Goal: Task Accomplishment & Management: Complete application form

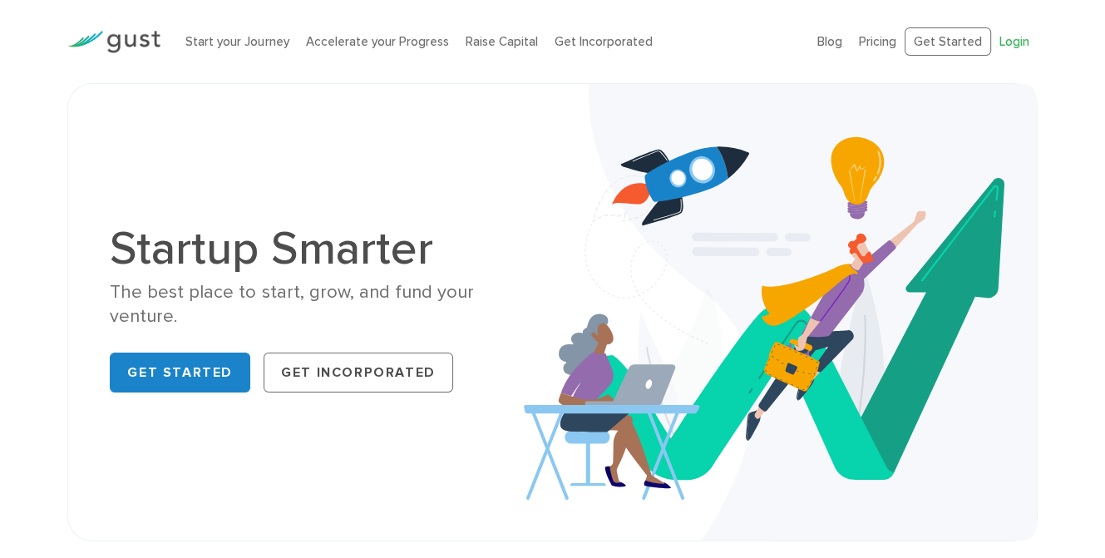
click at [1003, 39] on link "Login" at bounding box center [1014, 41] width 30 height 15
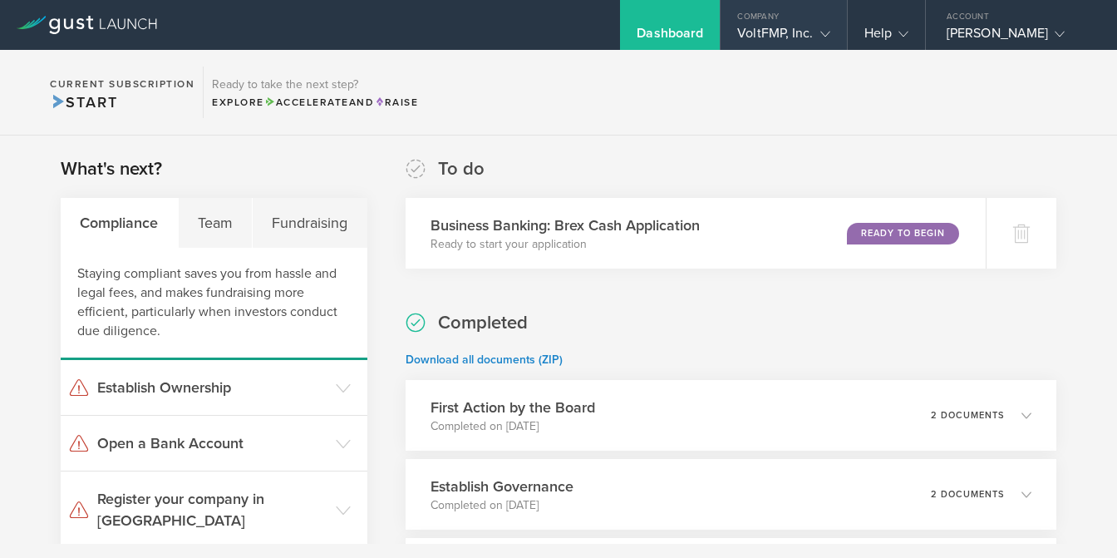
click at [785, 17] on div "Company" at bounding box center [784, 12] width 126 height 25
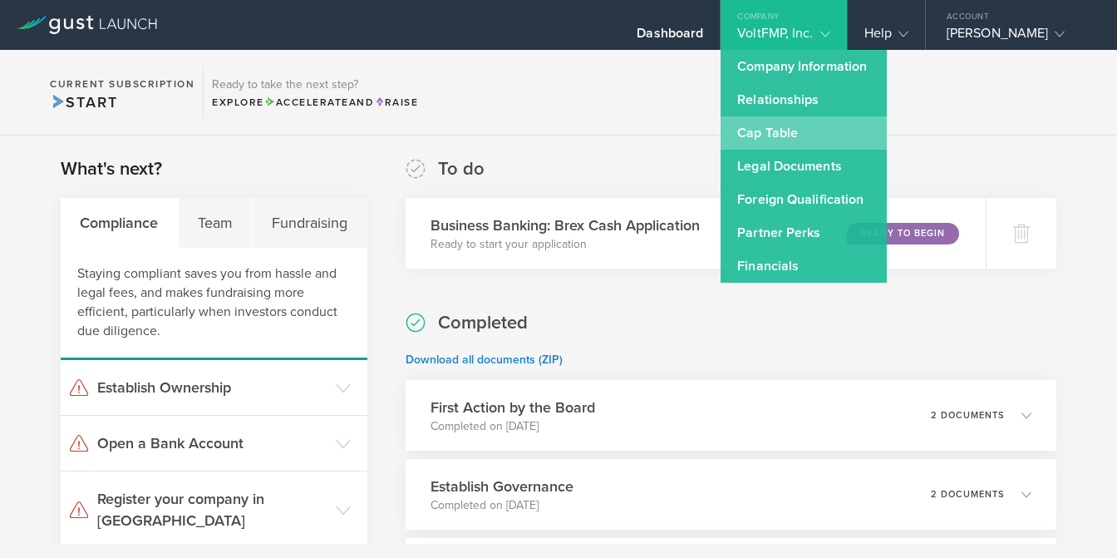
click at [785, 126] on link "Cap Table" at bounding box center [804, 132] width 166 height 33
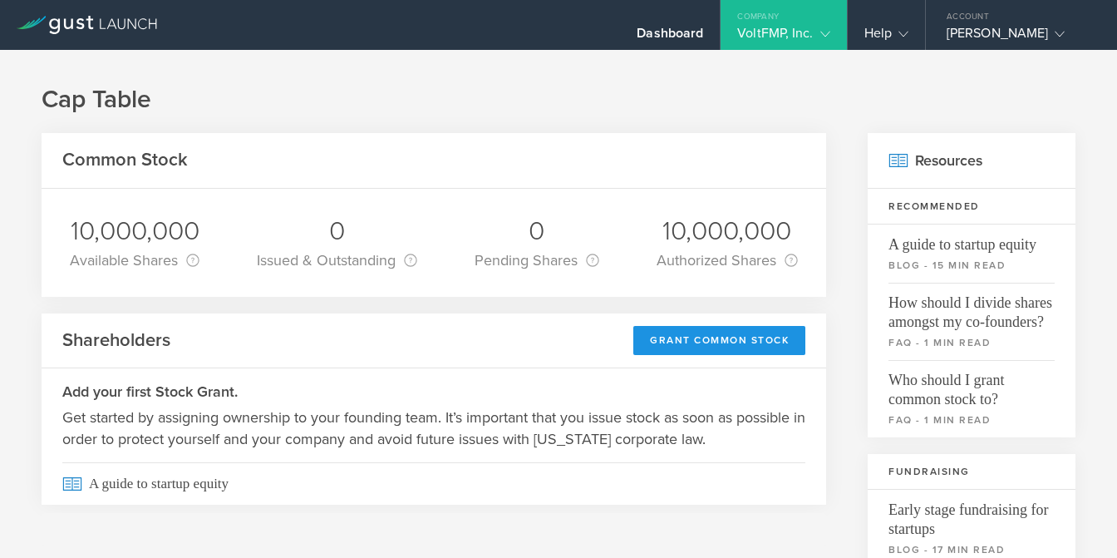
click at [709, 349] on div "Grant Common Stock" at bounding box center [719, 340] width 172 height 29
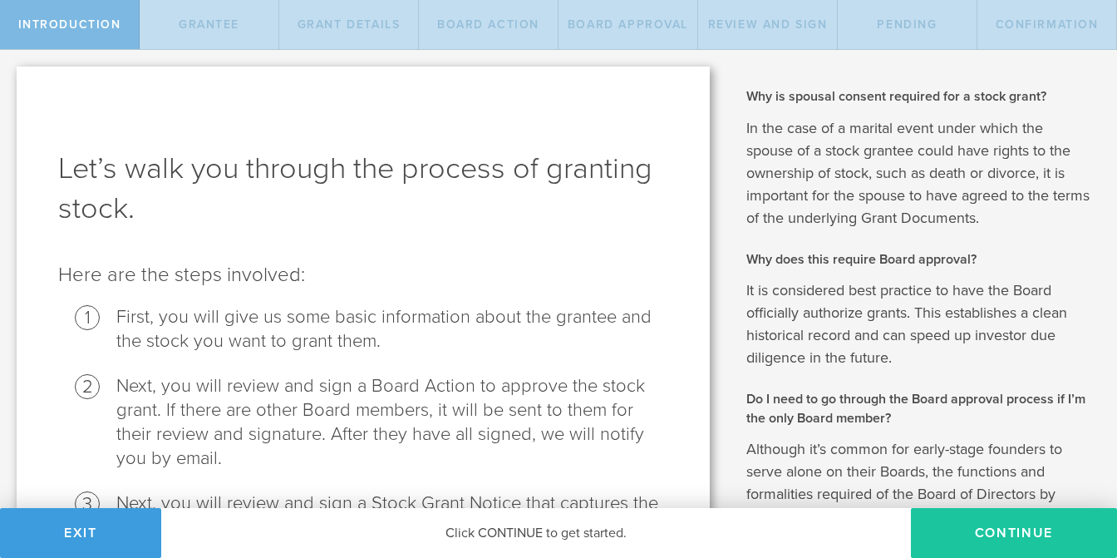
click at [1002, 540] on button "Continue" at bounding box center [1014, 533] width 206 height 50
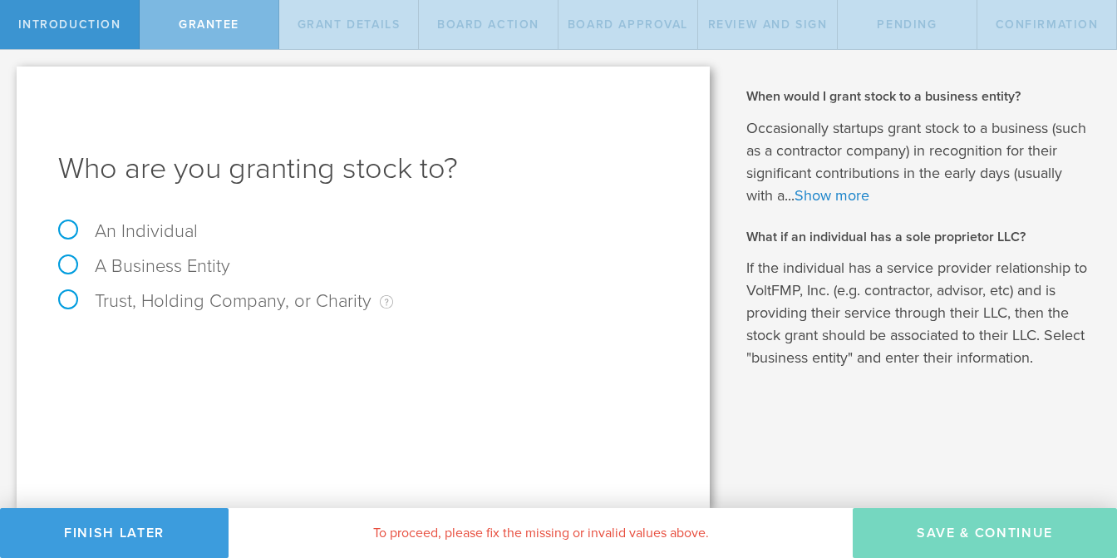
click at [91, 237] on label "An Individual" at bounding box center [128, 231] width 140 height 22
click at [11, 76] on input "An Individual" at bounding box center [5, 63] width 11 height 27
radio input "true"
click at [284, 350] on input "text" at bounding box center [425, 347] width 485 height 25
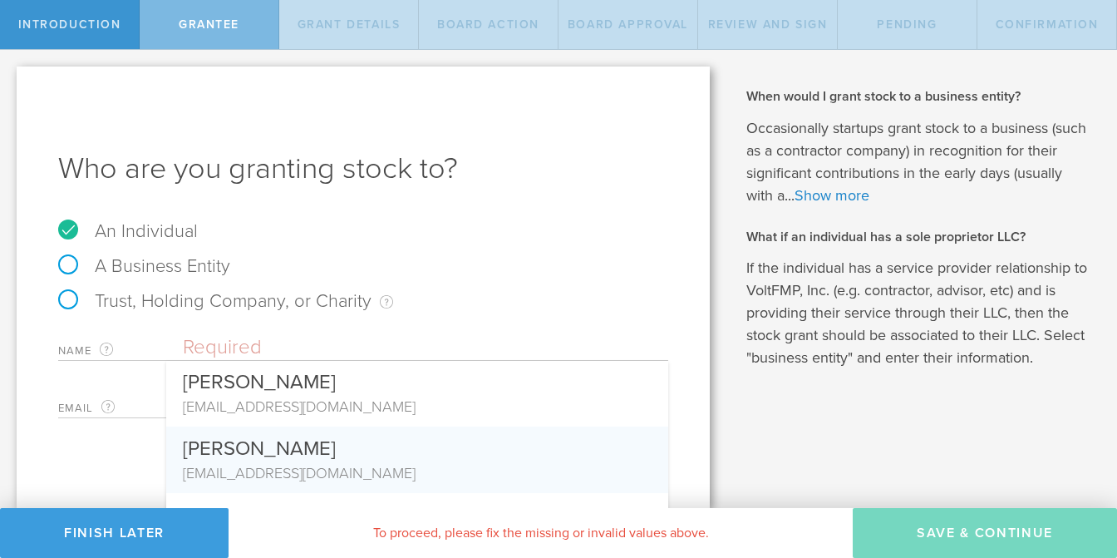
click at [288, 466] on div "[EMAIL_ADDRESS][DOMAIN_NAME]" at bounding box center [417, 473] width 469 height 22
type input "[PERSON_NAME]"
type input "[EMAIL_ADDRESS][DOMAIN_NAME]"
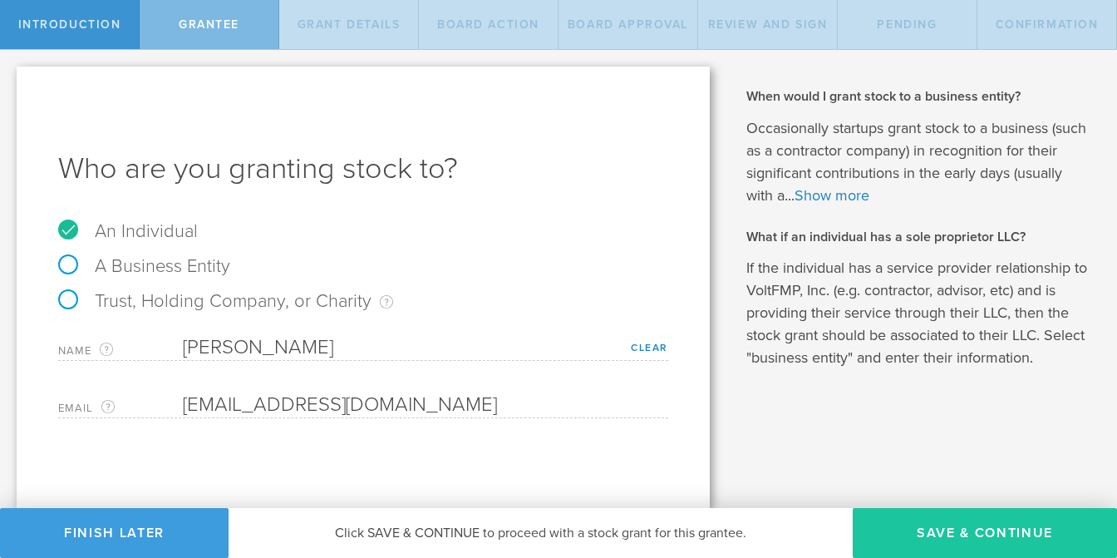
click at [947, 540] on button "Save & Continue" at bounding box center [985, 533] width 264 height 50
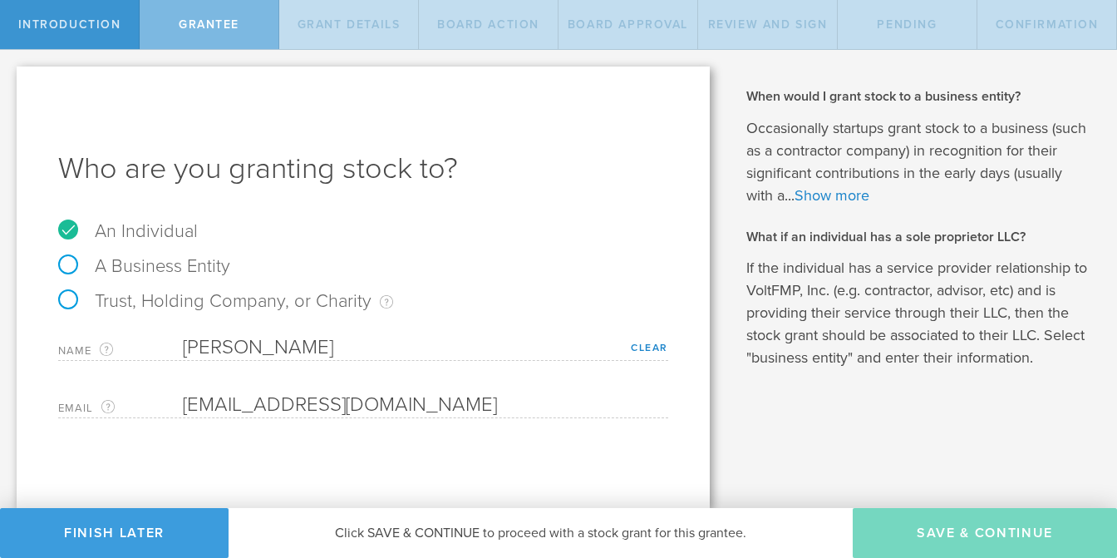
type input "48"
type input "12"
select select "none"
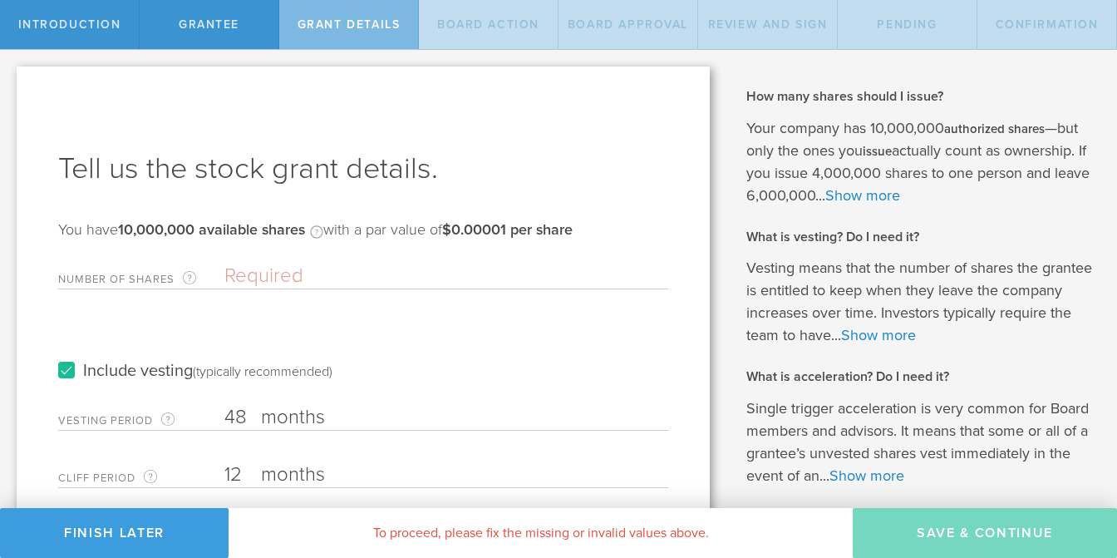
click at [312, 269] on input "Number of Shares The total amount of stock the company is granting to this reci…" at bounding box center [446, 276] width 444 height 25
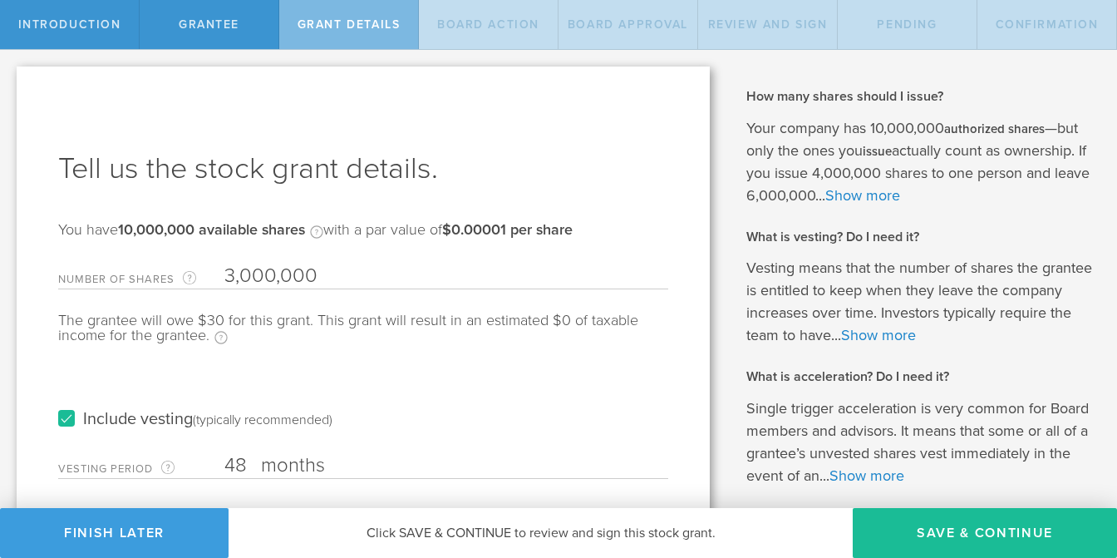
type input "3,000,000"
click at [254, 461] on input "48" at bounding box center [446, 465] width 444 height 25
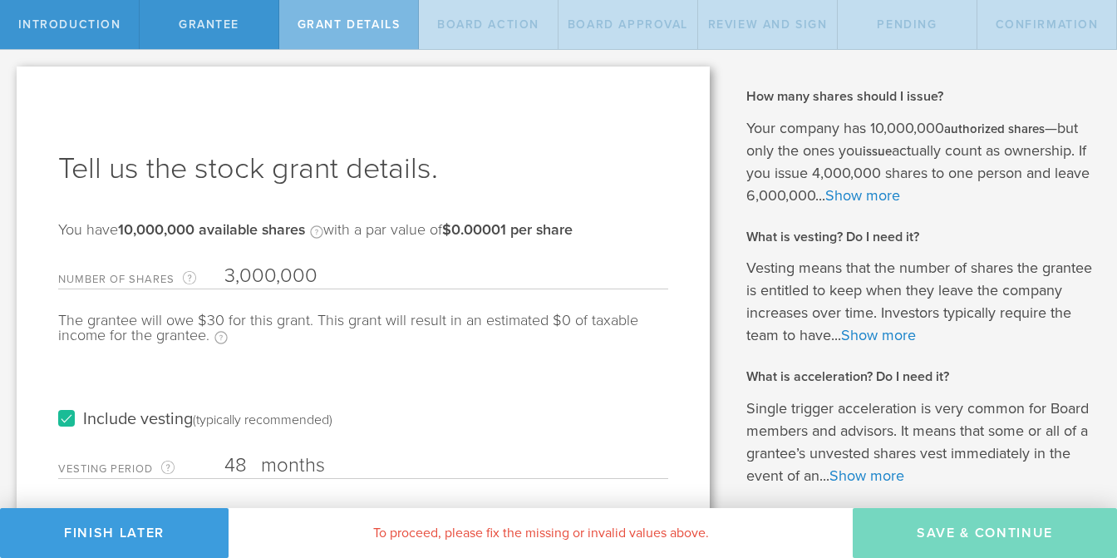
type input "4"
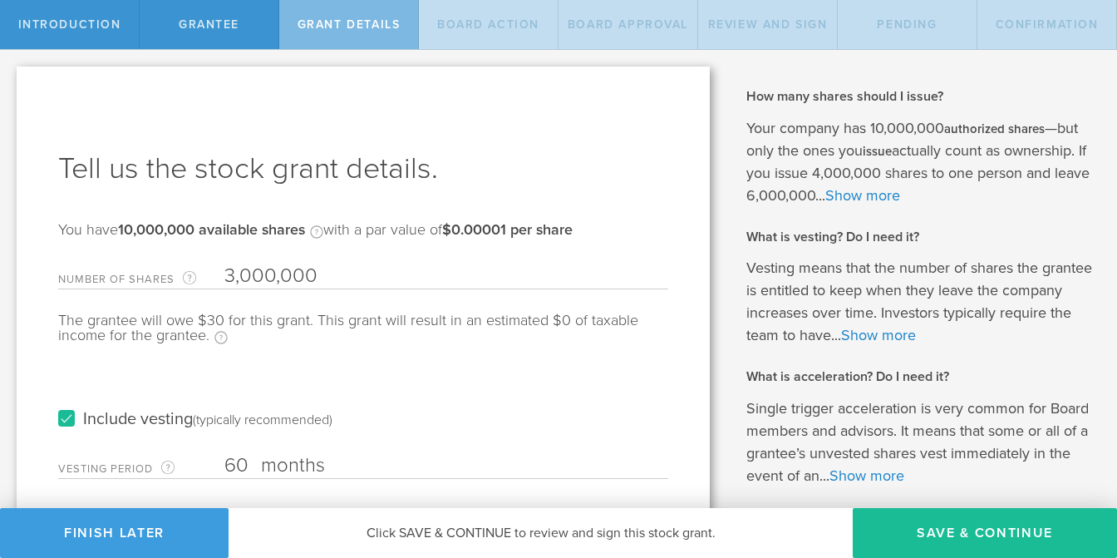
scroll to position [357, 0]
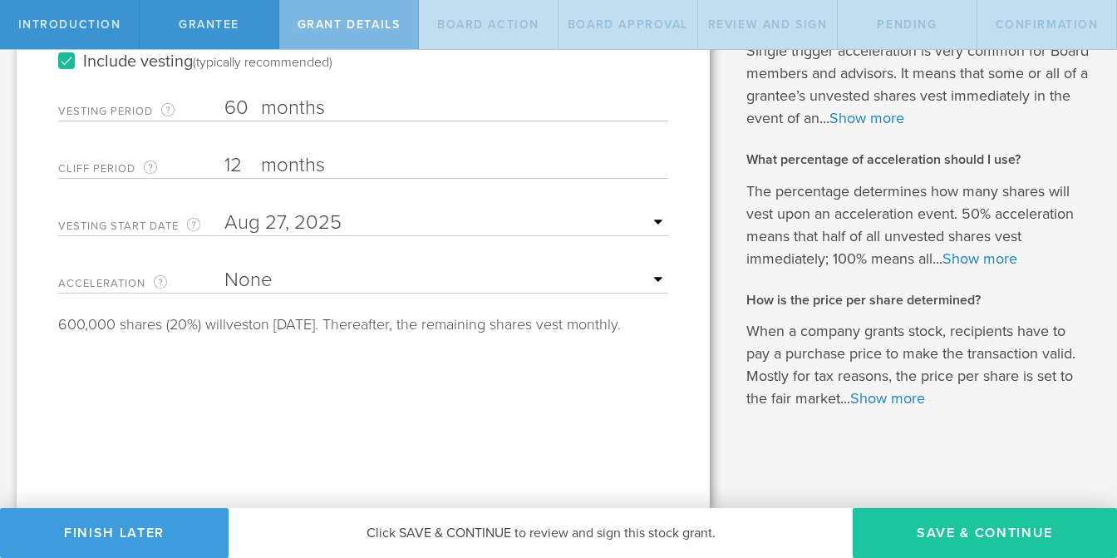
type input "60"
click at [918, 543] on button "Save & Continue" at bounding box center [985, 533] width 264 height 50
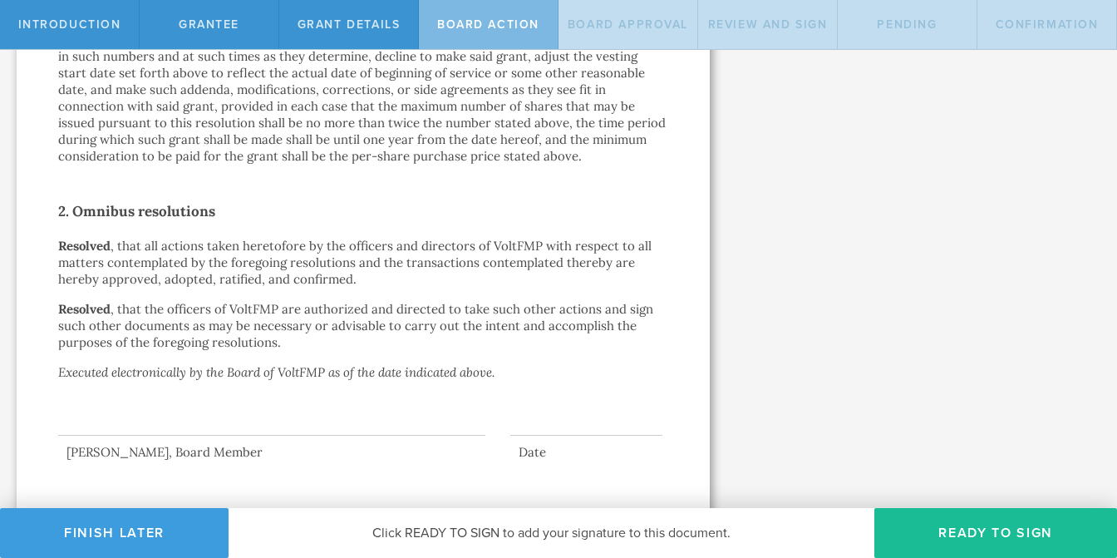
scroll to position [1160, 0]
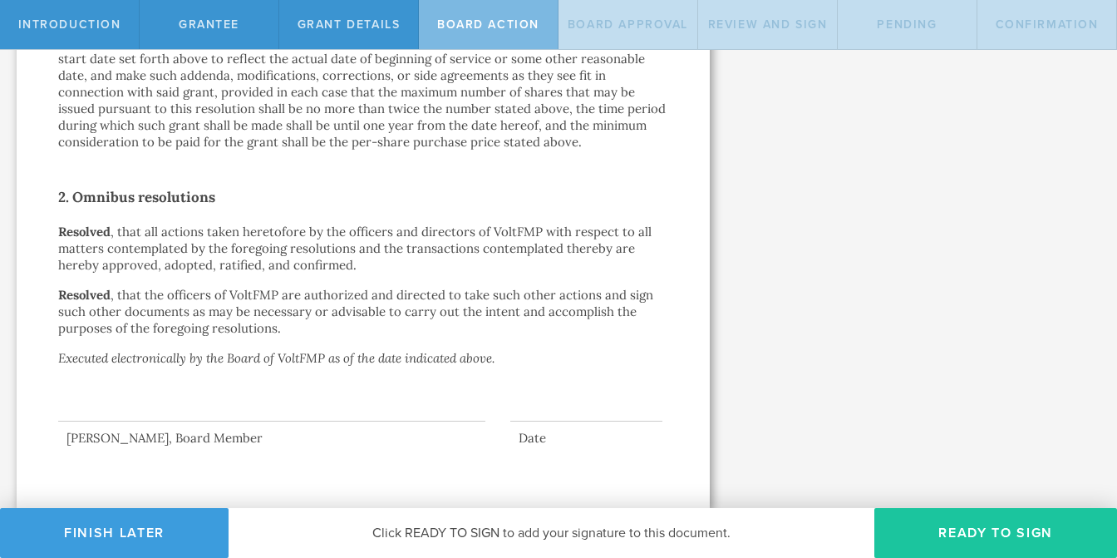
click at [964, 535] on button "Ready to Sign" at bounding box center [996, 533] width 243 height 50
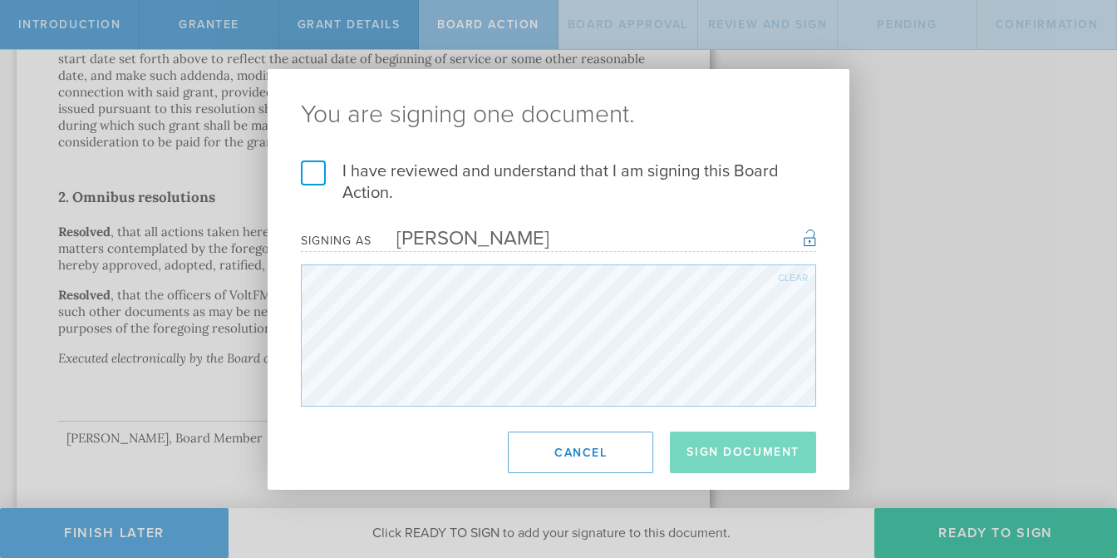
click at [795, 278] on div "Clear" at bounding box center [793, 278] width 30 height 10
click at [792, 273] on div "Clear" at bounding box center [793, 278] width 30 height 10
click at [313, 168] on label "I have reviewed and understand that I am signing this Board Action." at bounding box center [558, 181] width 515 height 43
click at [0, 0] on input "I have reviewed and understand that I am signing this Board Action." at bounding box center [0, 0] width 0 height 0
click at [747, 454] on button "Sign Document" at bounding box center [743, 452] width 146 height 42
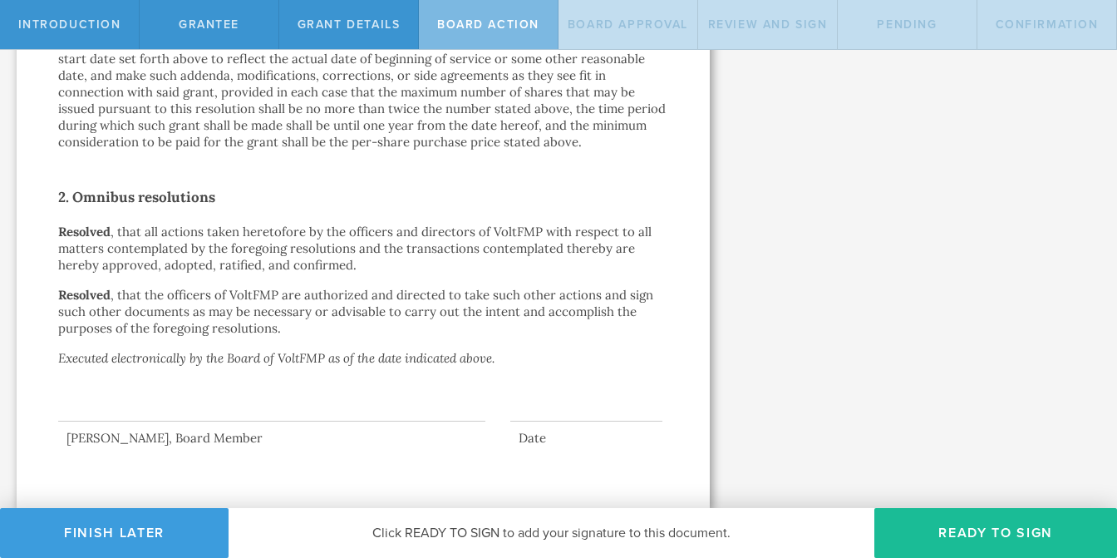
scroll to position [0, 0]
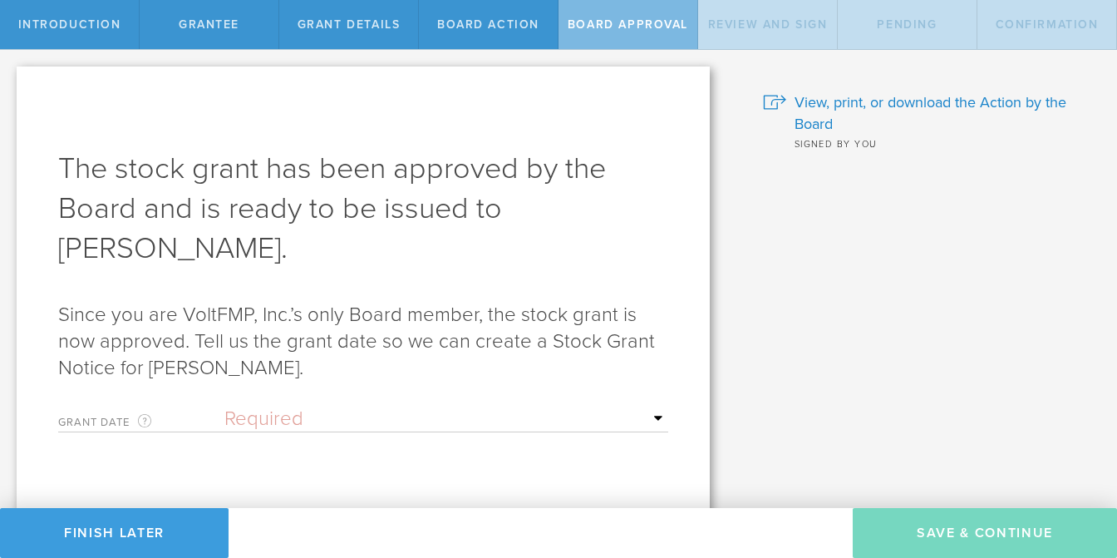
click at [430, 408] on select "Required Upon grantee's signature A specific date" at bounding box center [446, 419] width 444 height 25
select select "uponGranteeSignature"
click at [224, 407] on select "Required Upon grantee's signature A specific date" at bounding box center [446, 419] width 444 height 25
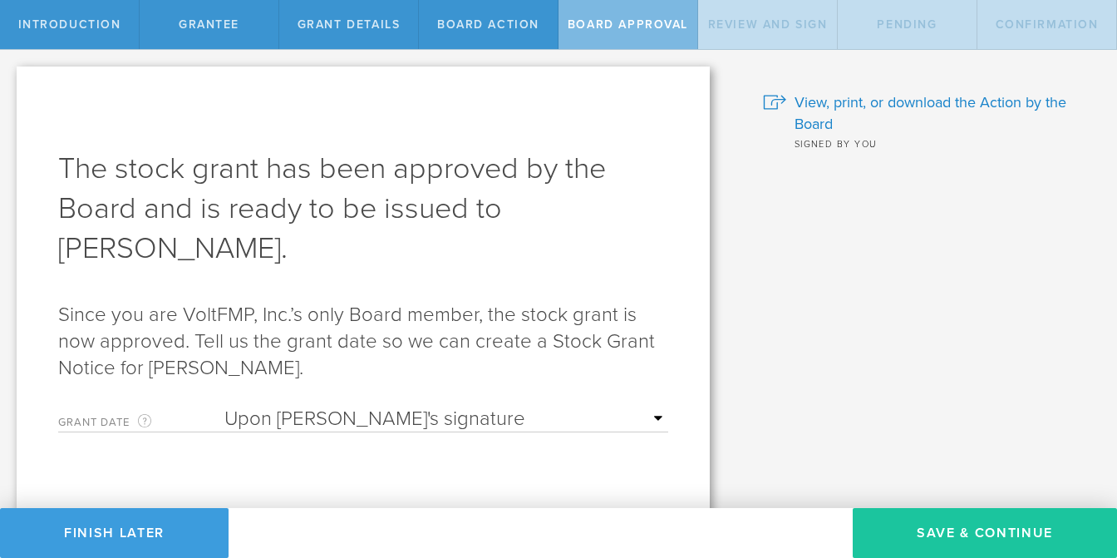
click at [942, 521] on button "Save & Continue" at bounding box center [985, 533] width 264 height 50
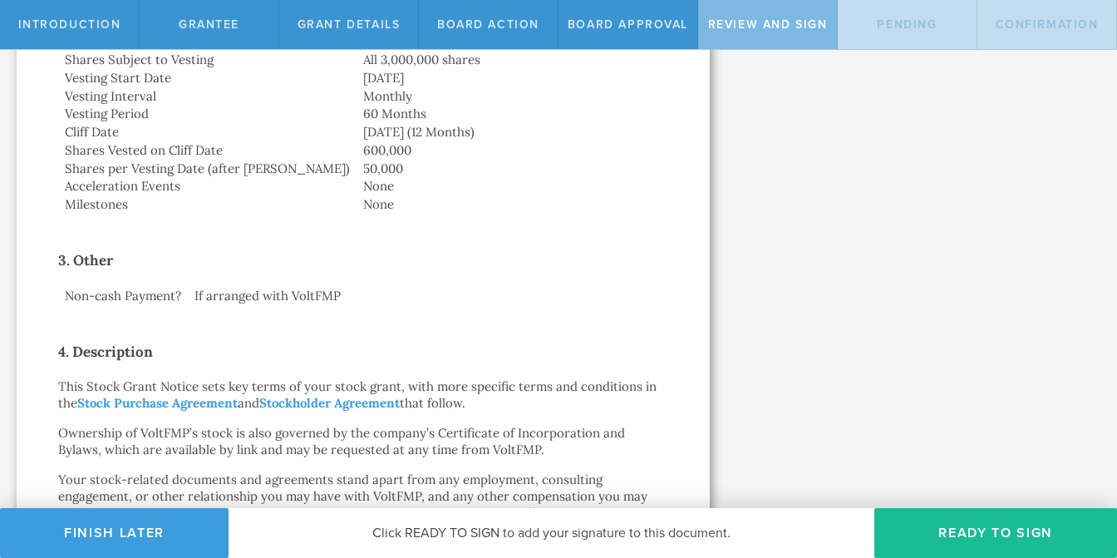
scroll to position [143, 0]
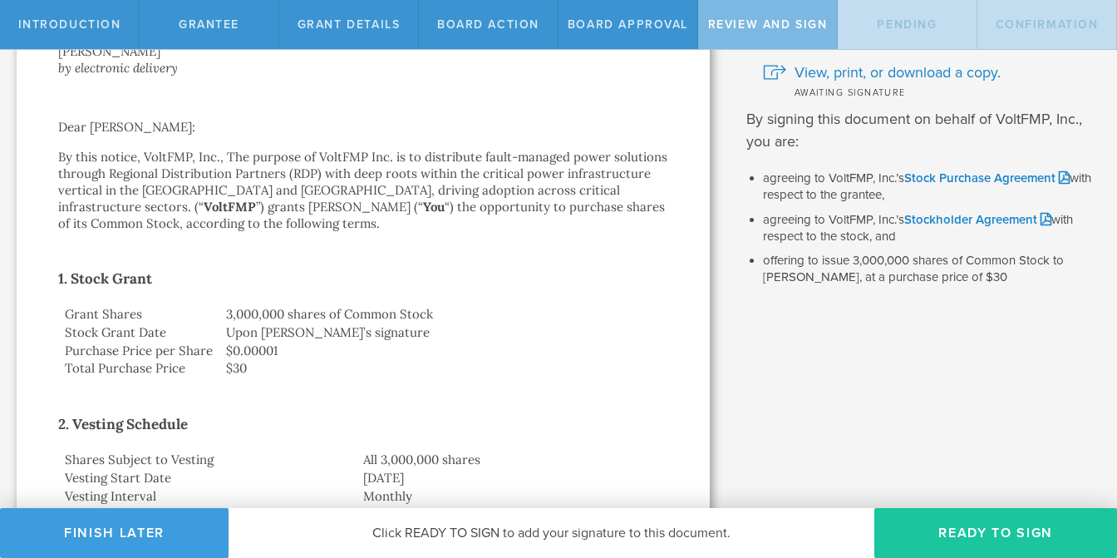
click at [961, 523] on button "Ready to Sign" at bounding box center [996, 533] width 243 height 50
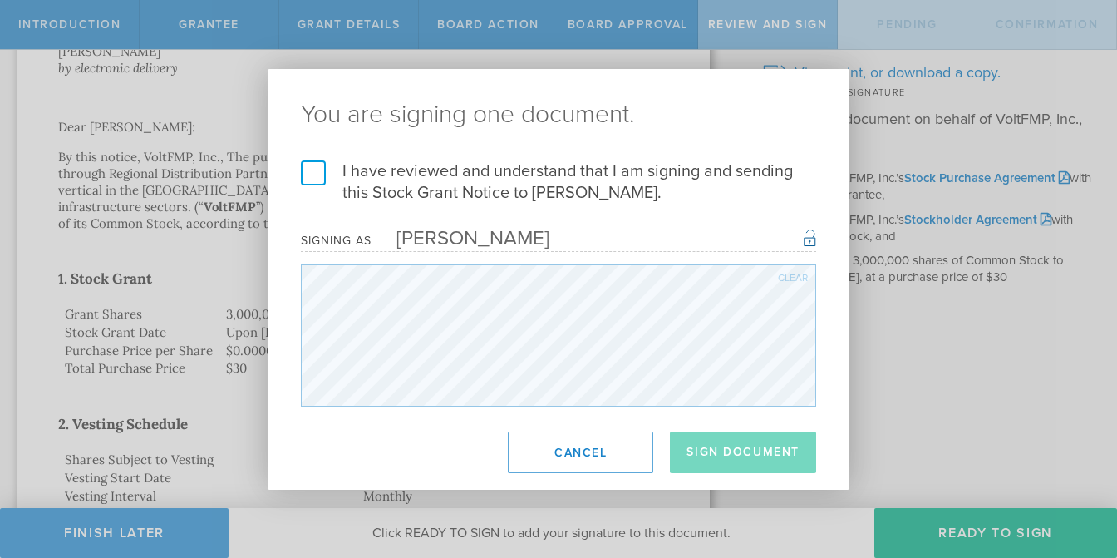
click at [314, 182] on label "I have reviewed and understand that I am signing and sending this Stock Grant N…" at bounding box center [558, 181] width 515 height 43
click at [0, 0] on input "I have reviewed and understand that I am signing and sending this Stock Grant N…" at bounding box center [0, 0] width 0 height 0
click at [722, 436] on button "Sign Document" at bounding box center [743, 452] width 146 height 42
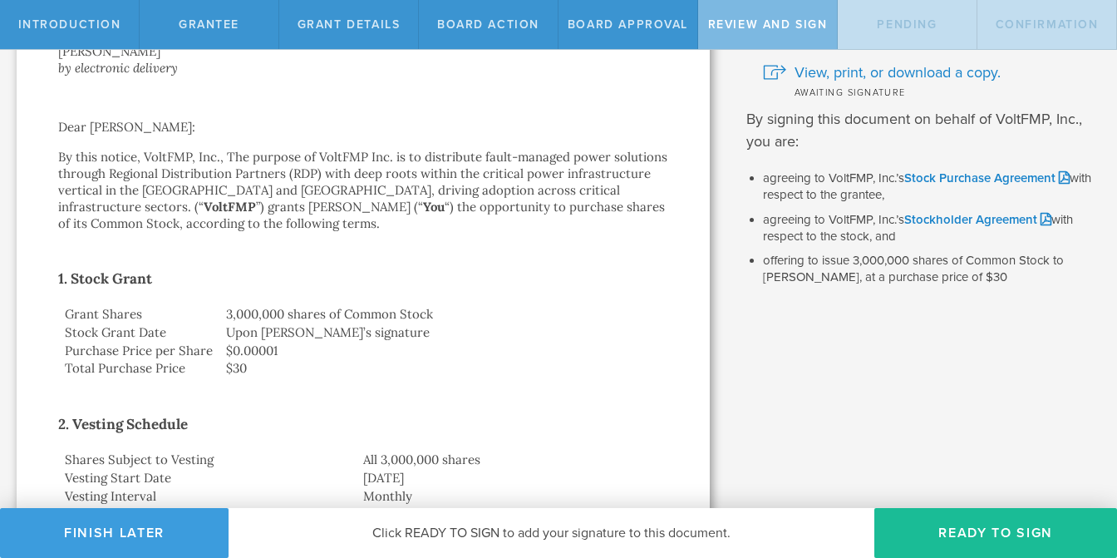
scroll to position [0, 0]
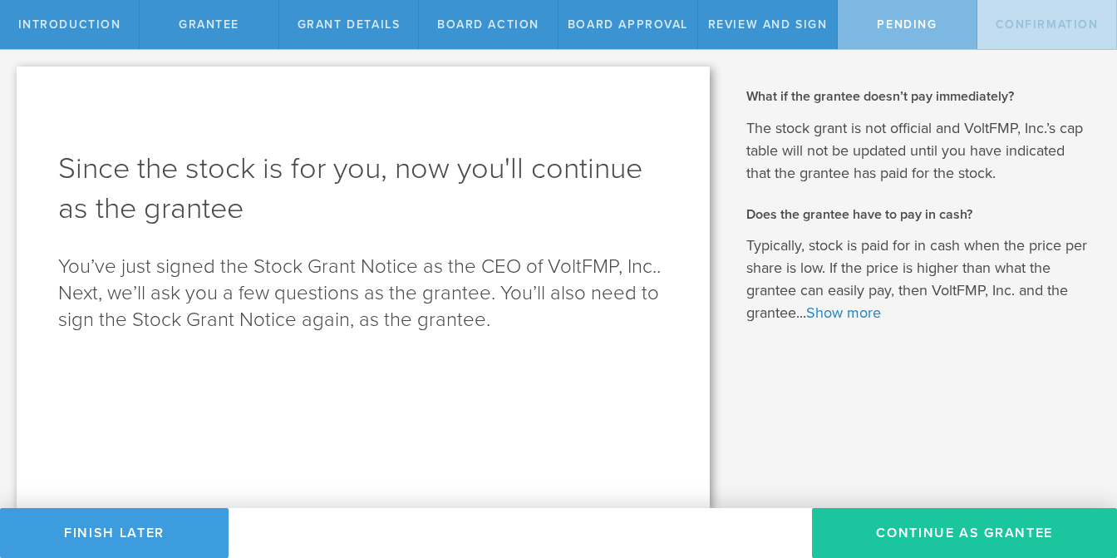
click at [914, 525] on button "Continue as Grantee" at bounding box center [964, 533] width 305 height 50
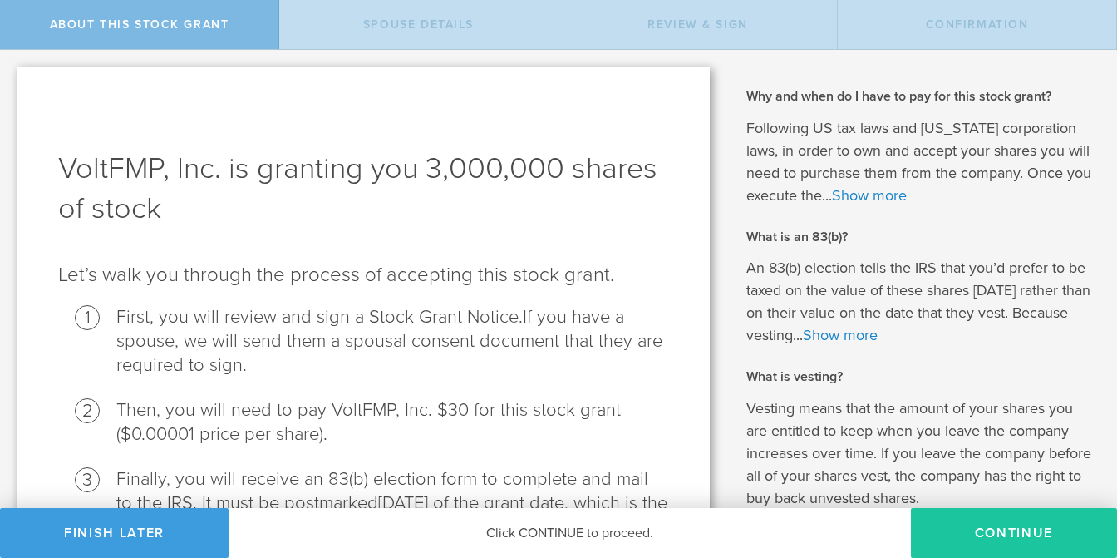
click at [964, 526] on button "CONTINUE" at bounding box center [1014, 533] width 206 height 50
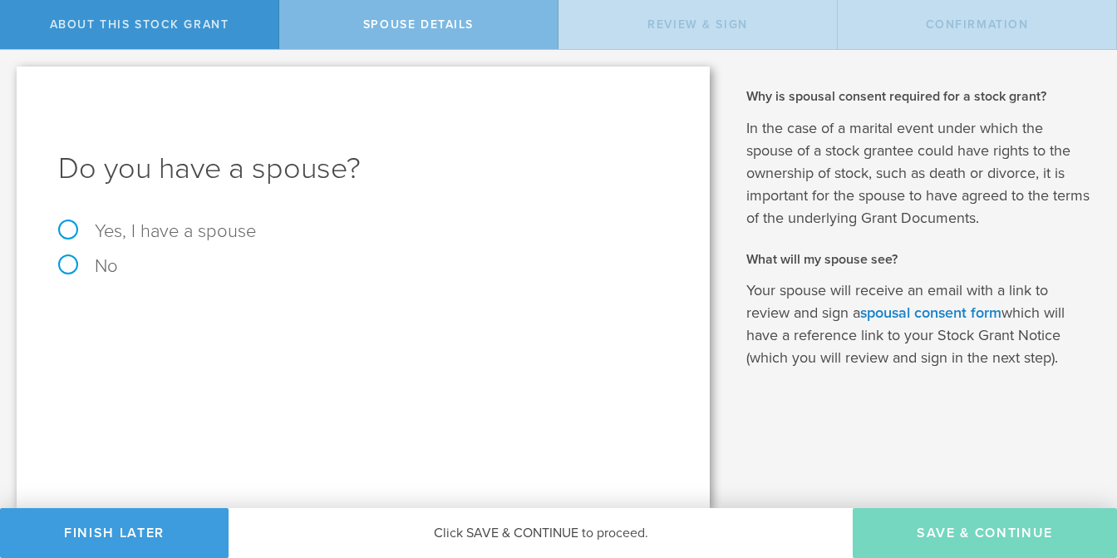
click at [127, 233] on label "Yes, I have a spouse" at bounding box center [363, 231] width 610 height 18
click at [11, 76] on input "Yes, I have a spouse" at bounding box center [5, 63] width 11 height 27
radio input "true"
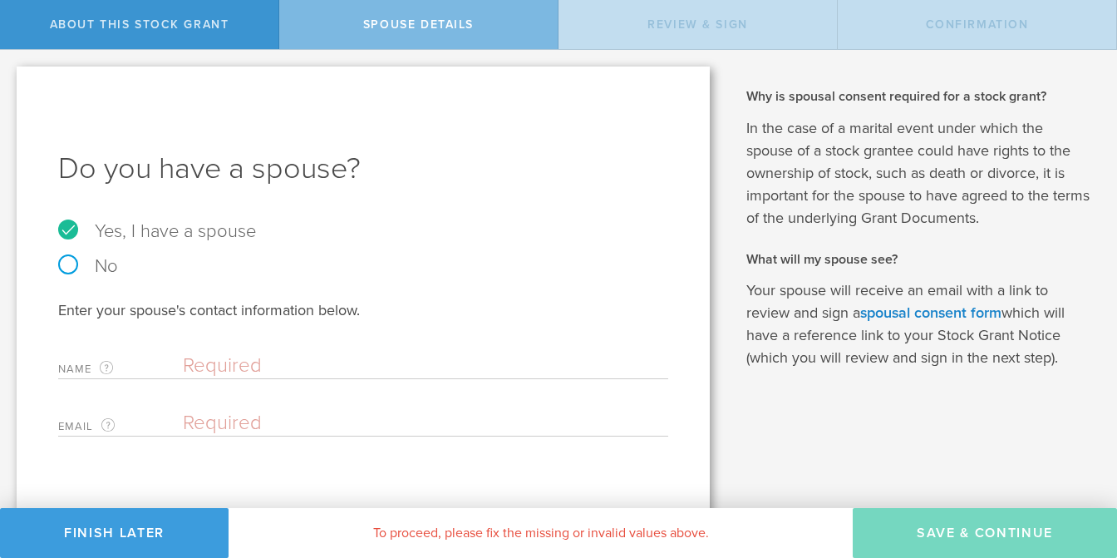
click at [268, 357] on input "text" at bounding box center [421, 365] width 477 height 25
type input "Gretchen Schell"
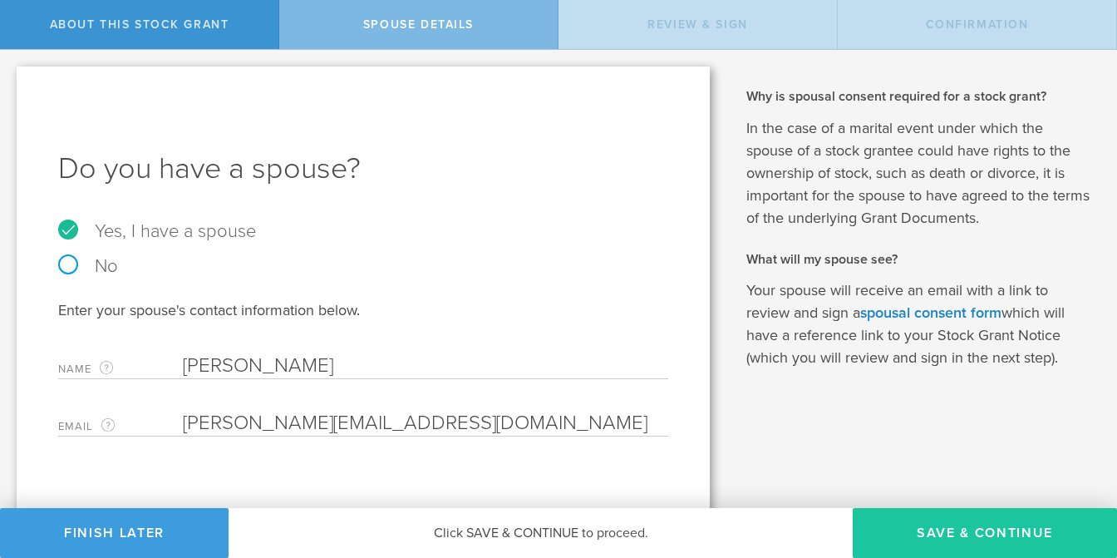
type input "gretchen@thebalancedmind.net"
click at [915, 534] on button "Save & Continue" at bounding box center [985, 533] width 264 height 50
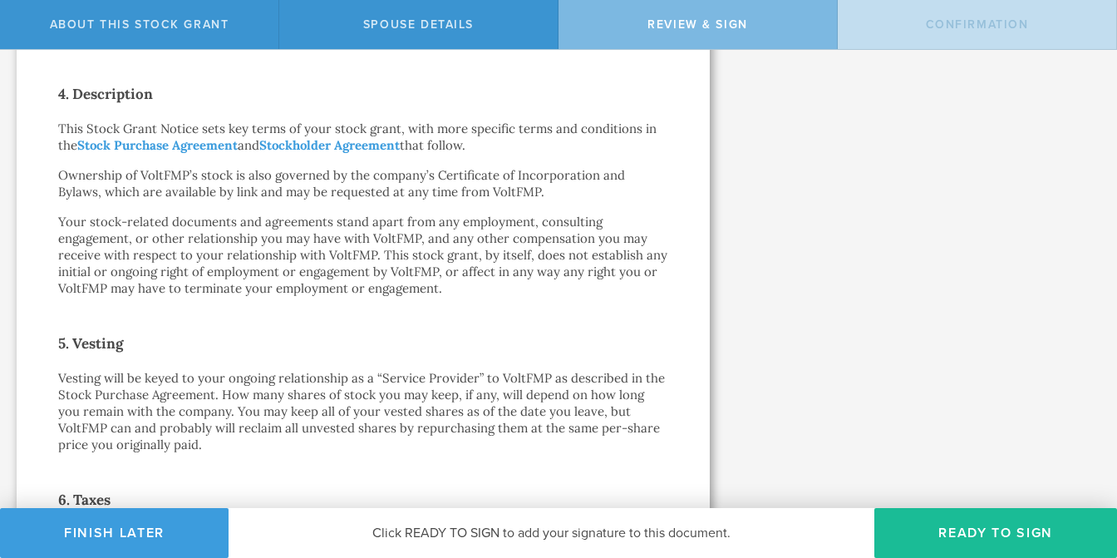
scroll to position [1200, 0]
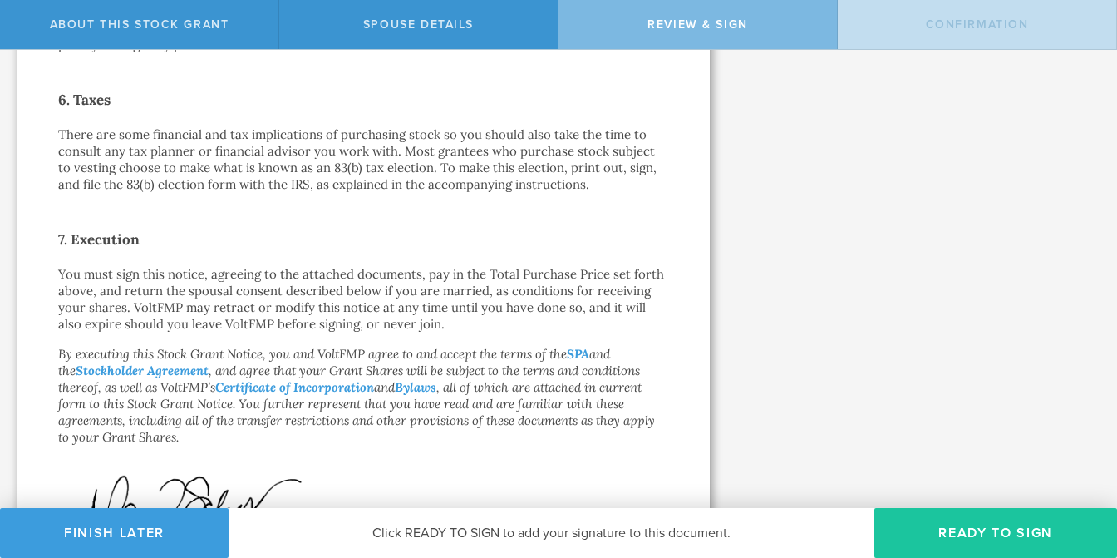
click at [968, 512] on button "Ready to Sign" at bounding box center [996, 533] width 243 height 50
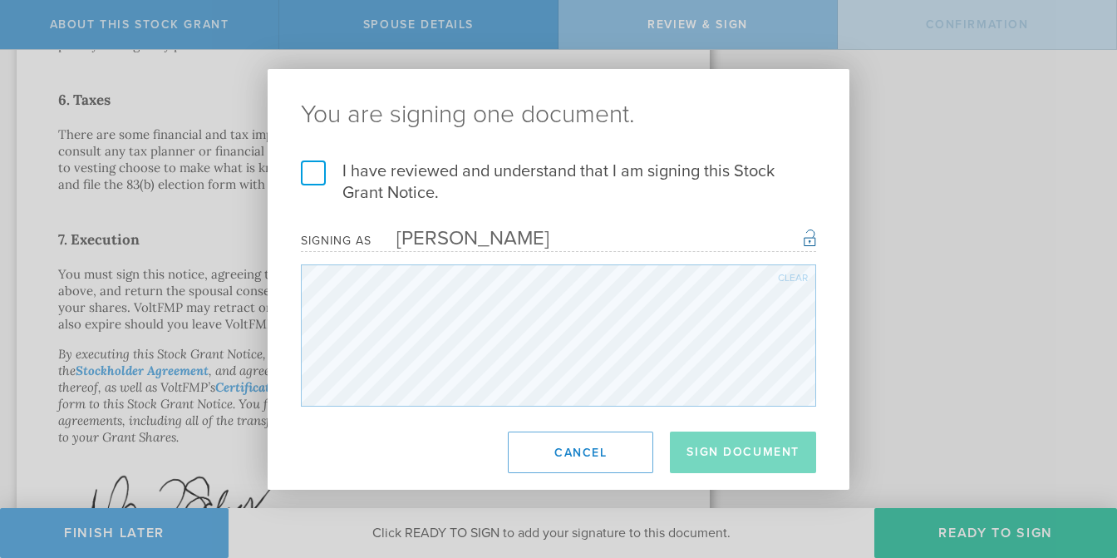
click at [320, 170] on label "I have reviewed and understand that I am signing this Stock Grant Notice." at bounding box center [558, 181] width 515 height 43
click at [0, 0] on input "I have reviewed and understand that I am signing this Stock Grant Notice." at bounding box center [0, 0] width 0 height 0
click at [728, 447] on button "Sign Document" at bounding box center [743, 452] width 146 height 42
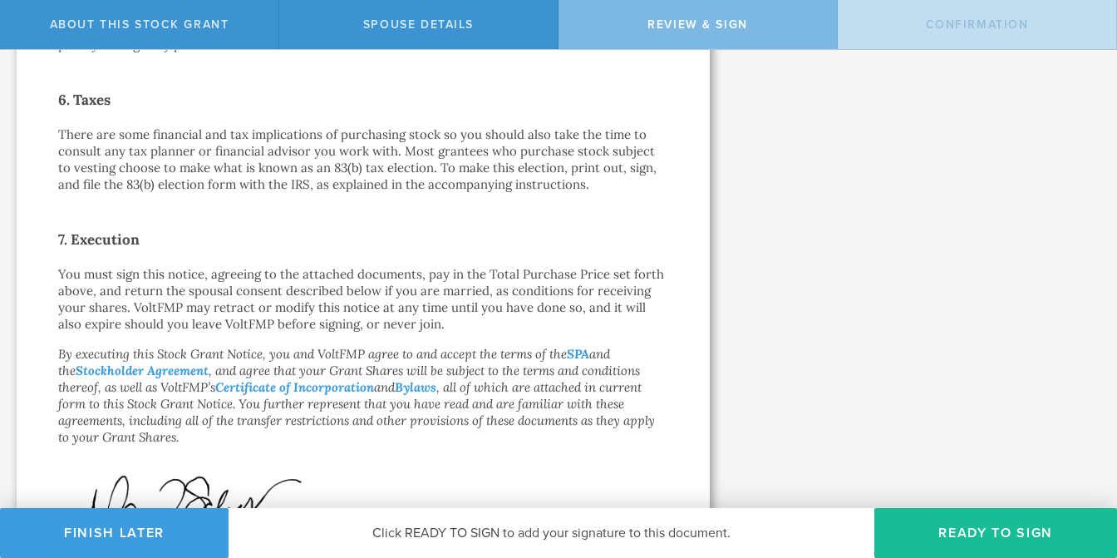
scroll to position [0, 0]
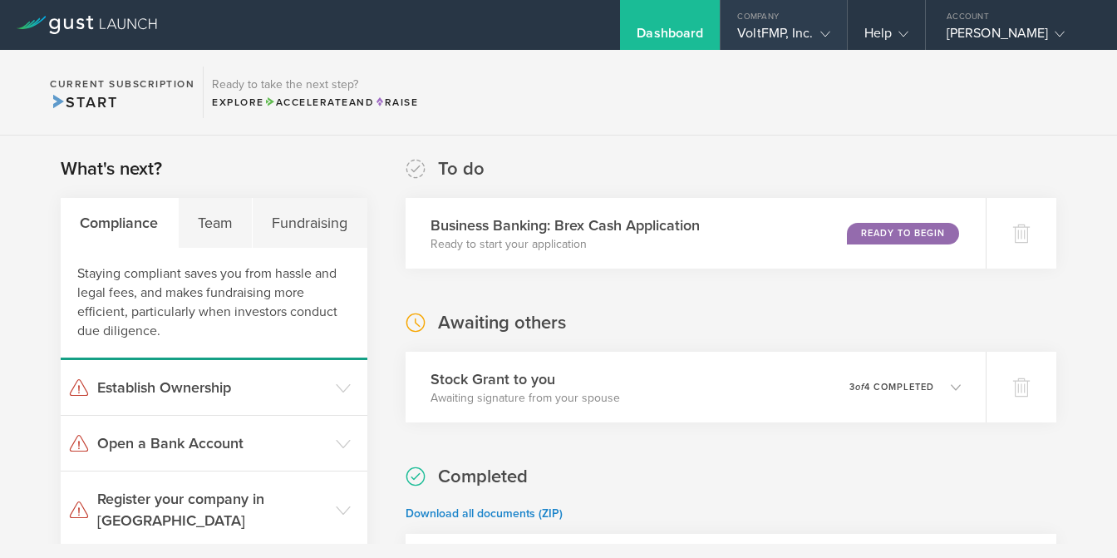
click at [767, 42] on div "VoltFMP, Inc." at bounding box center [783, 37] width 92 height 25
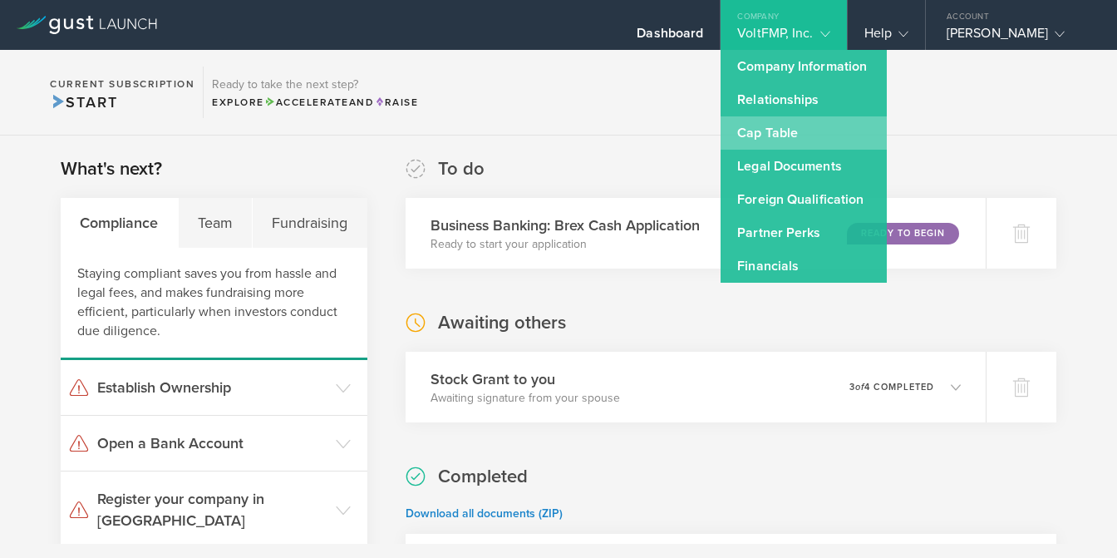
click at [761, 121] on link "Cap Table" at bounding box center [804, 132] width 166 height 33
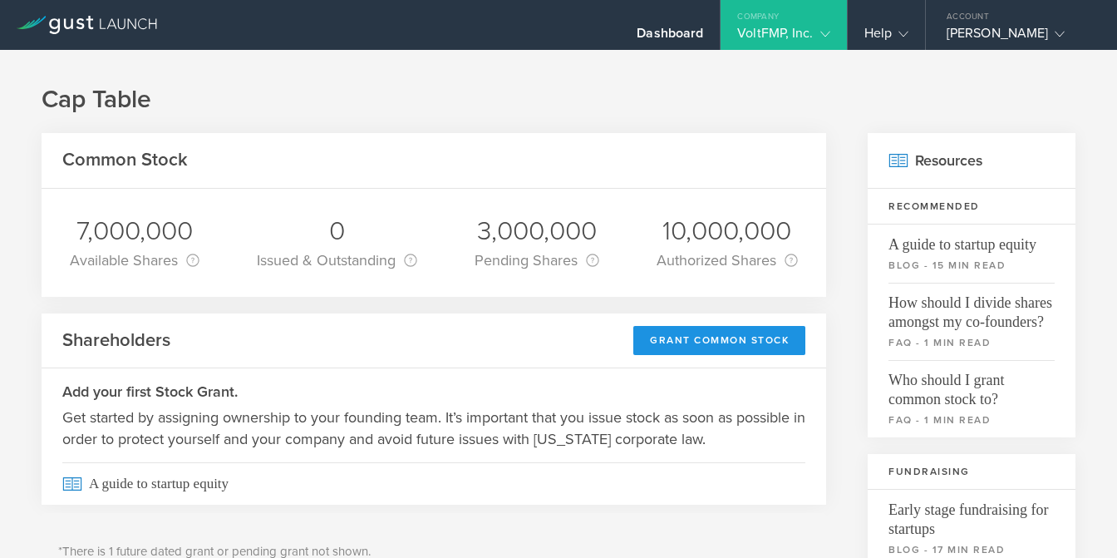
click at [658, 338] on div "Grant Common Stock" at bounding box center [719, 340] width 172 height 29
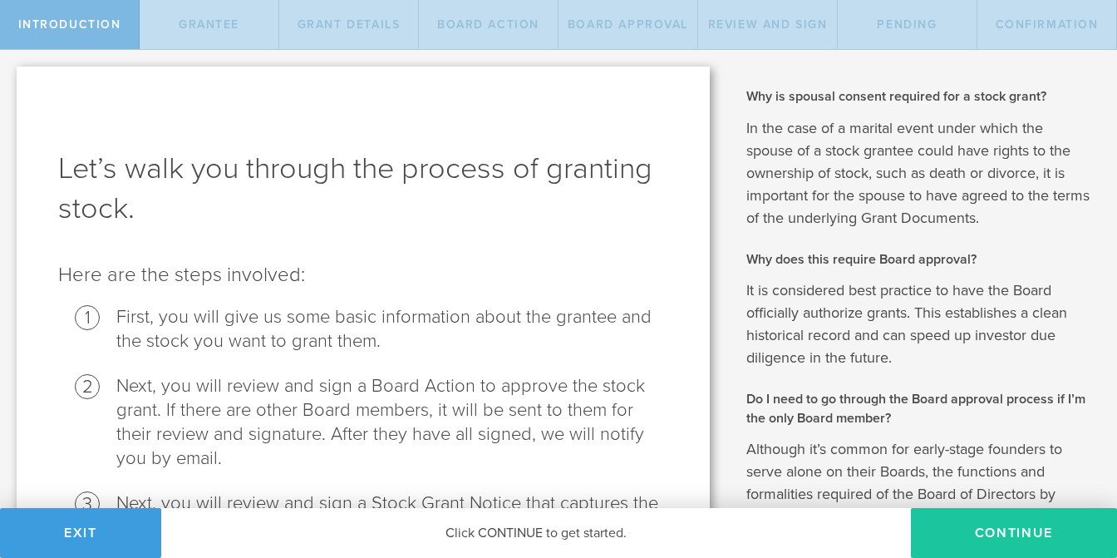
click at [974, 525] on button "Continue" at bounding box center [1014, 533] width 206 height 50
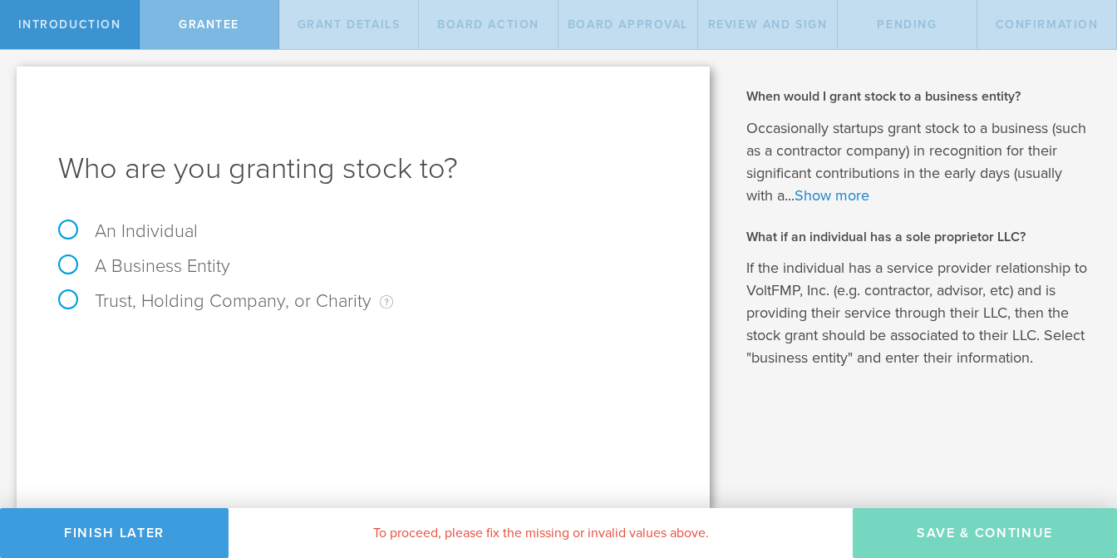
click at [153, 232] on label "An Individual" at bounding box center [128, 231] width 140 height 22
click at [11, 76] on input "An Individual" at bounding box center [5, 63] width 11 height 27
radio input "true"
click at [289, 343] on input "text" at bounding box center [425, 347] width 485 height 25
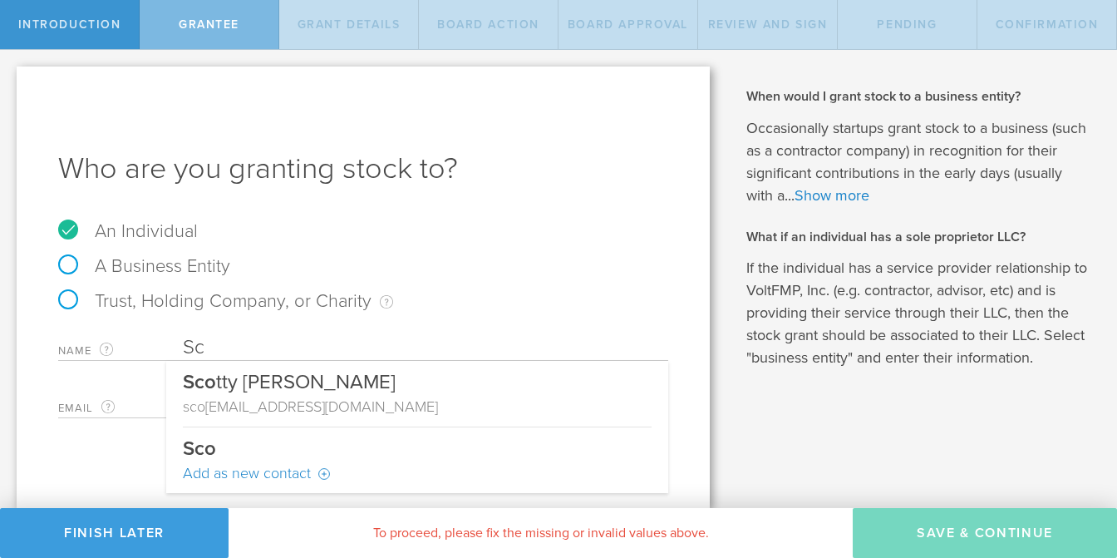
type input "S"
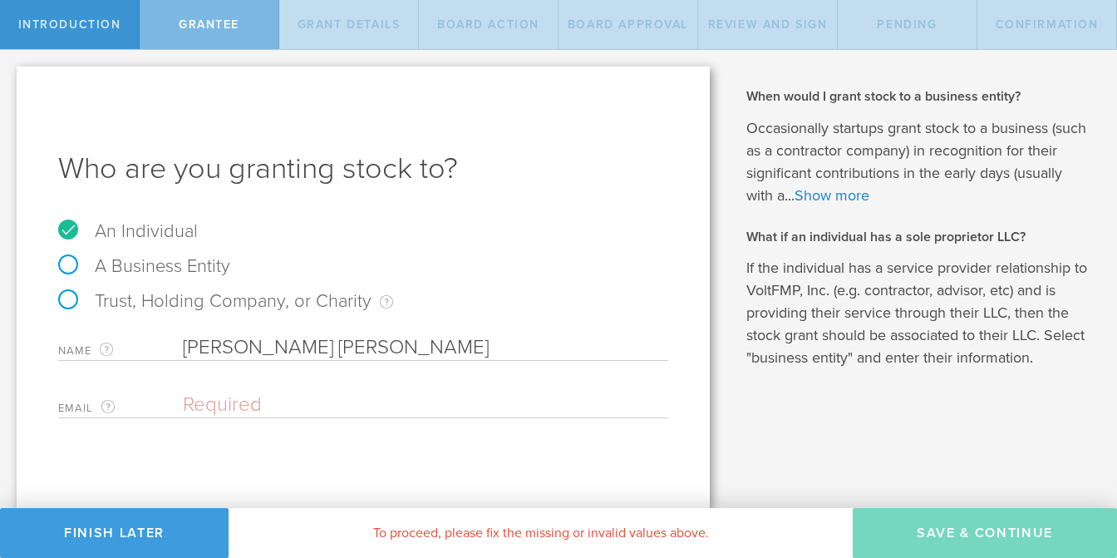
type input "[PERSON_NAME] [PERSON_NAME]"
type input "s"
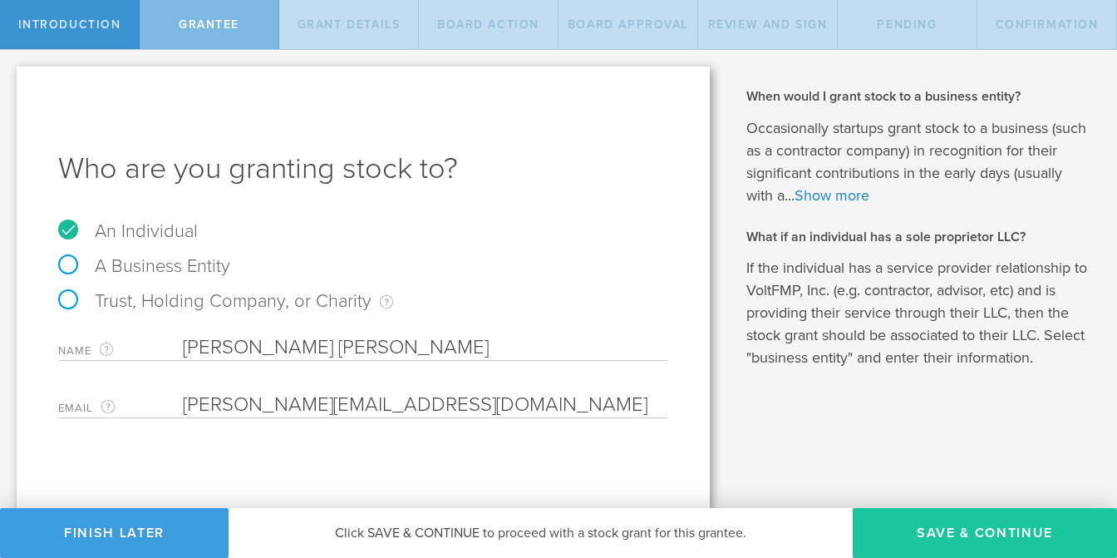
type input "SLynn@VoltFMP.com"
click at [981, 545] on button "Save & Continue" at bounding box center [985, 533] width 264 height 50
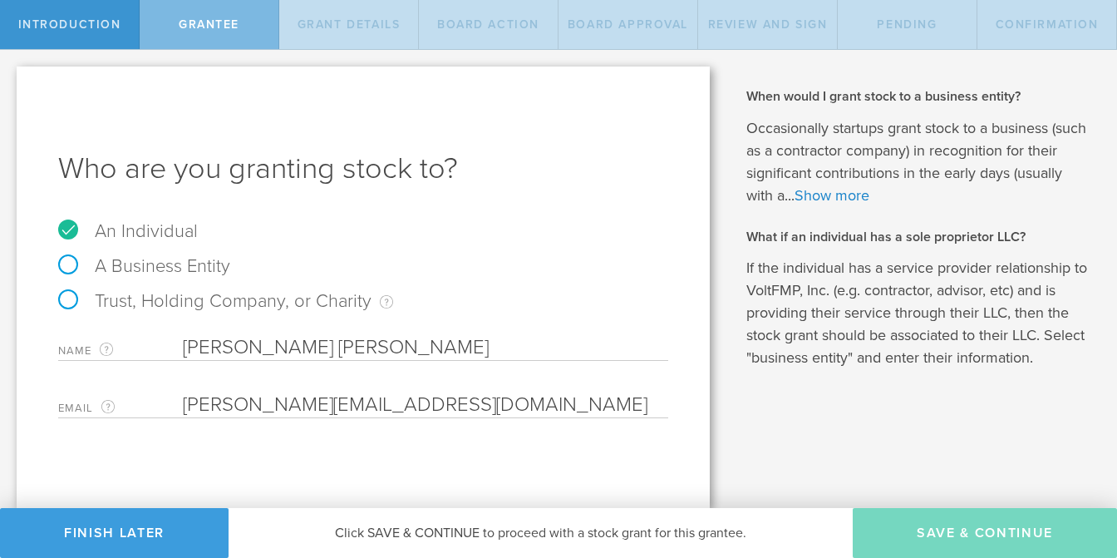
type input "48"
type input "12"
select select "none"
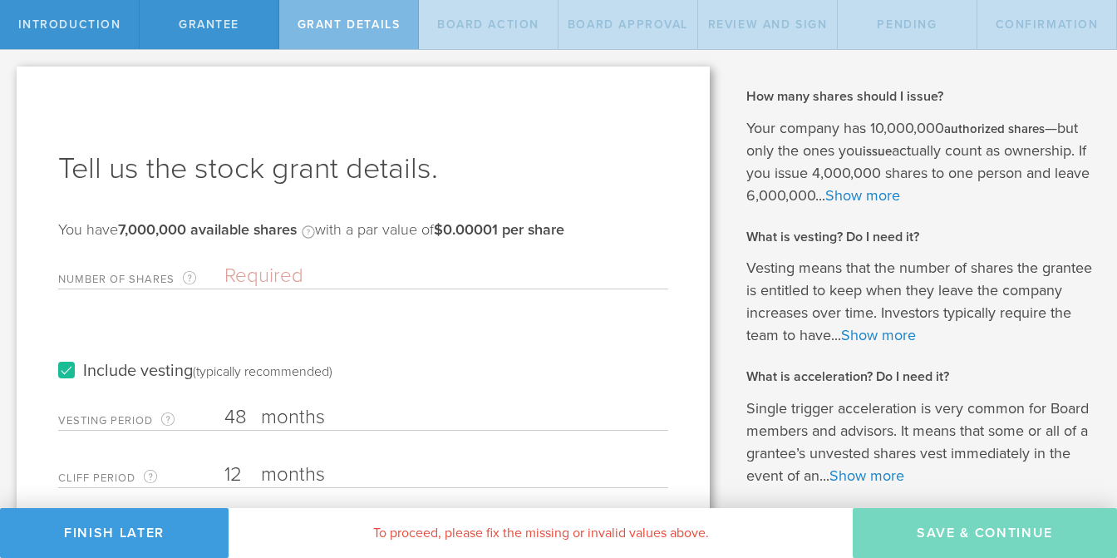
click at [326, 278] on input "Number of Shares The total amount of stock the company is granting to this reci…" at bounding box center [446, 276] width 444 height 25
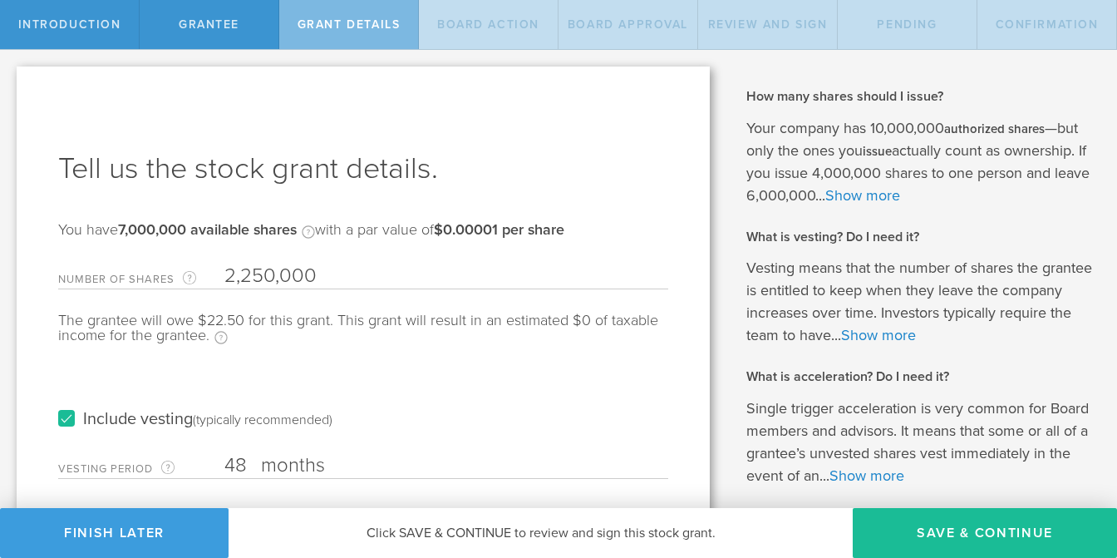
type input "2,250,000"
click at [240, 457] on input "48" at bounding box center [446, 465] width 444 height 25
click at [246, 460] on input "48" at bounding box center [446, 465] width 444 height 25
type input "4"
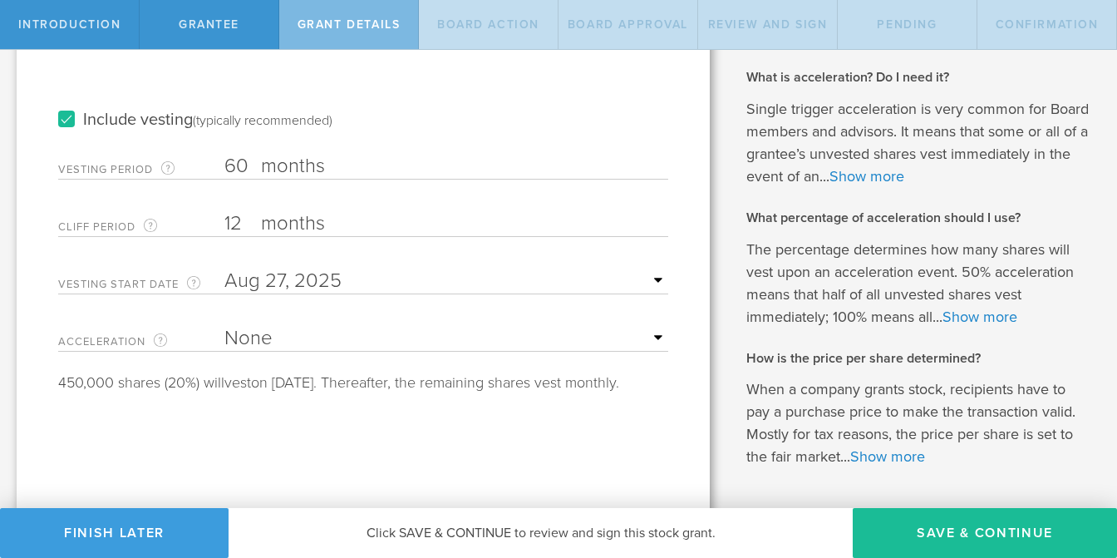
scroll to position [328, 0]
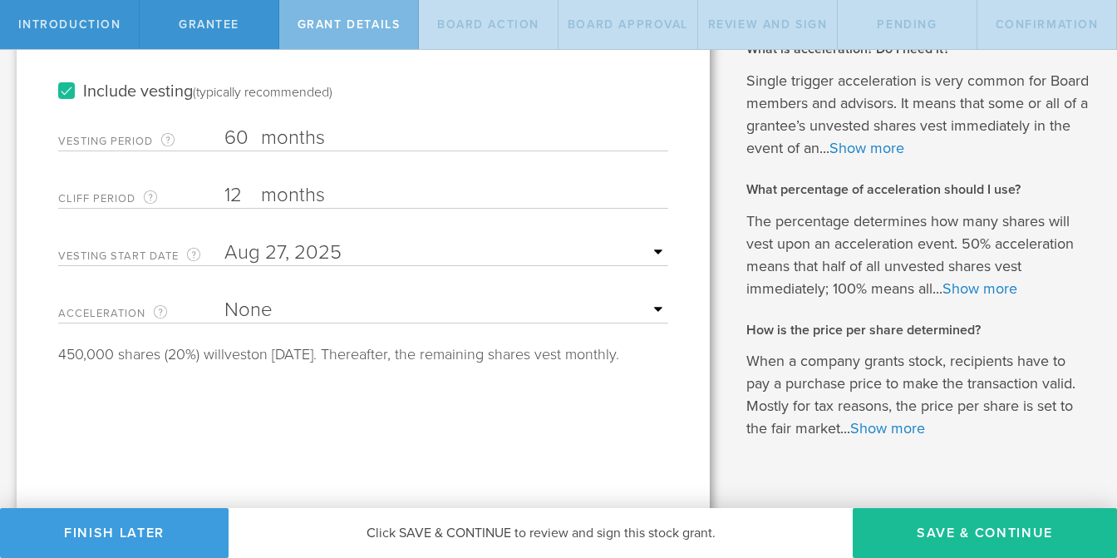
type input "60"
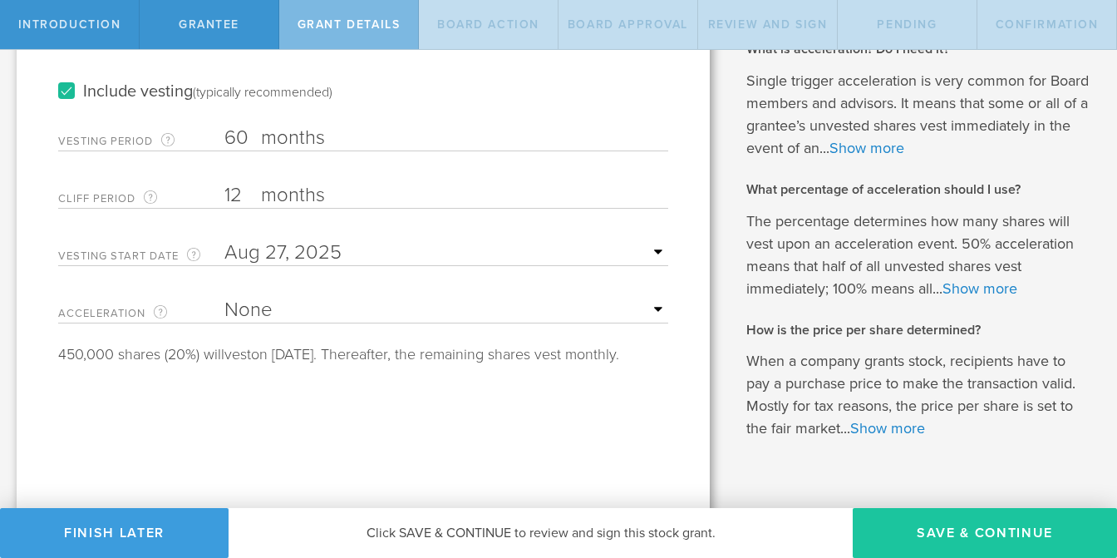
click at [988, 542] on button "Save & Continue" at bounding box center [985, 533] width 264 height 50
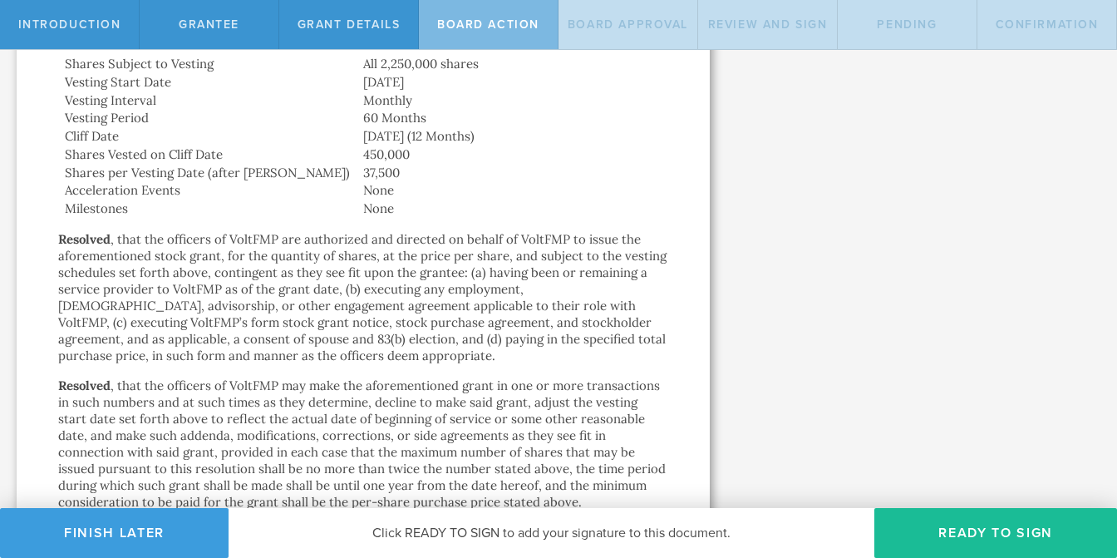
scroll to position [1160, 0]
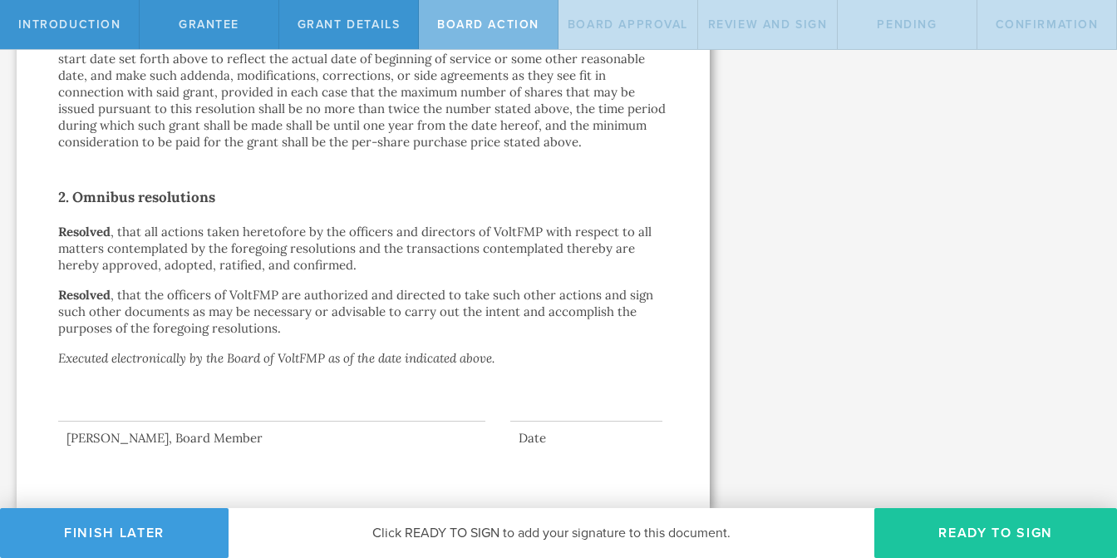
click at [964, 545] on button "Ready to Sign" at bounding box center [996, 533] width 243 height 50
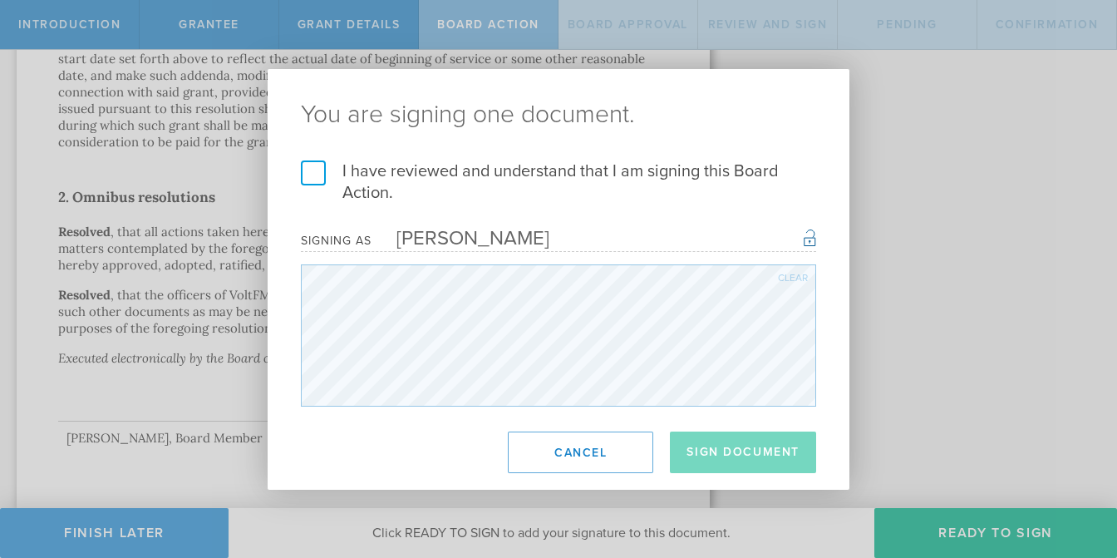
click at [316, 170] on label "I have reviewed and understand that I am signing this Board Action." at bounding box center [558, 181] width 515 height 43
click at [0, 0] on input "I have reviewed and understand that I am signing this Board Action." at bounding box center [0, 0] width 0 height 0
click at [705, 432] on button "Sign Document" at bounding box center [743, 452] width 146 height 42
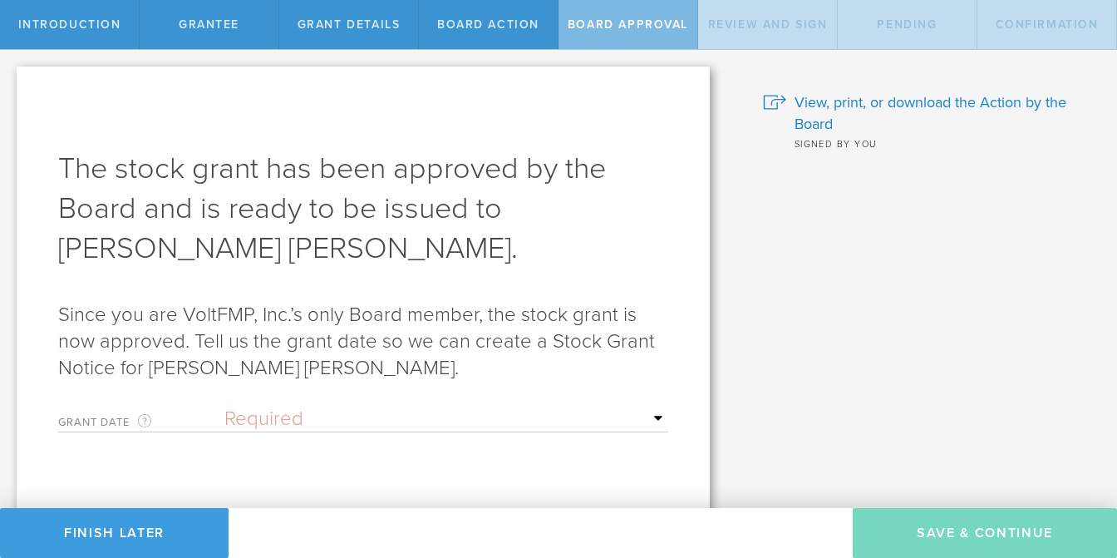
click at [517, 424] on select "Required Upon [PERSON_NAME]'s signature A specific date" at bounding box center [446, 419] width 444 height 25
select select "uponGranteeSignature"
click at [224, 407] on select "Required Upon [PERSON_NAME]'s signature A specific date" at bounding box center [446, 419] width 444 height 25
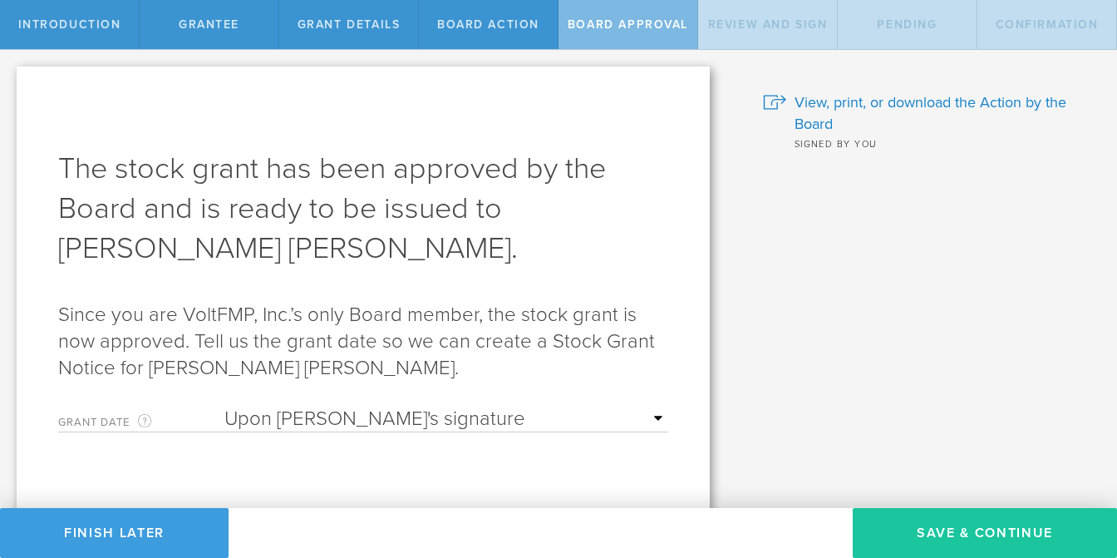
click at [904, 525] on button "Save & Continue" at bounding box center [985, 533] width 264 height 50
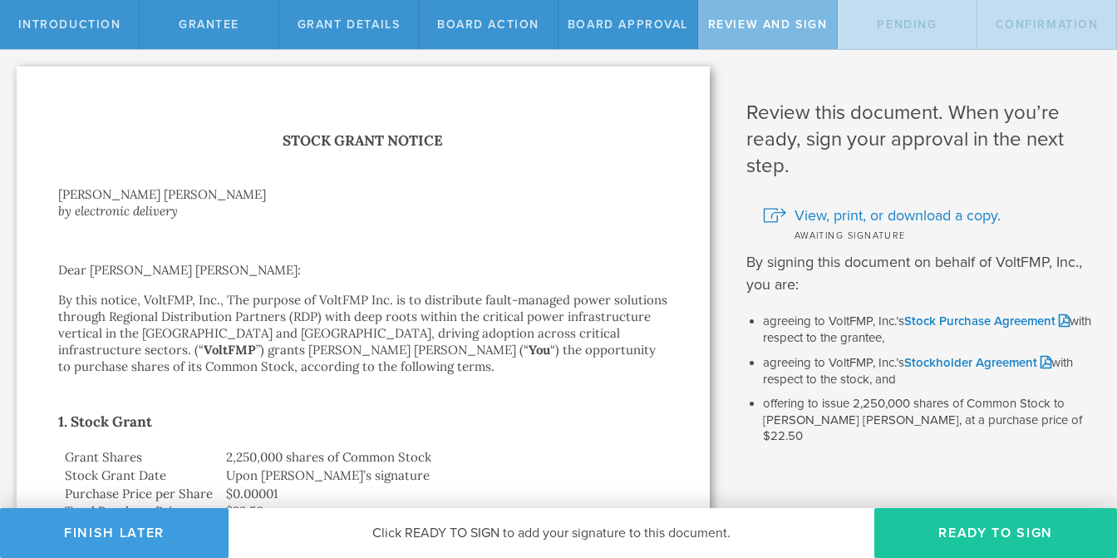
click at [954, 528] on button "Ready to Sign" at bounding box center [996, 533] width 243 height 50
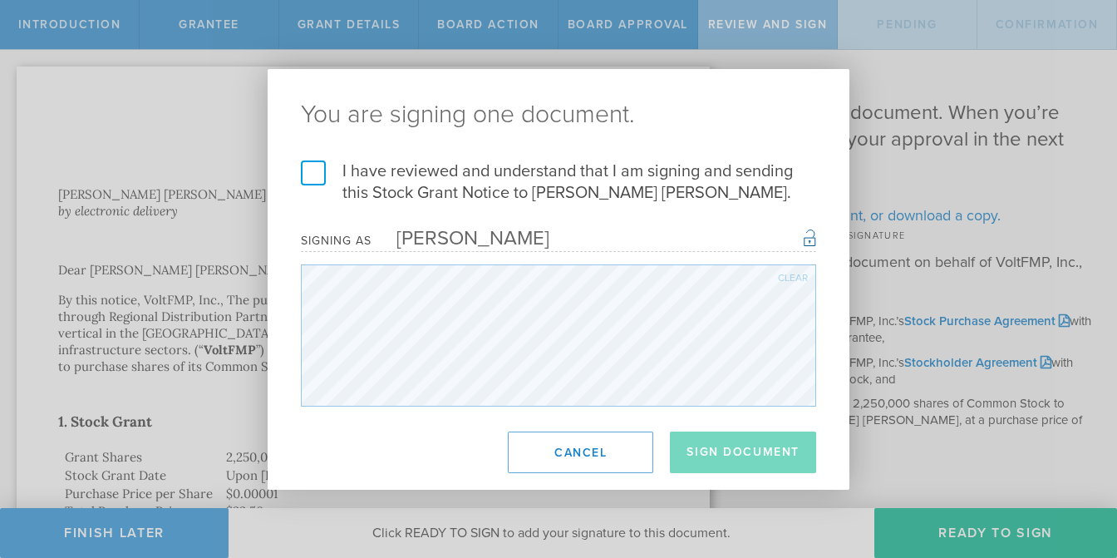
click at [319, 171] on label "I have reviewed and understand that I am signing and sending this Stock Grant N…" at bounding box center [558, 181] width 515 height 43
click at [0, 0] on input "I have reviewed and understand that I am signing and sending this Stock Grant N…" at bounding box center [0, 0] width 0 height 0
click at [740, 447] on button "Sign Document" at bounding box center [743, 452] width 146 height 42
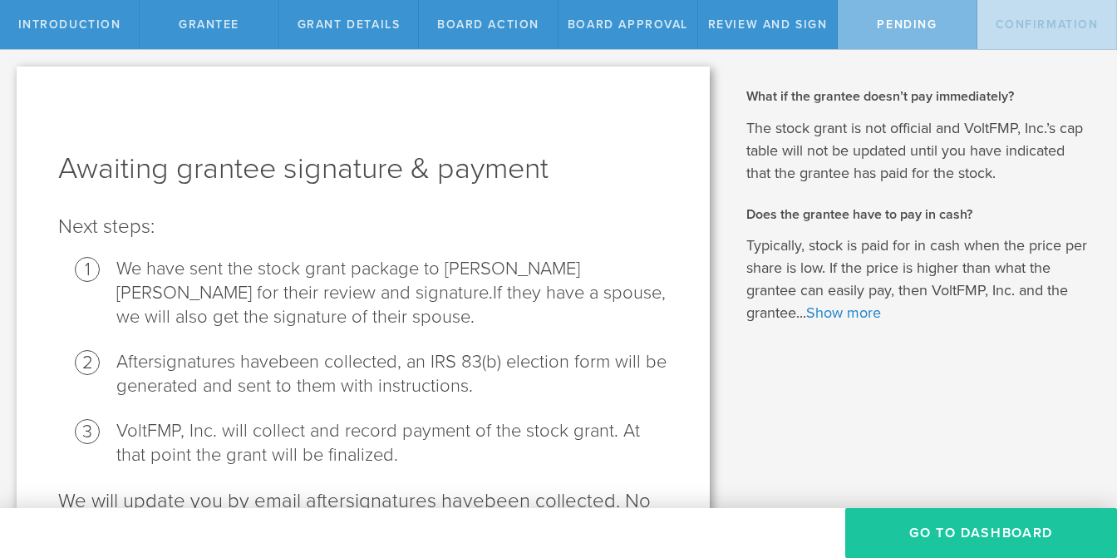
click at [909, 524] on button "Go To Dashboard" at bounding box center [981, 533] width 272 height 50
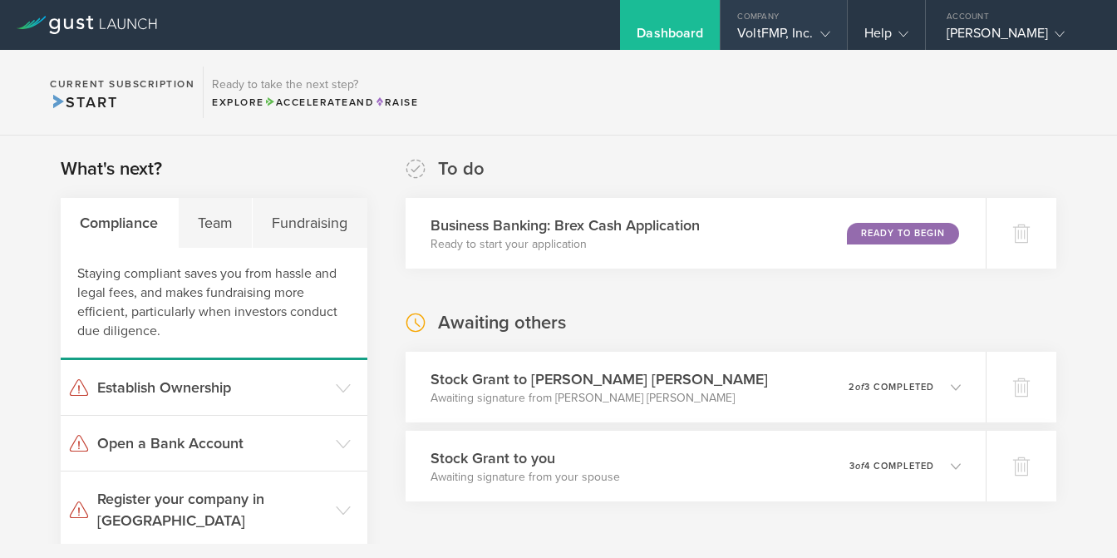
click at [818, 35] on gust-icon at bounding box center [822, 33] width 17 height 17
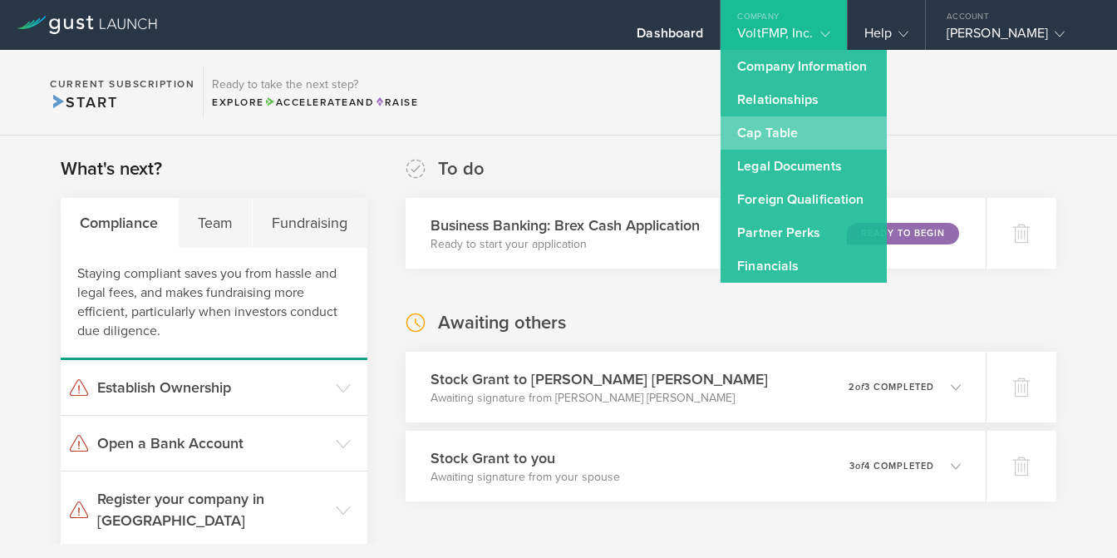
click at [774, 123] on link "Cap Table" at bounding box center [804, 132] width 166 height 33
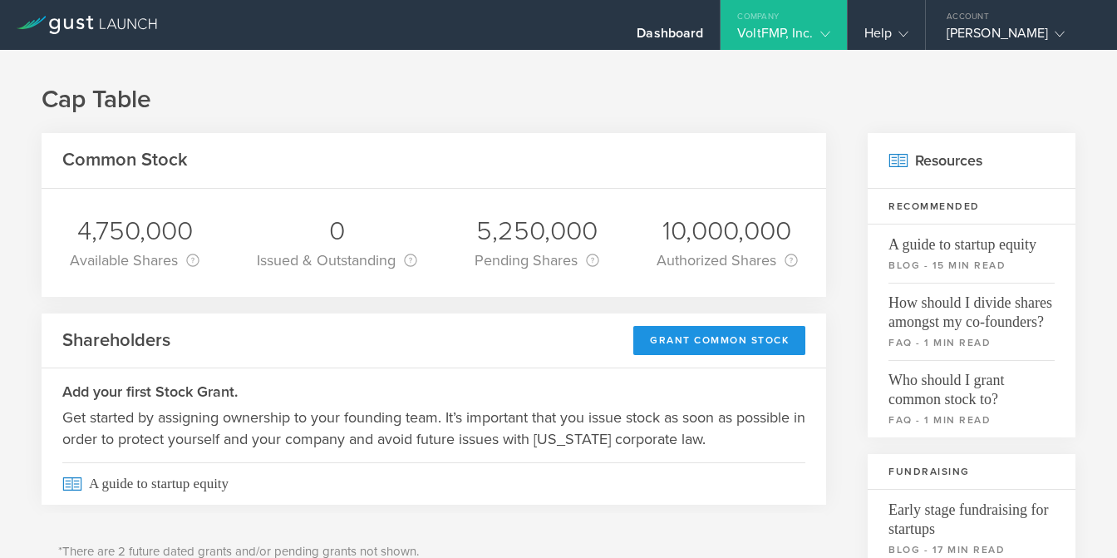
click at [685, 348] on div "Grant Common Stock" at bounding box center [719, 340] width 172 height 29
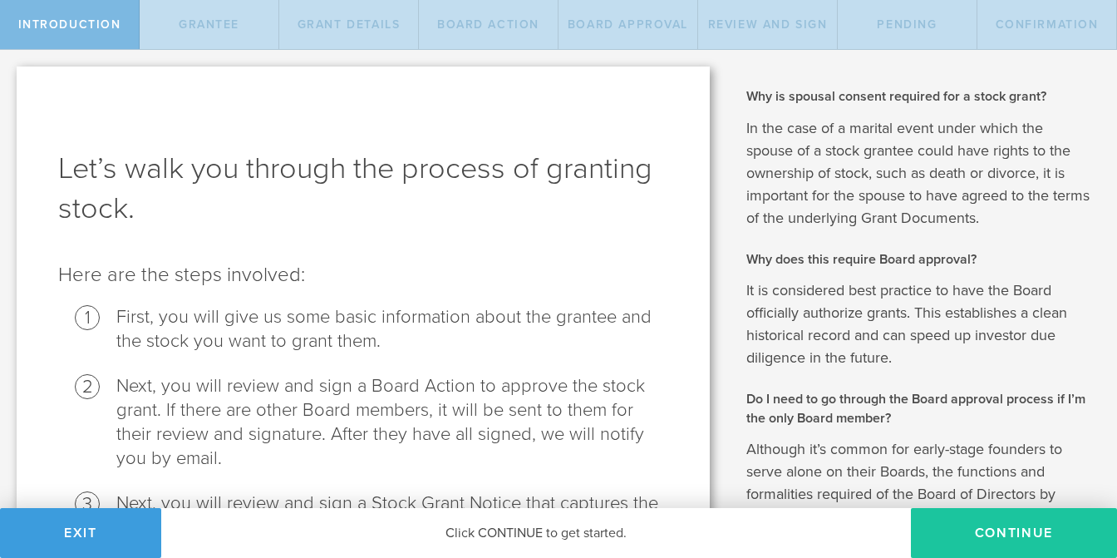
click at [966, 554] on button "Continue" at bounding box center [1014, 533] width 206 height 50
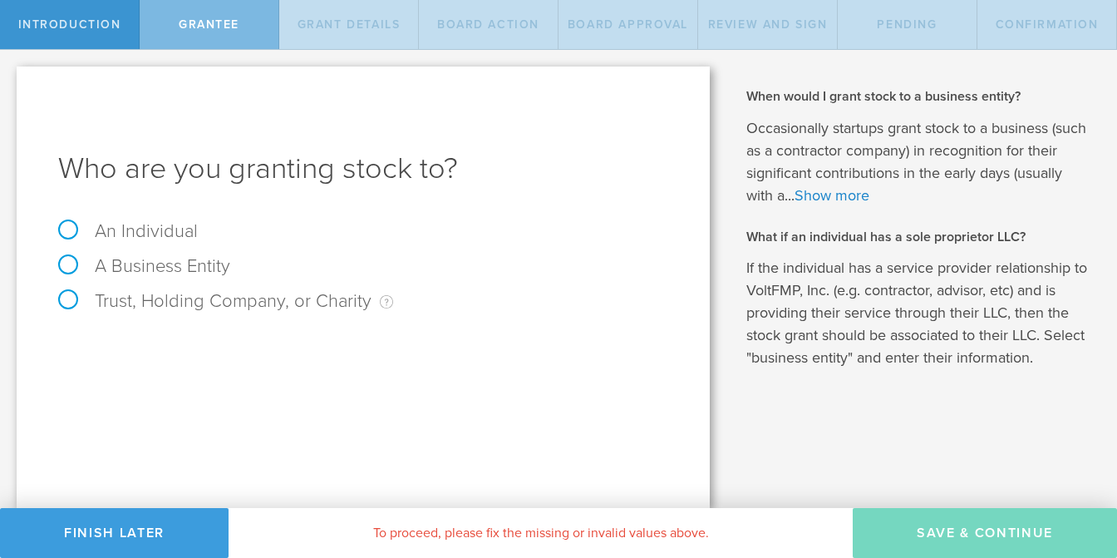
click at [157, 234] on label "An Individual" at bounding box center [128, 231] width 140 height 22
click at [11, 76] on input "An Individual" at bounding box center [5, 63] width 11 height 27
radio input "true"
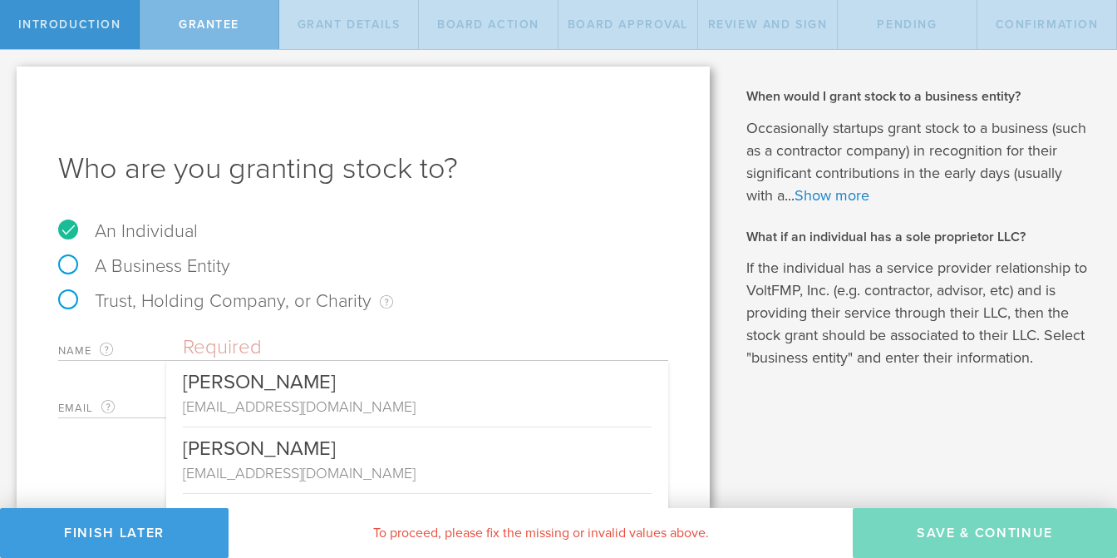
click at [229, 342] on input "text" at bounding box center [425, 347] width 485 height 25
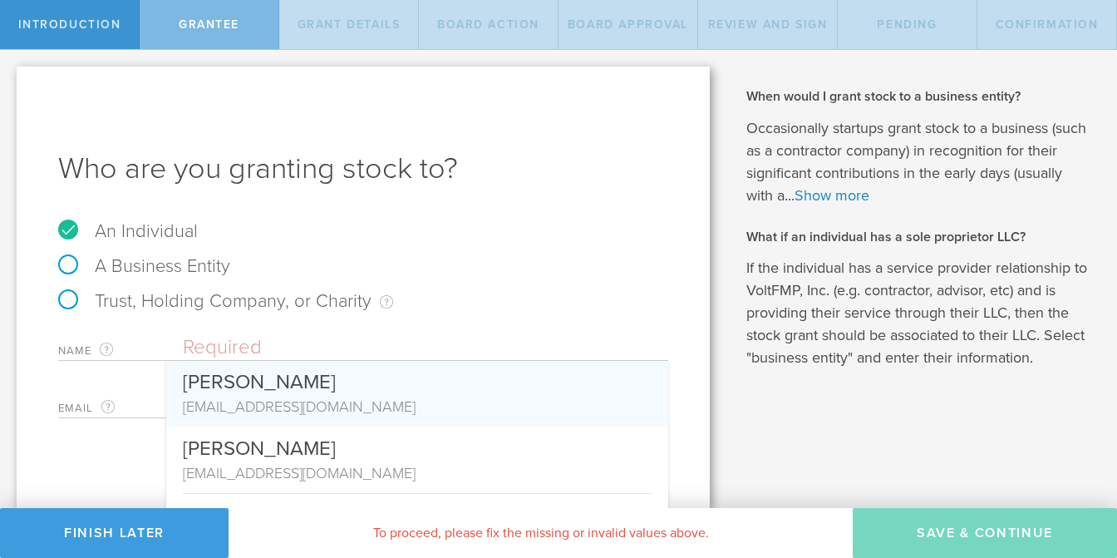
click at [246, 388] on div "[PERSON_NAME]" at bounding box center [417, 378] width 469 height 35
type input "[PERSON_NAME]"
type input "[EMAIL_ADDRESS][DOMAIN_NAME]"
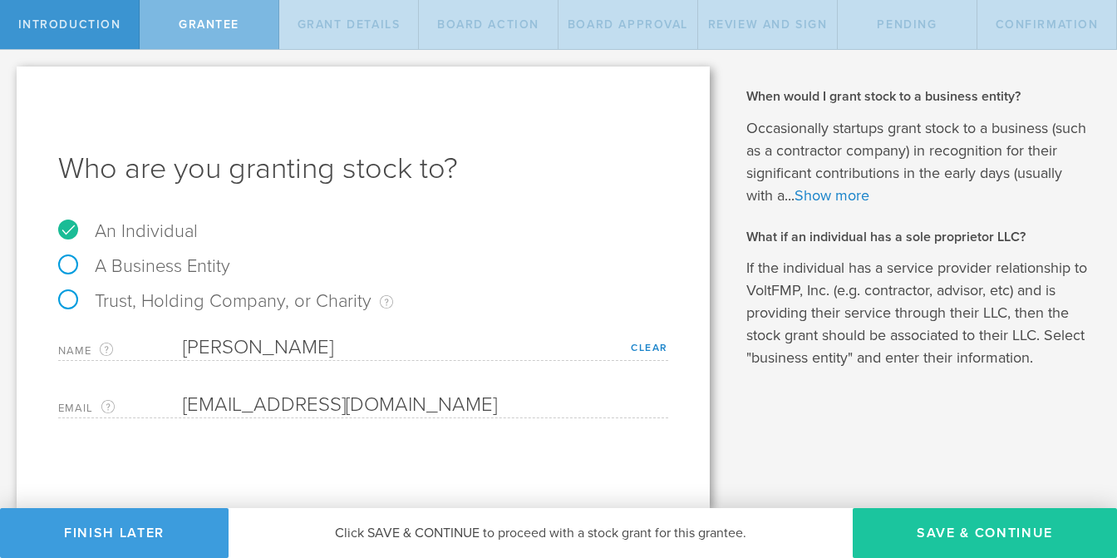
click at [919, 545] on button "Save & Continue" at bounding box center [985, 533] width 264 height 50
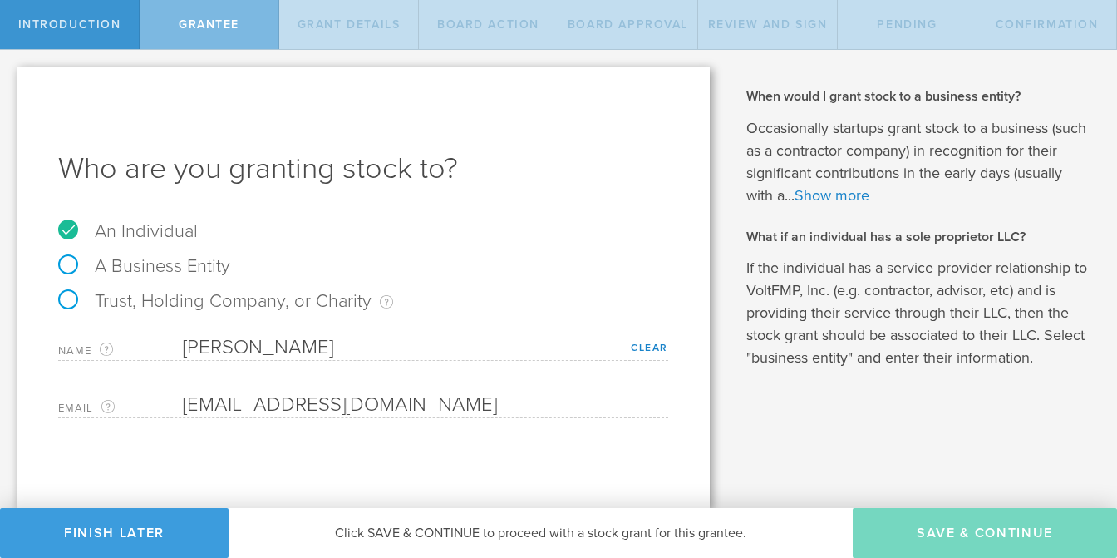
type input "48"
type input "12"
select select "none"
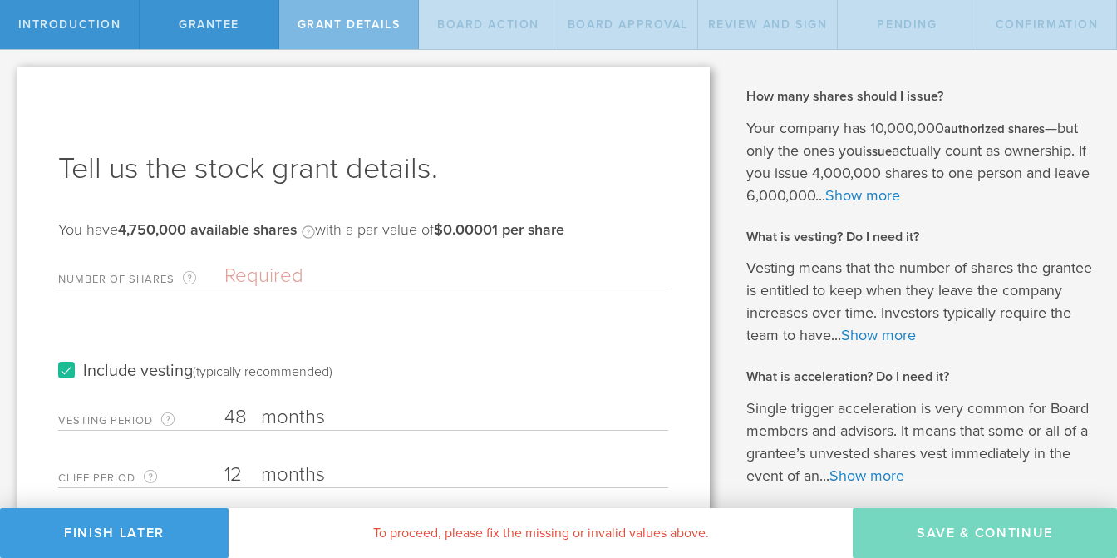
click at [264, 282] on input "Number of Shares The total amount of stock the company is granting to this reci…" at bounding box center [446, 276] width 444 height 25
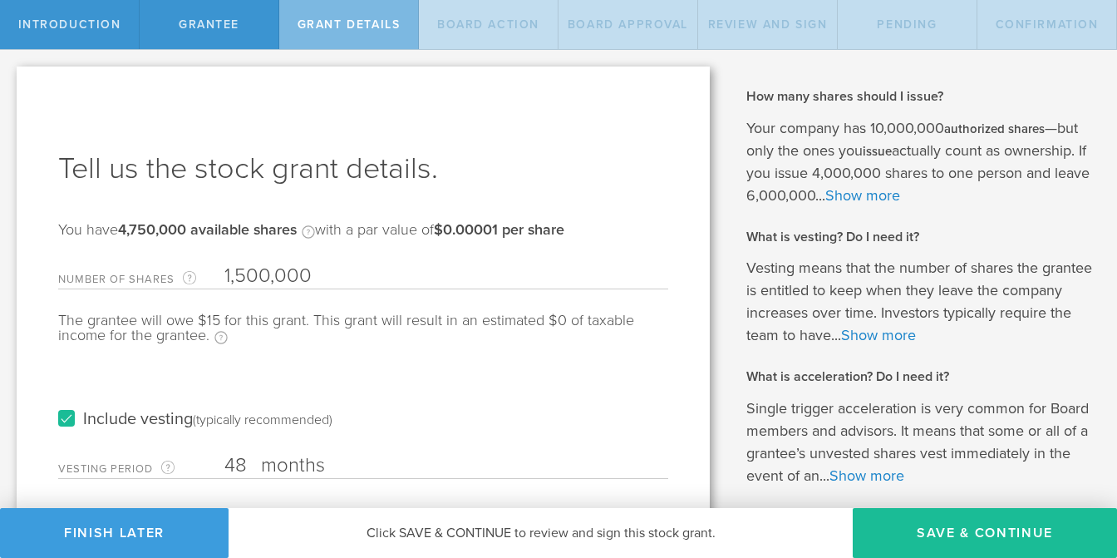
type input "1,500,000"
click at [240, 453] on input "48" at bounding box center [446, 465] width 444 height 25
type input "4"
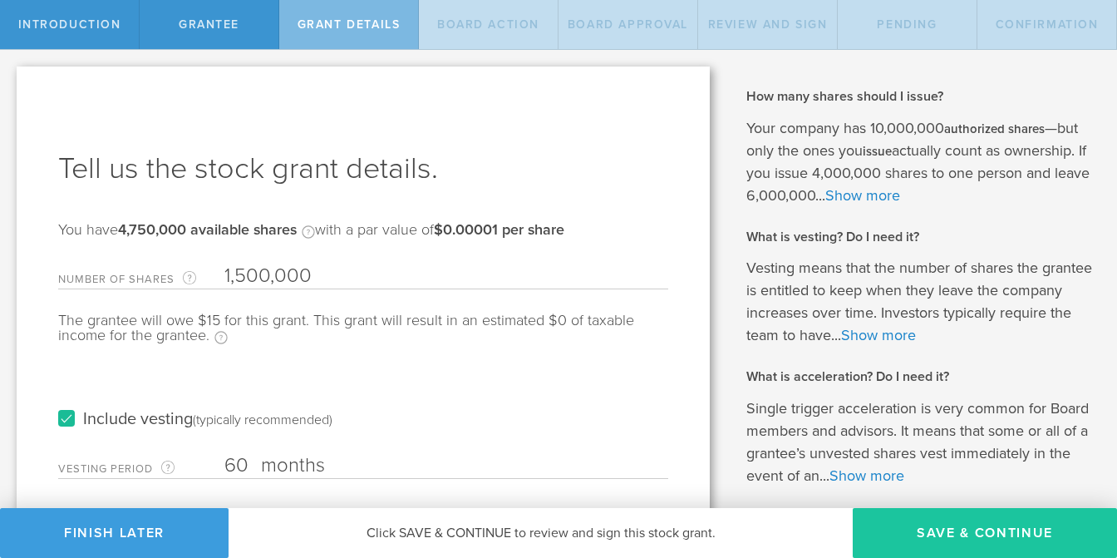
type input "60"
click at [949, 538] on button "Save & Continue" at bounding box center [985, 533] width 264 height 50
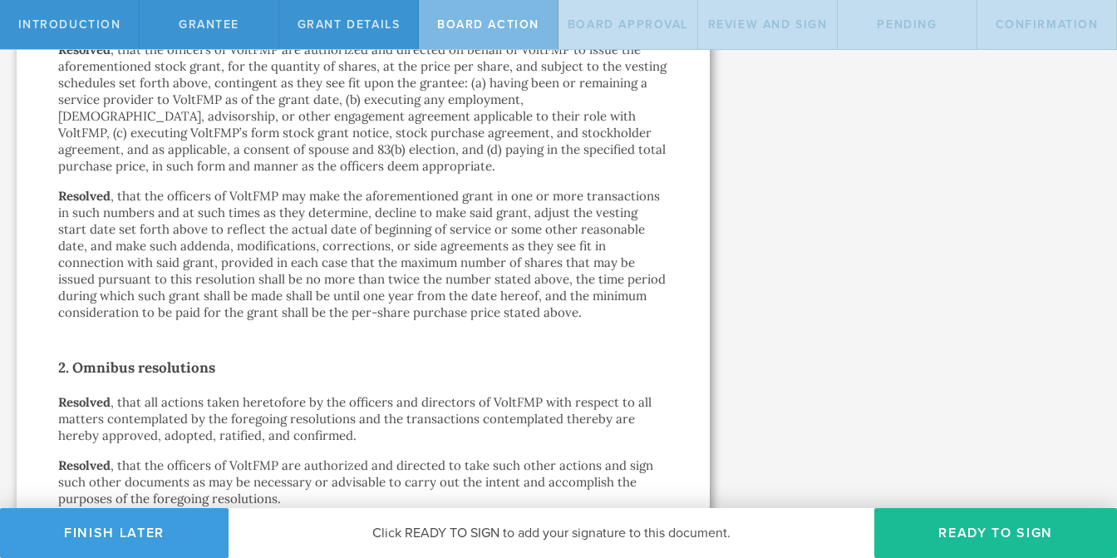
scroll to position [1160, 0]
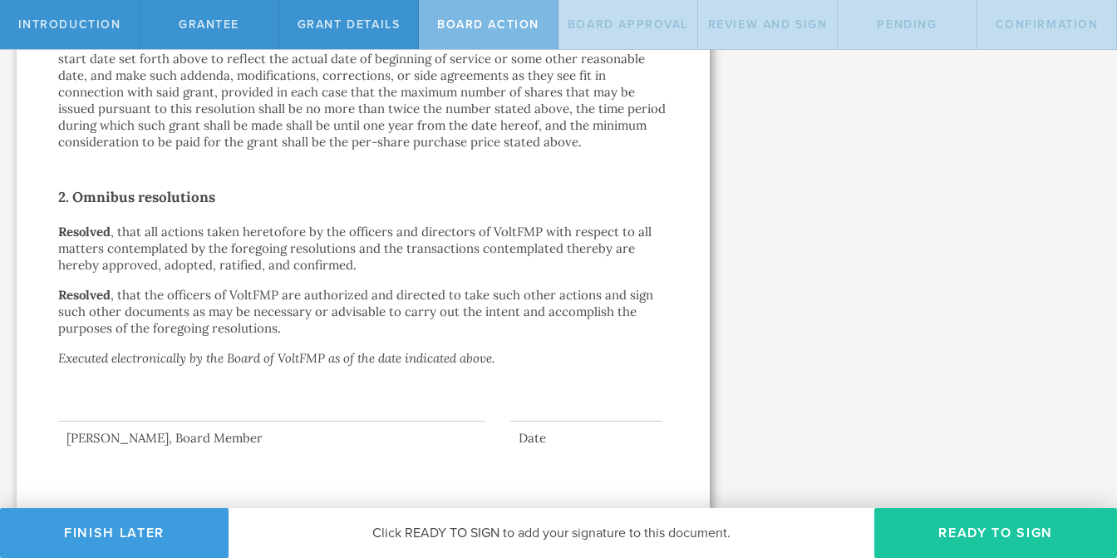
click at [973, 528] on button "Ready to Sign" at bounding box center [996, 533] width 243 height 50
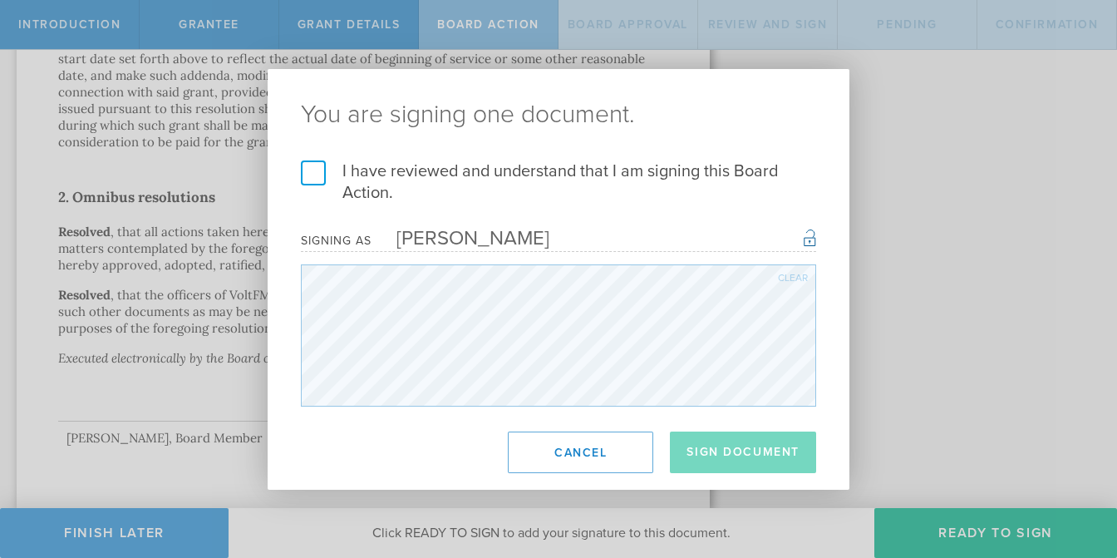
click at [310, 170] on label "I have reviewed and understand that I am signing this Board Action." at bounding box center [558, 181] width 515 height 43
click at [0, 0] on input "I have reviewed and understand that I am signing this Board Action." at bounding box center [0, 0] width 0 height 0
click at [711, 445] on button "Sign Document" at bounding box center [743, 452] width 146 height 42
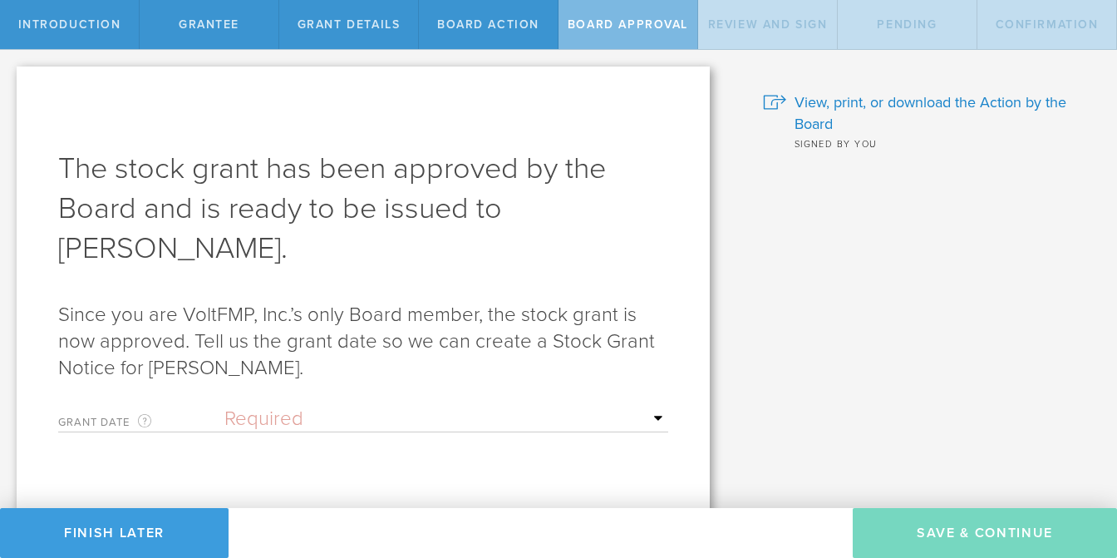
click at [625, 421] on select "Required Upon [PERSON_NAME]'s signature A specific date" at bounding box center [446, 419] width 444 height 25
select select "uponGranteeSignature"
click at [224, 407] on select "Required Upon [PERSON_NAME]'s signature A specific date" at bounding box center [446, 419] width 444 height 25
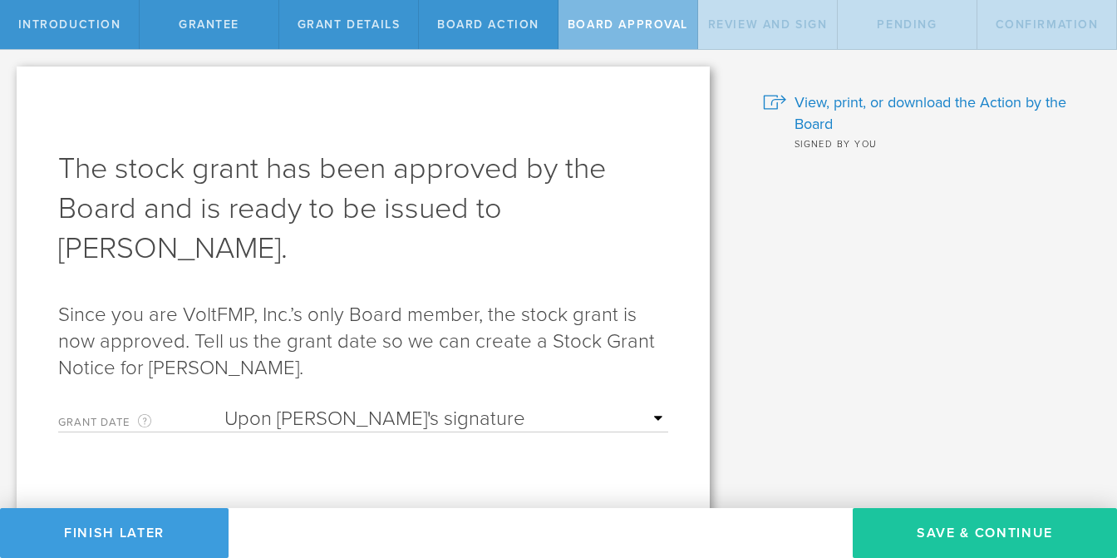
click at [953, 537] on button "Save & Continue" at bounding box center [985, 533] width 264 height 50
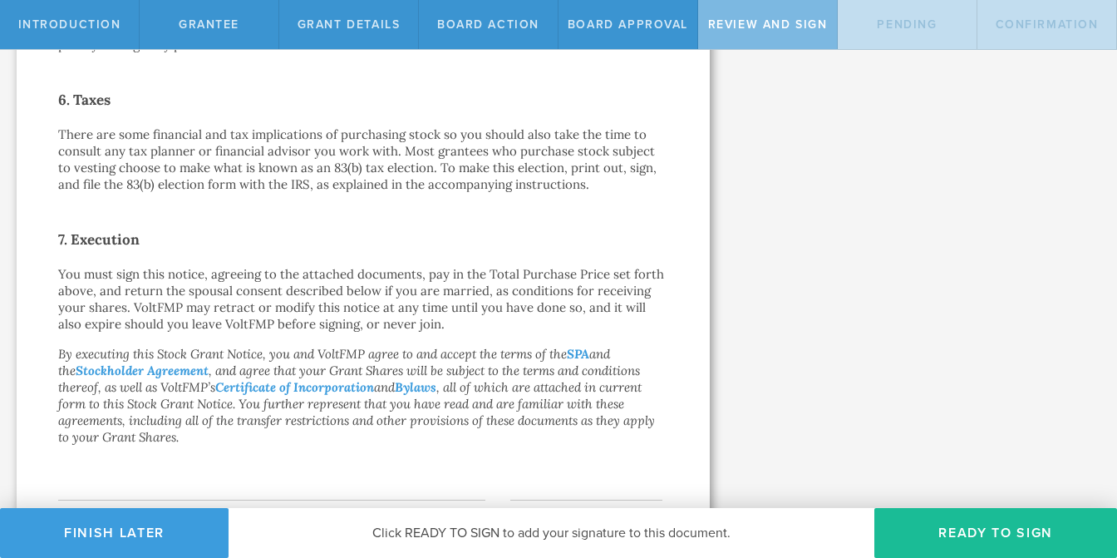
scroll to position [1346, 0]
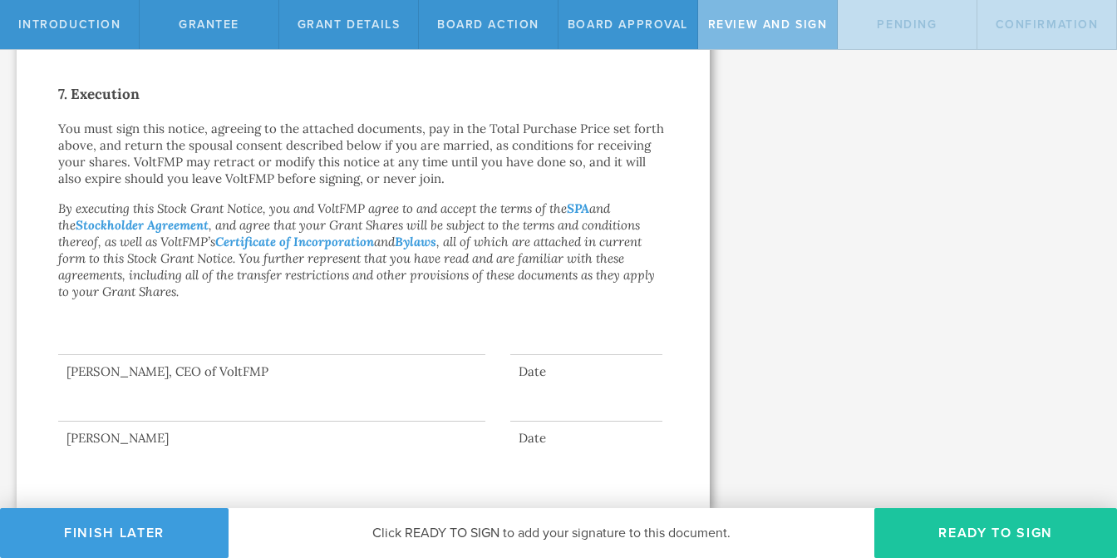
click at [954, 526] on button "Ready to Sign" at bounding box center [996, 533] width 243 height 50
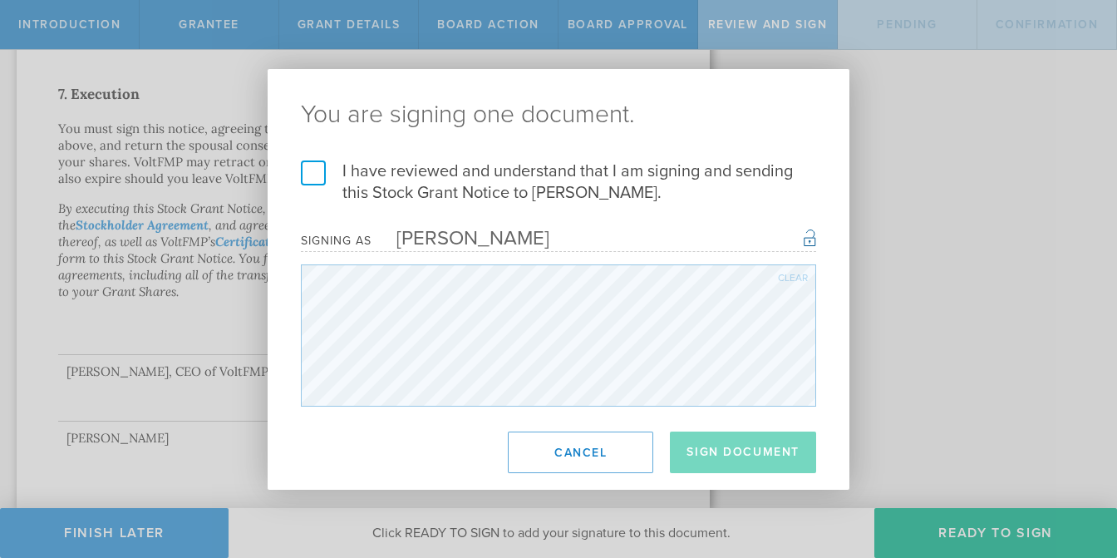
click at [318, 178] on label "I have reviewed and understand that I am signing and sending this Stock Grant N…" at bounding box center [558, 181] width 515 height 43
click at [0, 0] on input "I have reviewed and understand that I am signing and sending this Stock Grant N…" at bounding box center [0, 0] width 0 height 0
click at [717, 447] on button "Sign Document" at bounding box center [743, 452] width 146 height 42
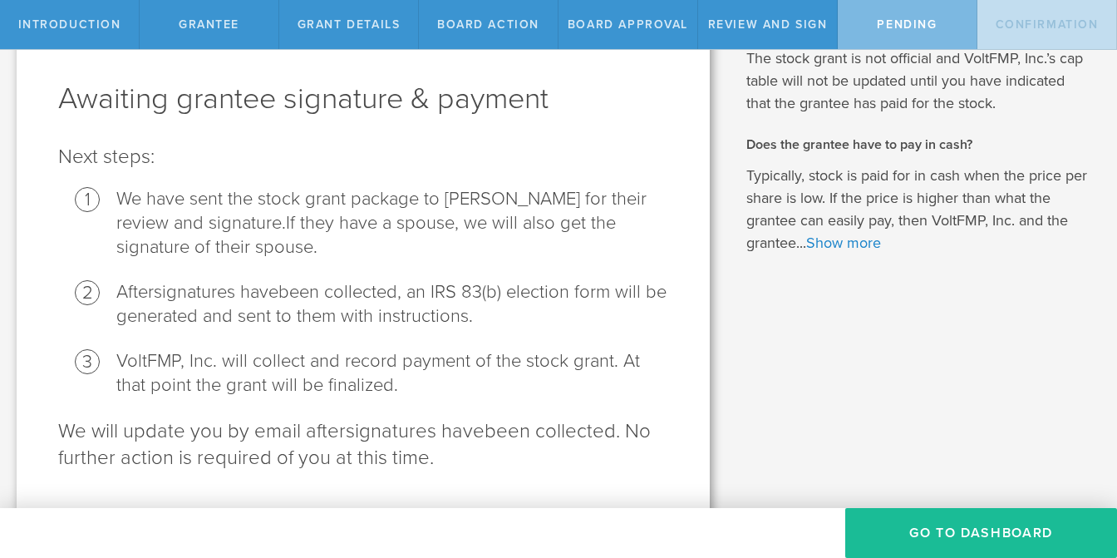
scroll to position [112, 0]
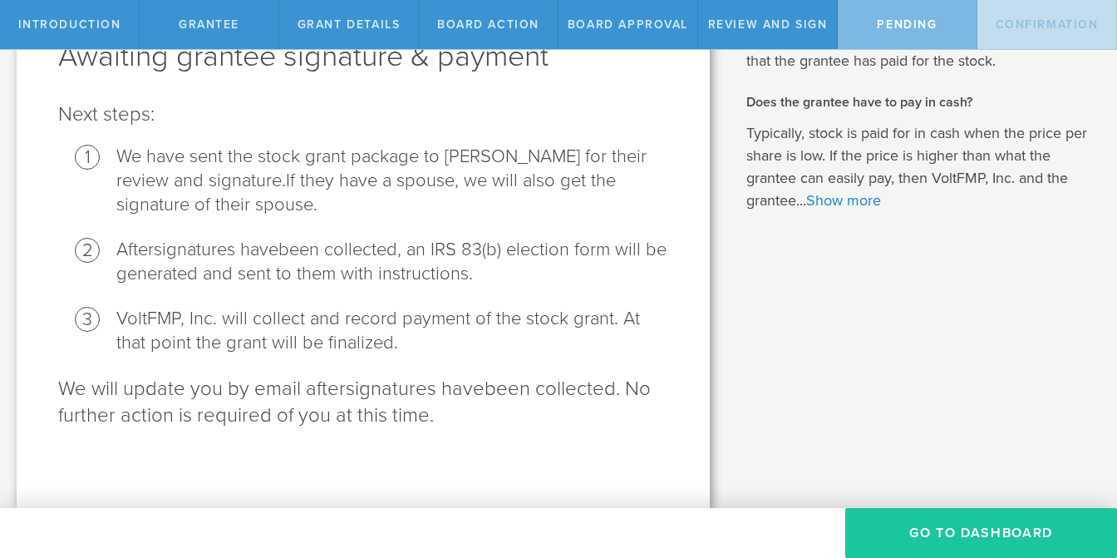
click at [960, 526] on button "Go To Dashboard" at bounding box center [981, 533] width 272 height 50
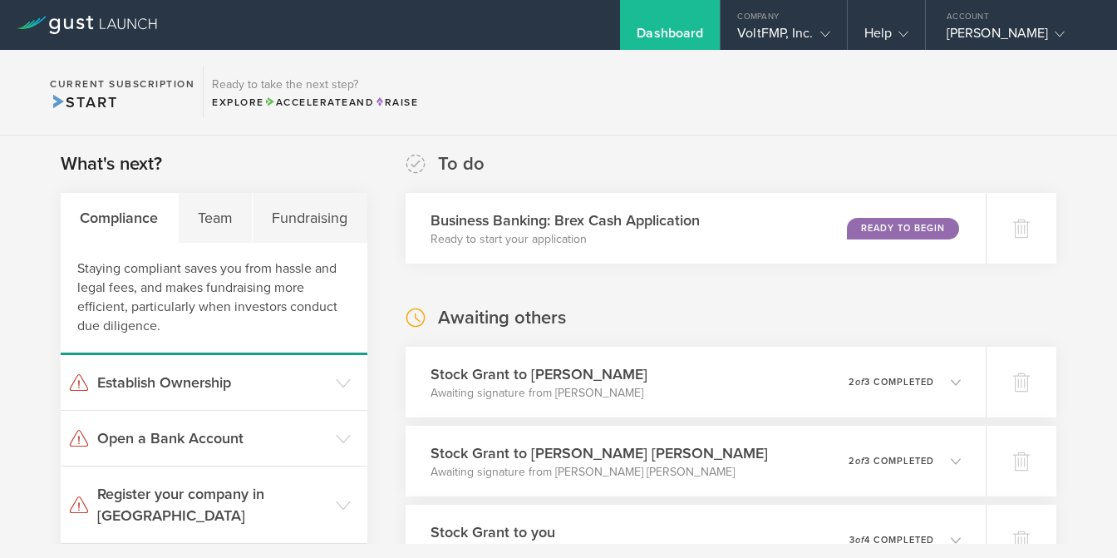
scroll to position [7, 0]
click at [788, 37] on div "VoltFMP, Inc." at bounding box center [783, 37] width 92 height 25
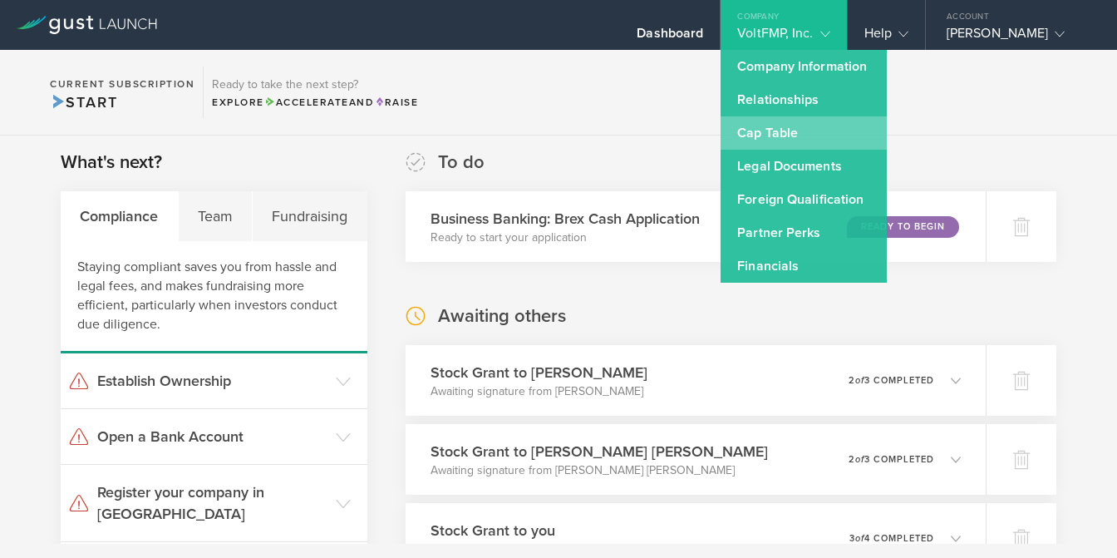
click at [766, 134] on link "Cap Table" at bounding box center [804, 132] width 166 height 33
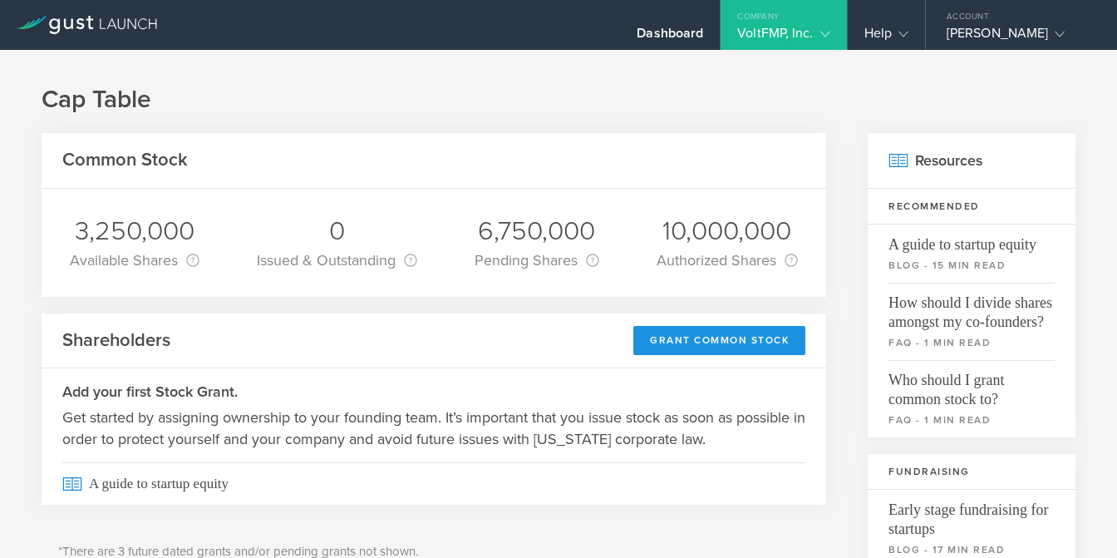
click at [705, 338] on div "Grant Common Stock" at bounding box center [719, 340] width 172 height 29
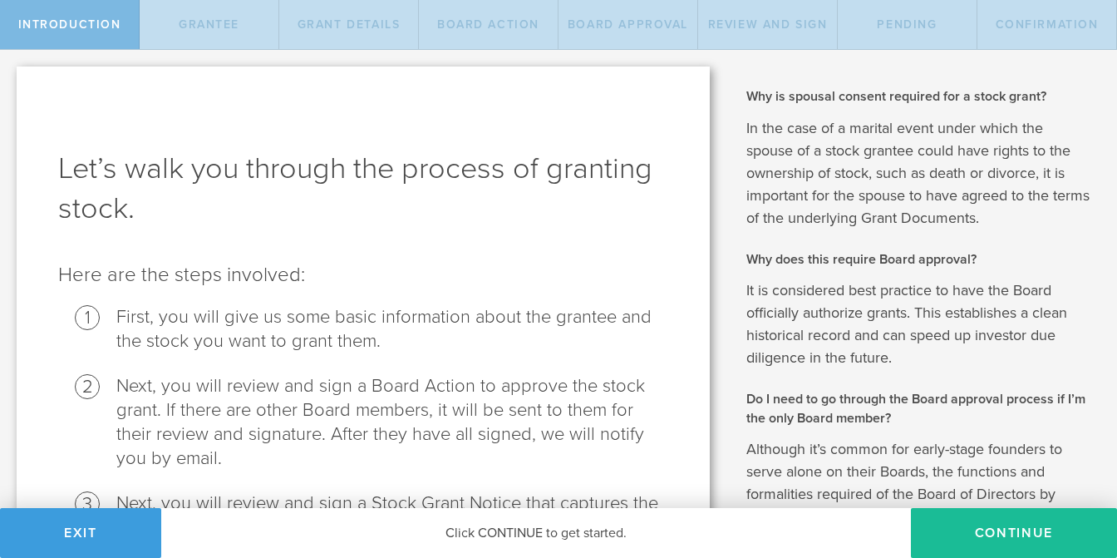
scroll to position [300, 0]
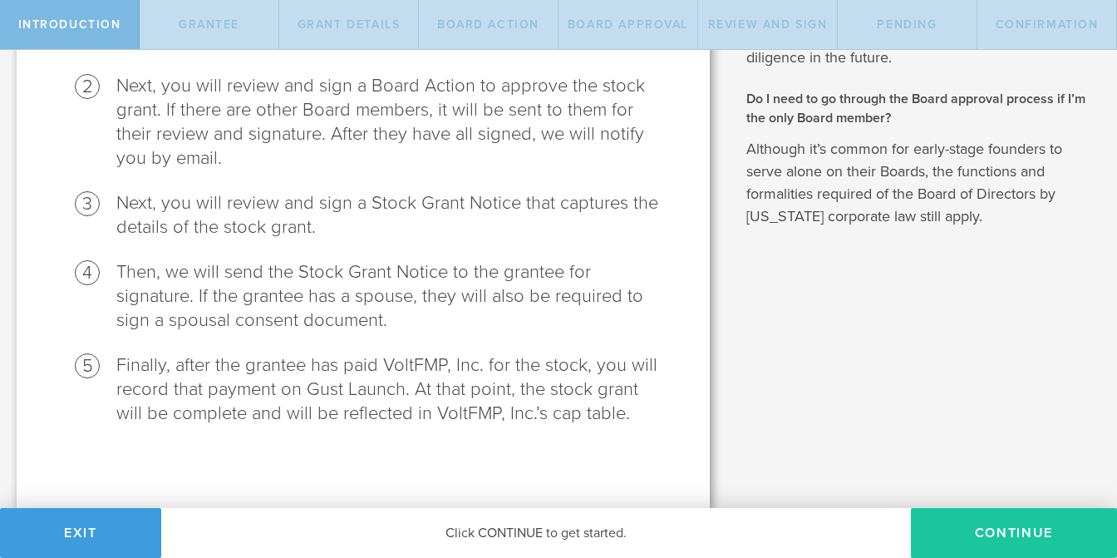
click at [978, 535] on button "Continue" at bounding box center [1014, 533] width 206 height 50
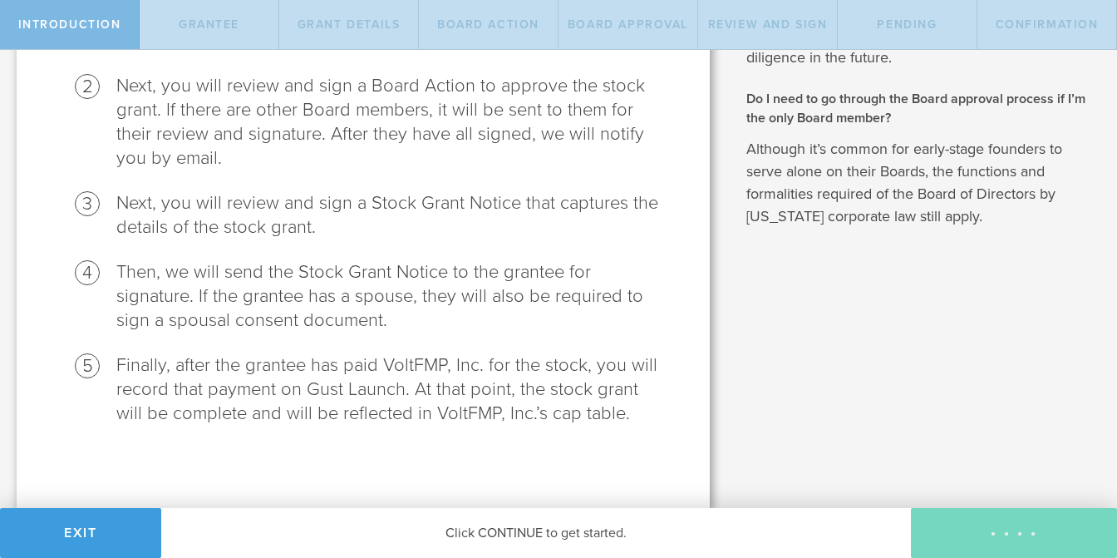
scroll to position [0, 0]
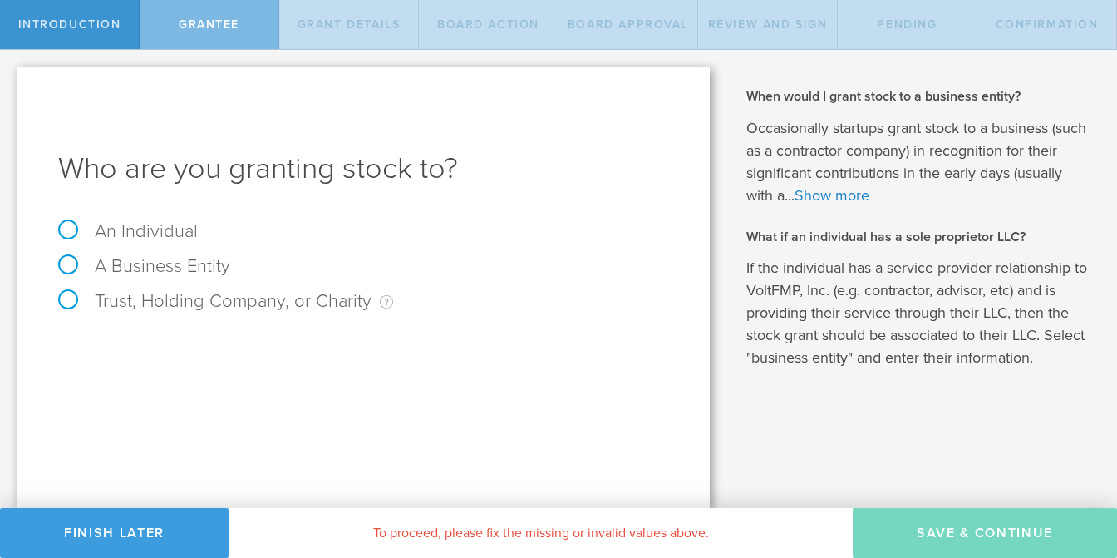
click at [103, 230] on label "An Individual" at bounding box center [128, 231] width 140 height 22
click at [11, 76] on input "An Individual" at bounding box center [5, 63] width 11 height 27
radio input "true"
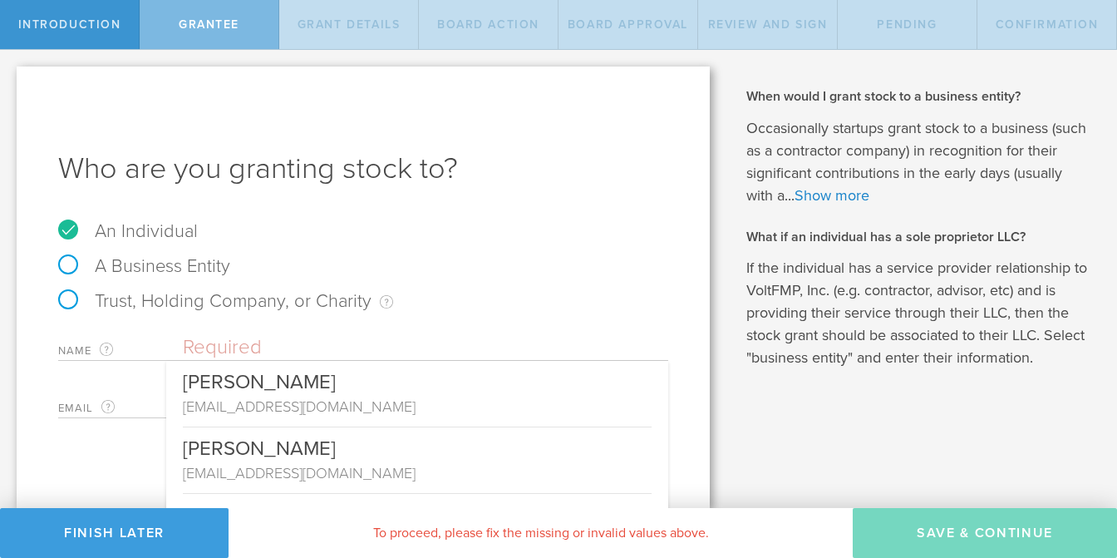
click at [201, 348] on input "text" at bounding box center [425, 347] width 485 height 25
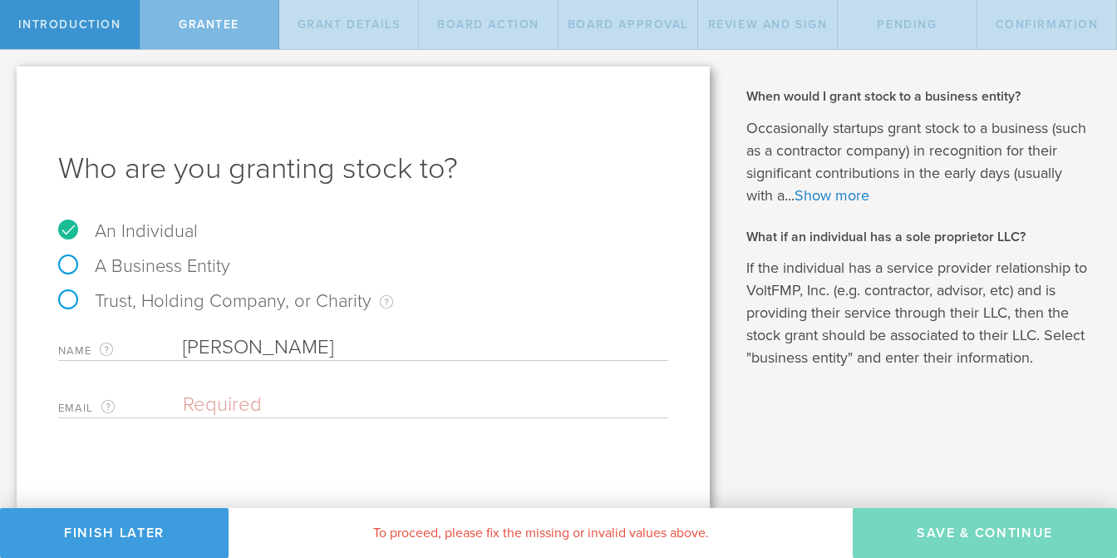
type input "[PERSON_NAME]"
type input "t"
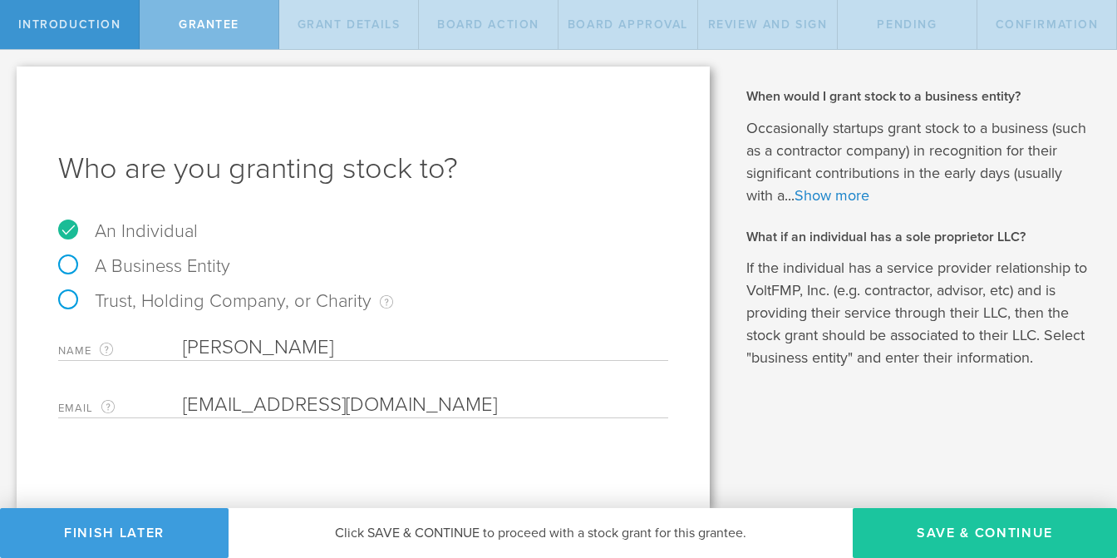
type input "[EMAIL_ADDRESS][DOMAIN_NAME]"
click at [960, 535] on button "Save & Continue" at bounding box center [985, 533] width 264 height 50
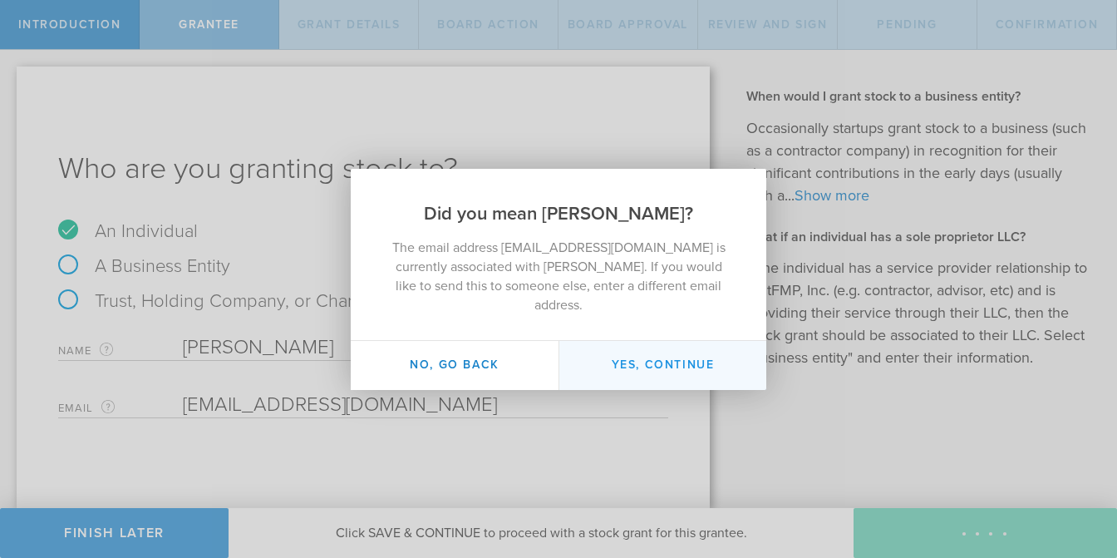
click at [635, 352] on button "Yes, continue" at bounding box center [663, 365] width 208 height 49
type input "[PERSON_NAME]"
type input "[EMAIL_ADDRESS][DOMAIN_NAME]"
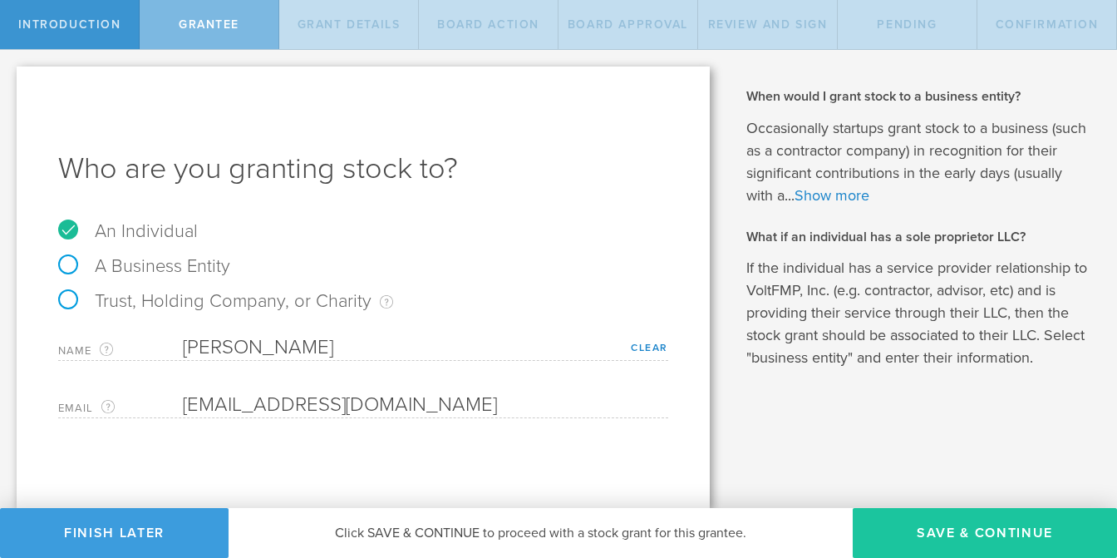
click at [969, 541] on button "Save & Continue" at bounding box center [985, 533] width 264 height 50
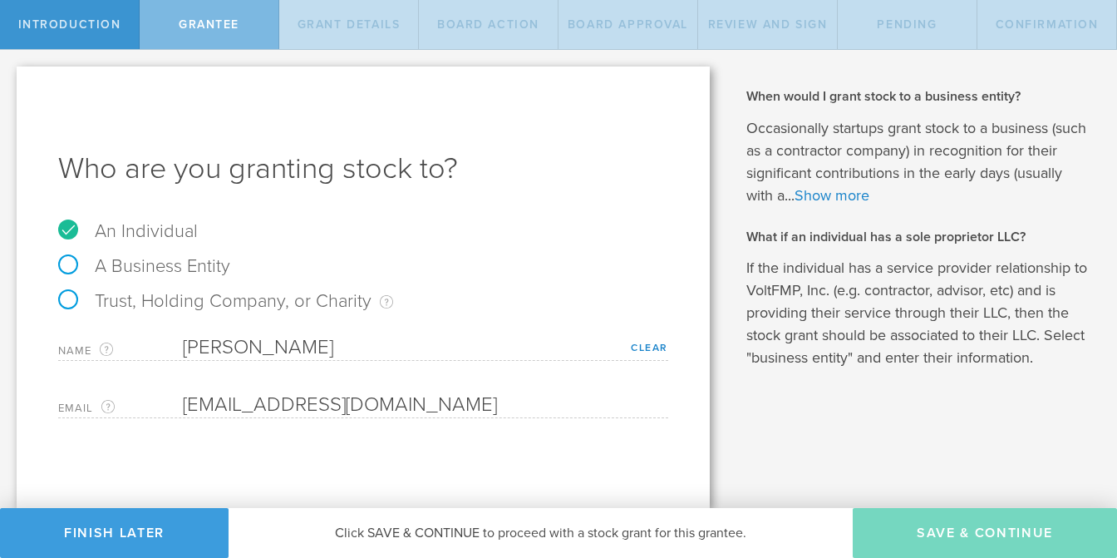
type input "48"
type input "12"
select select "none"
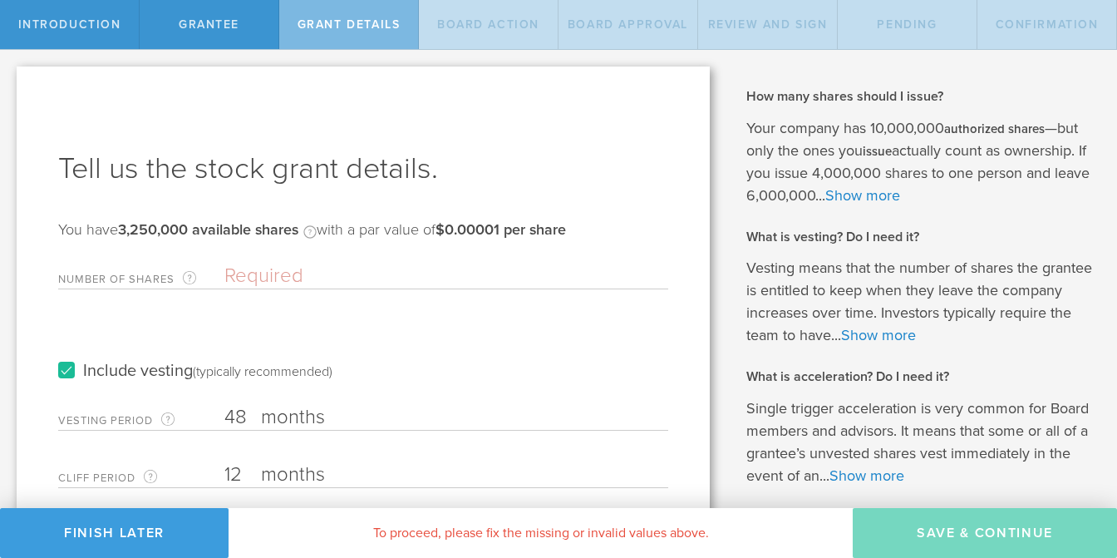
click at [289, 273] on input "Number of Shares The total amount of stock the company is granting to this reci…" at bounding box center [446, 276] width 444 height 25
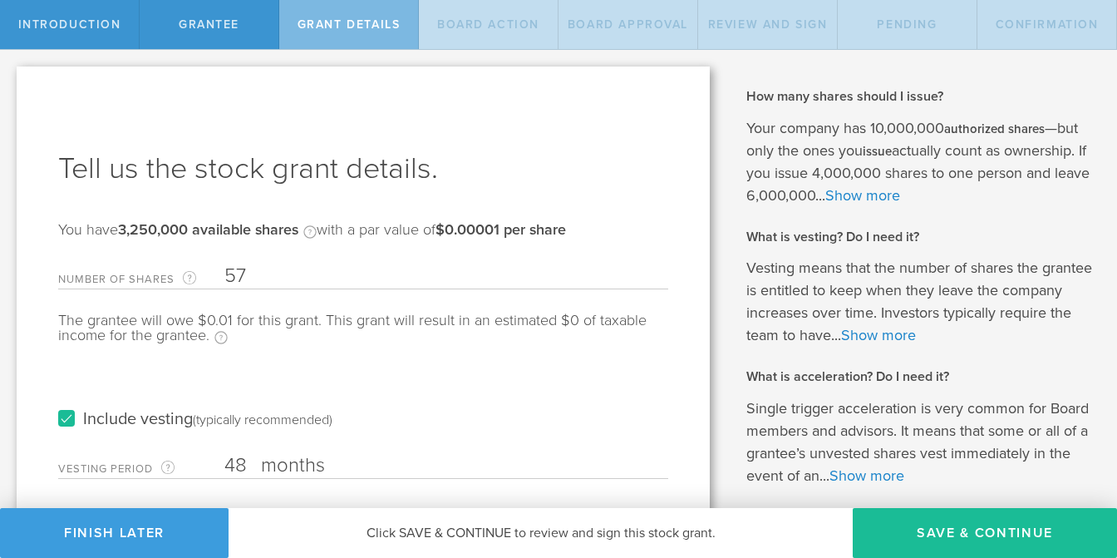
type input "5"
type input "750,000"
click at [241, 461] on input "48" at bounding box center [446, 465] width 444 height 25
type input "4"
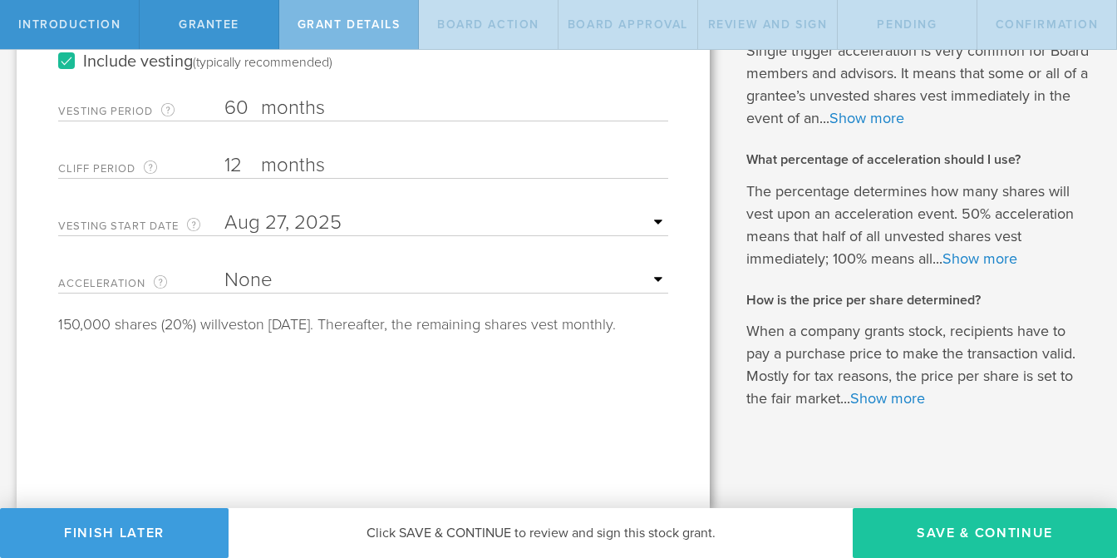
type input "60"
click at [953, 519] on button "Save & Continue" at bounding box center [985, 533] width 264 height 50
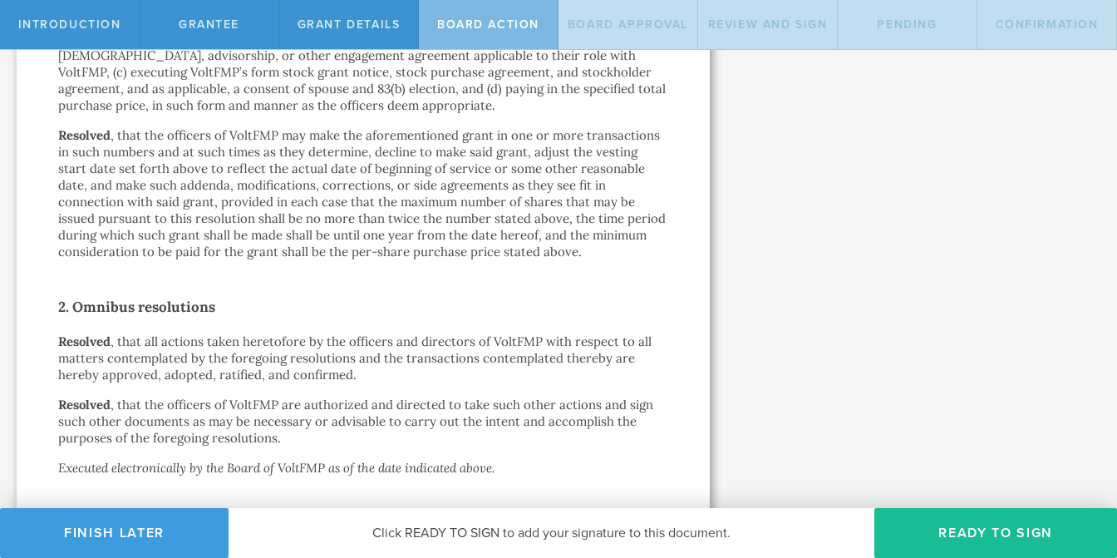
scroll to position [1160, 0]
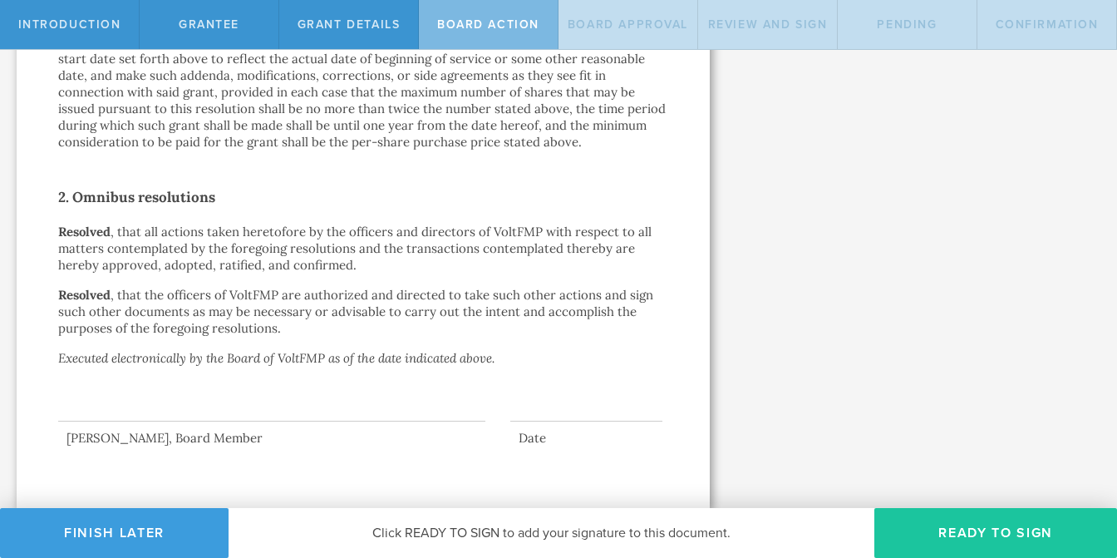
click at [961, 525] on button "Ready to Sign" at bounding box center [996, 533] width 243 height 50
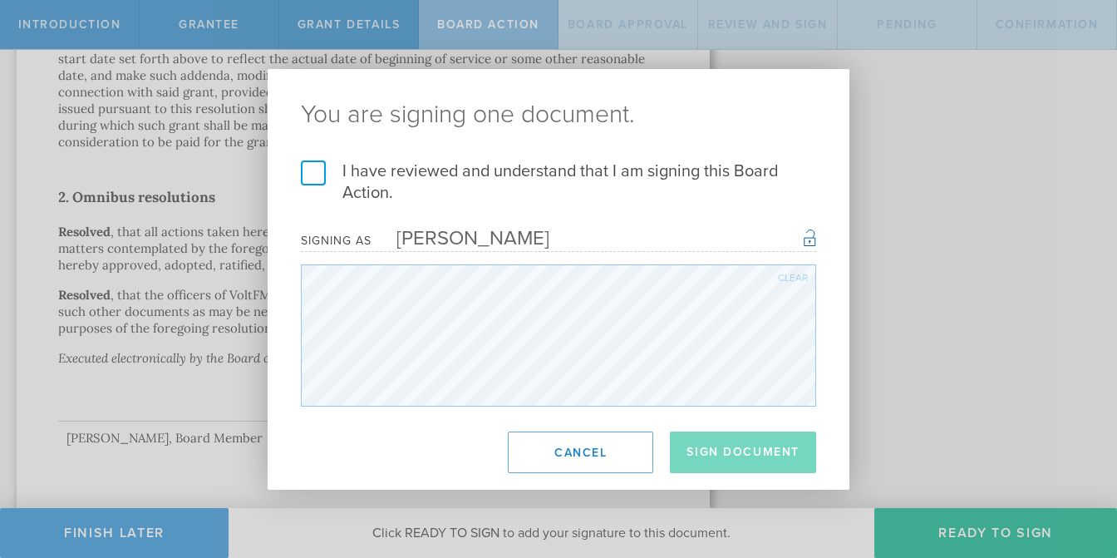
click at [318, 176] on label "I have reviewed and understand that I am signing this Board Action." at bounding box center [558, 181] width 515 height 43
click at [0, 0] on input "I have reviewed and understand that I am signing this Board Action." at bounding box center [0, 0] width 0 height 0
click at [772, 460] on button "Sign Document" at bounding box center [743, 452] width 146 height 42
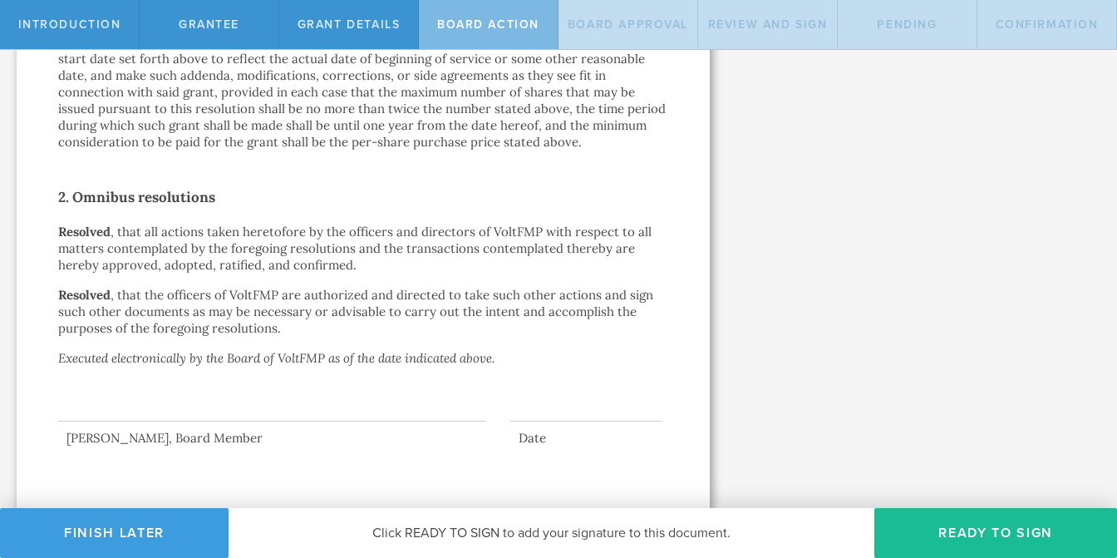
scroll to position [0, 0]
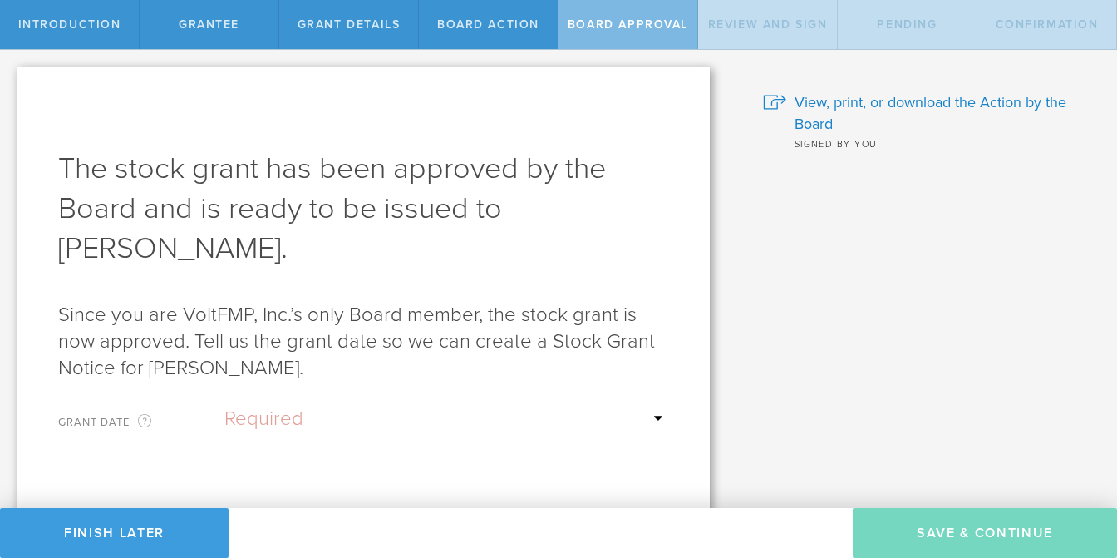
click at [455, 401] on div "Grant Date This is the date on which the recipient is granted the stock. This d…" at bounding box center [363, 415] width 610 height 34
click at [388, 431] on div "Grant Date This is the date on which the recipient is granted the stock. This d…" at bounding box center [363, 415] width 610 height 34
click at [339, 416] on select "Required Upon grantee's signature A specific date" at bounding box center [446, 419] width 444 height 25
select select "uponGranteeSignature"
click at [224, 407] on select "Required Upon grantee's signature A specific date" at bounding box center [446, 419] width 444 height 25
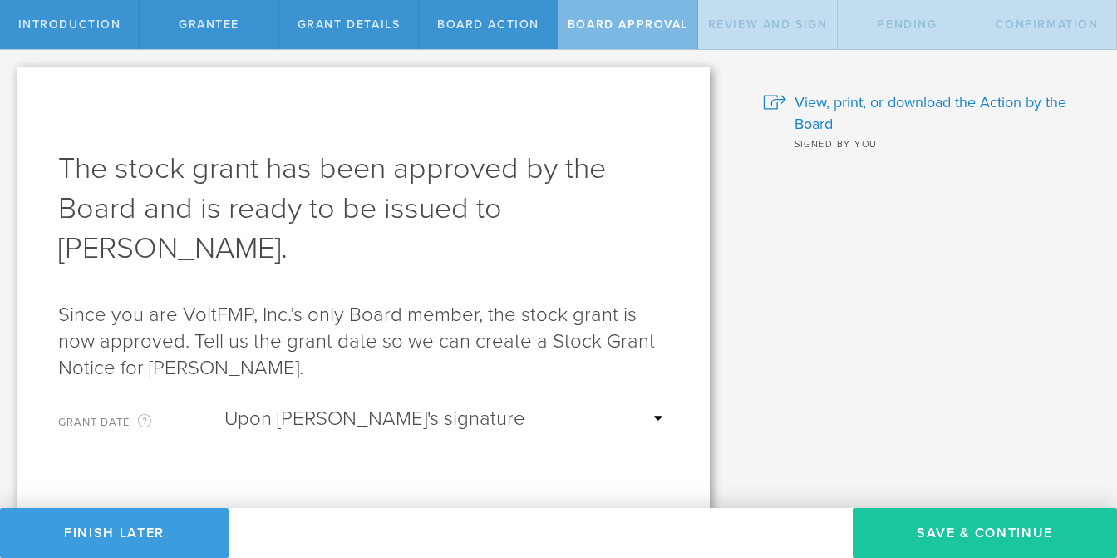
click at [954, 545] on button "Save & Continue" at bounding box center [985, 533] width 264 height 50
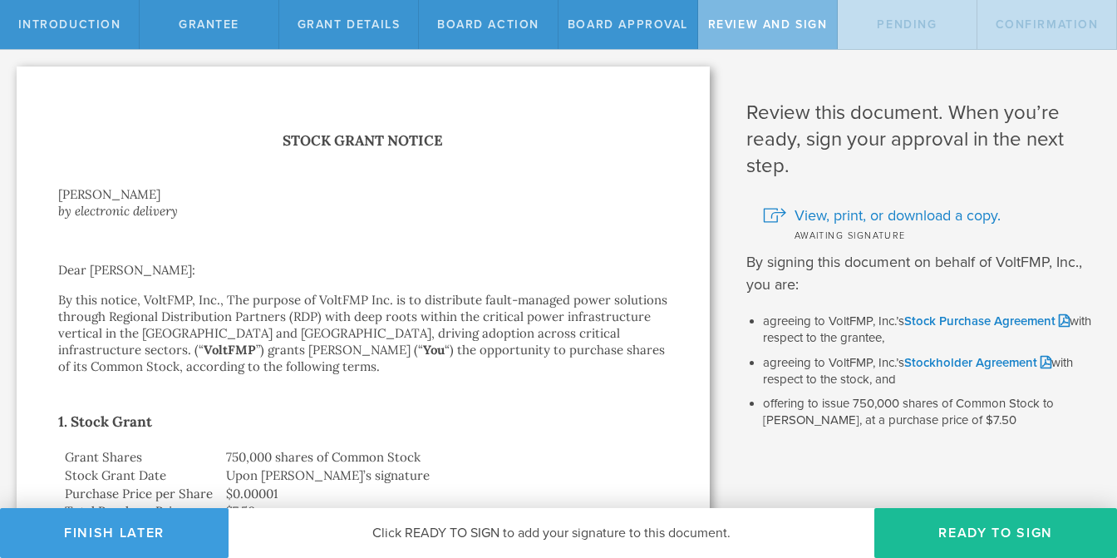
click at [954, 545] on button "Ready to Sign" at bounding box center [996, 533] width 243 height 50
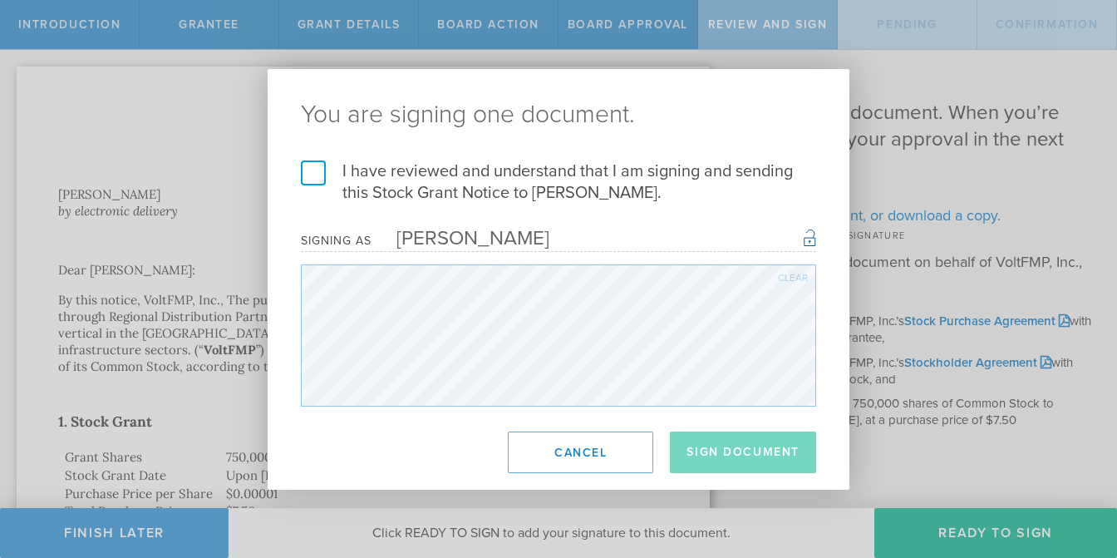
click at [313, 171] on label "I have reviewed and understand that I am signing and sending this Stock Grant N…" at bounding box center [558, 181] width 515 height 43
click at [0, 0] on input "I have reviewed and understand that I am signing and sending this Stock Grant N…" at bounding box center [0, 0] width 0 height 0
click at [751, 447] on button "Sign Document" at bounding box center [743, 452] width 146 height 42
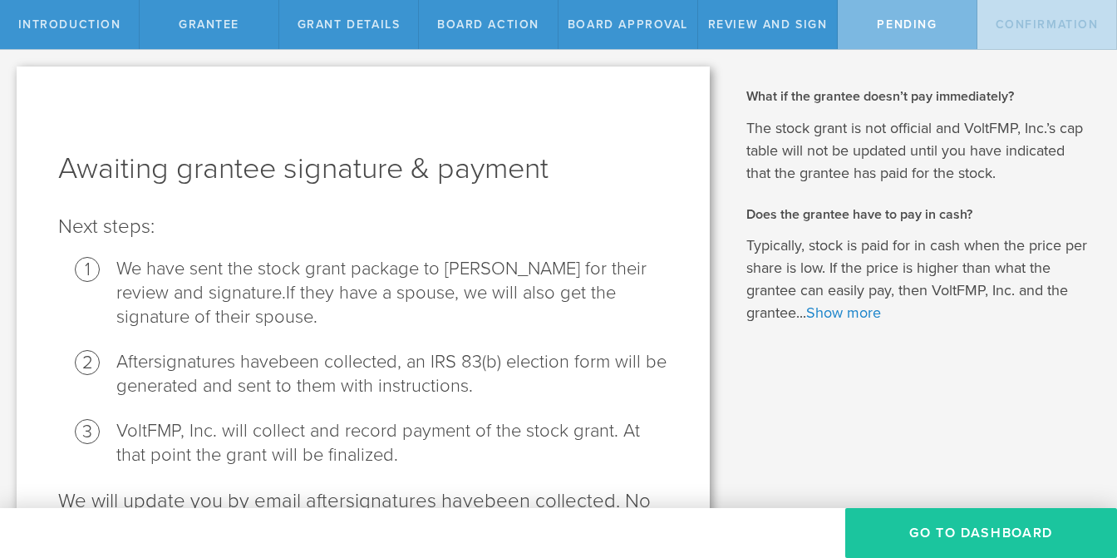
click at [956, 540] on button "Go To Dashboard" at bounding box center [981, 533] width 272 height 50
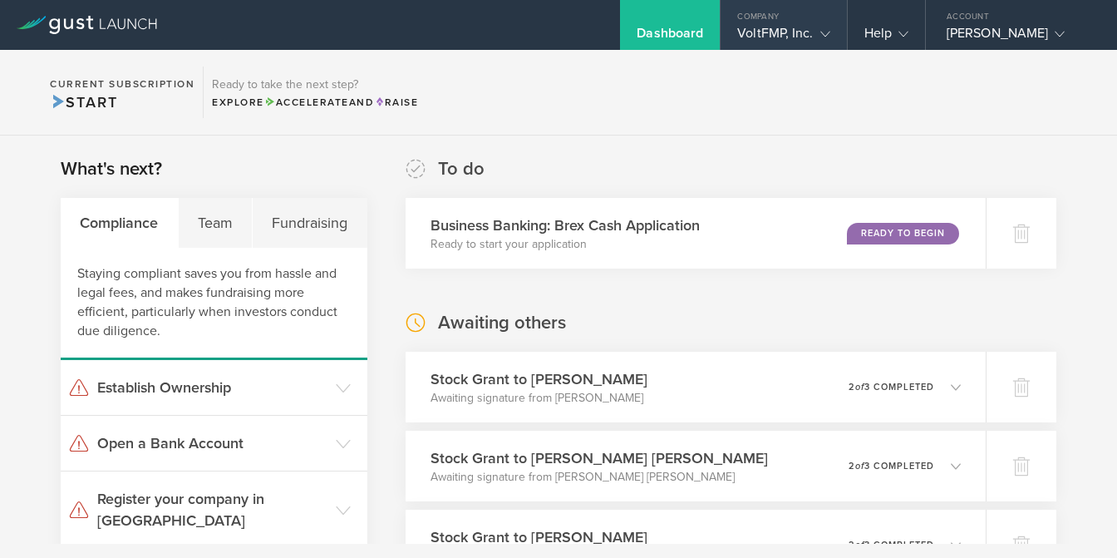
click at [788, 23] on div "Company" at bounding box center [784, 12] width 126 height 25
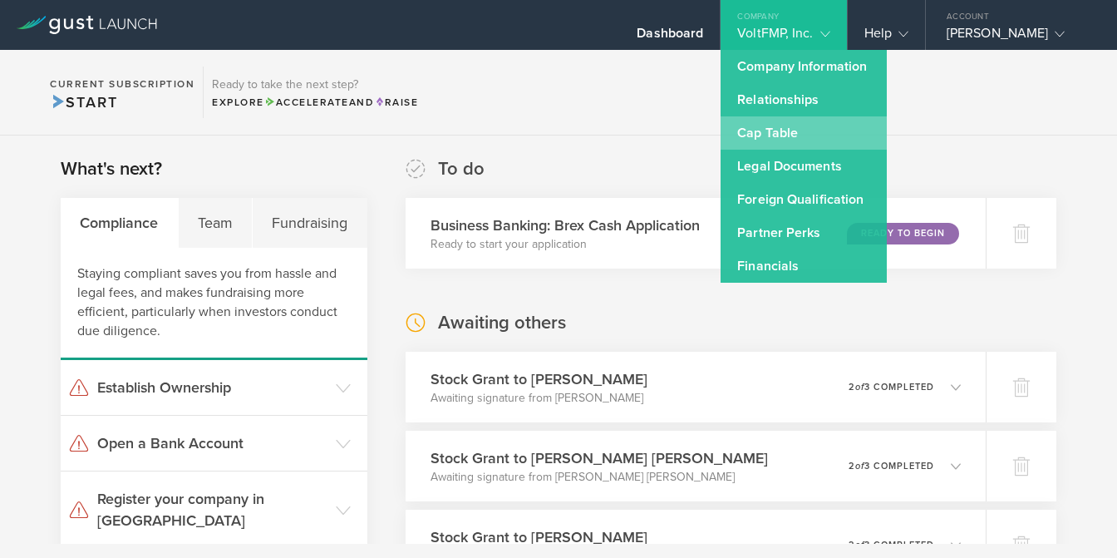
click at [775, 140] on link "Cap Table" at bounding box center [804, 132] width 166 height 33
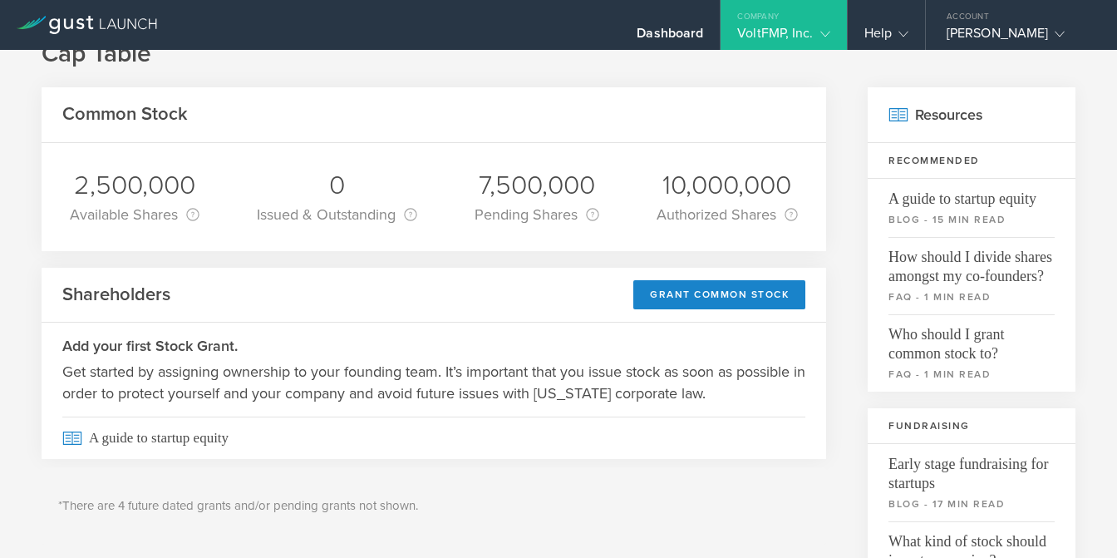
scroll to position [58, 0]
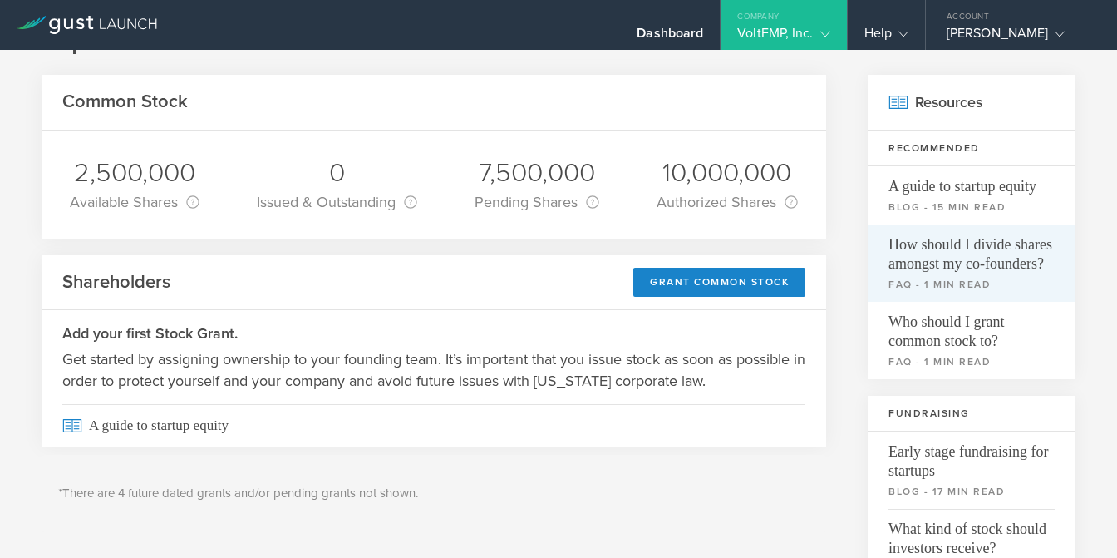
click at [978, 252] on span "How should I divide shares amongst my co-founders?" at bounding box center [972, 248] width 166 height 49
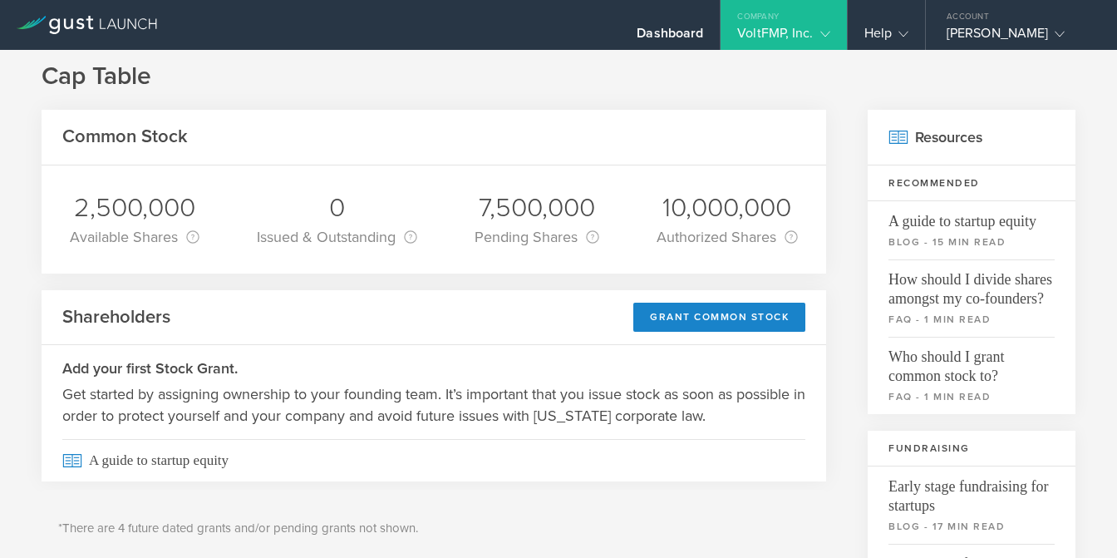
scroll to position [0, 0]
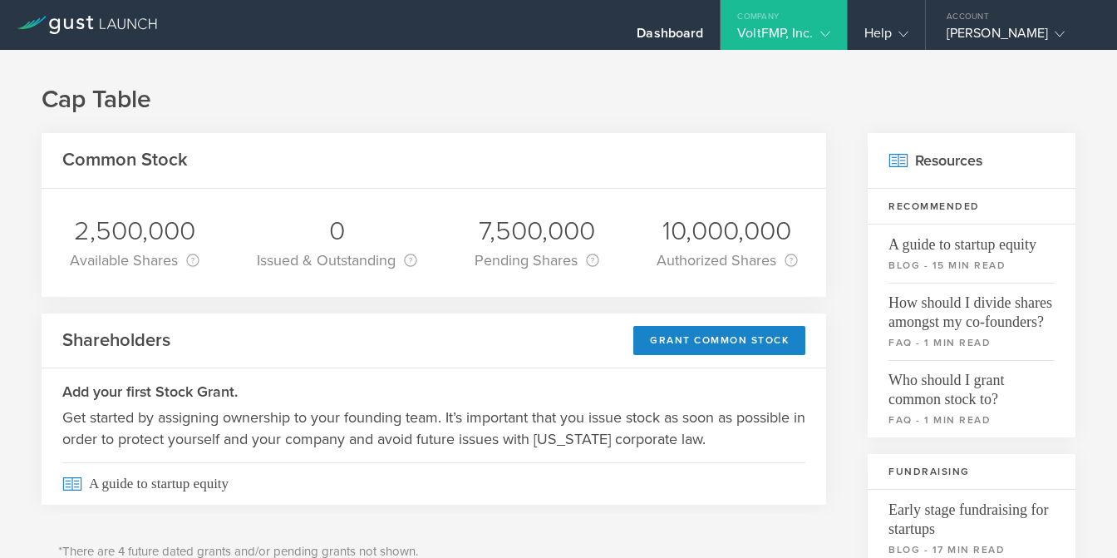
click at [778, 38] on div "VoltFMP, Inc." at bounding box center [783, 37] width 92 height 25
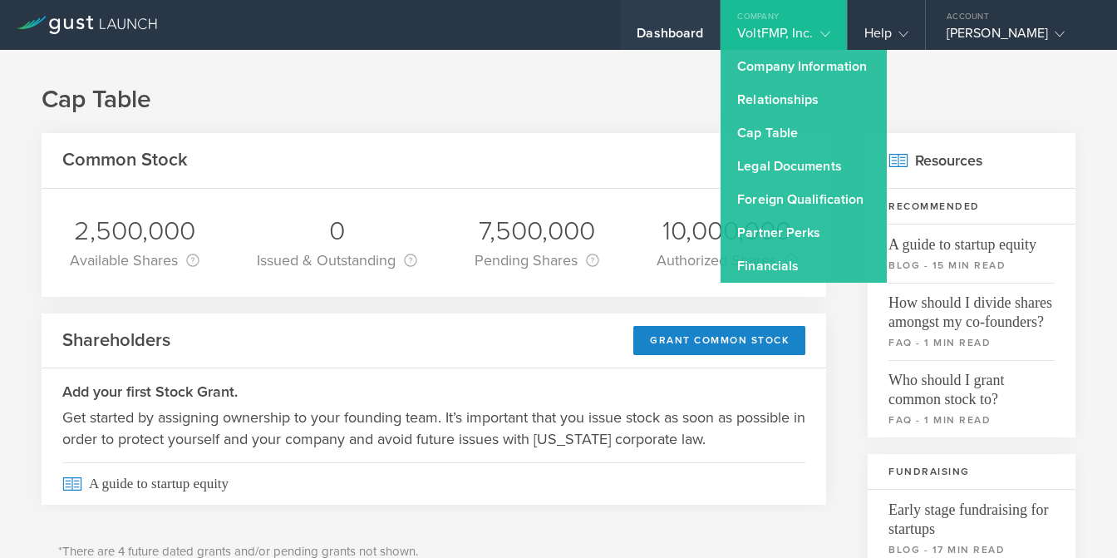
click at [671, 22] on div "Dashboard" at bounding box center [670, 25] width 100 height 50
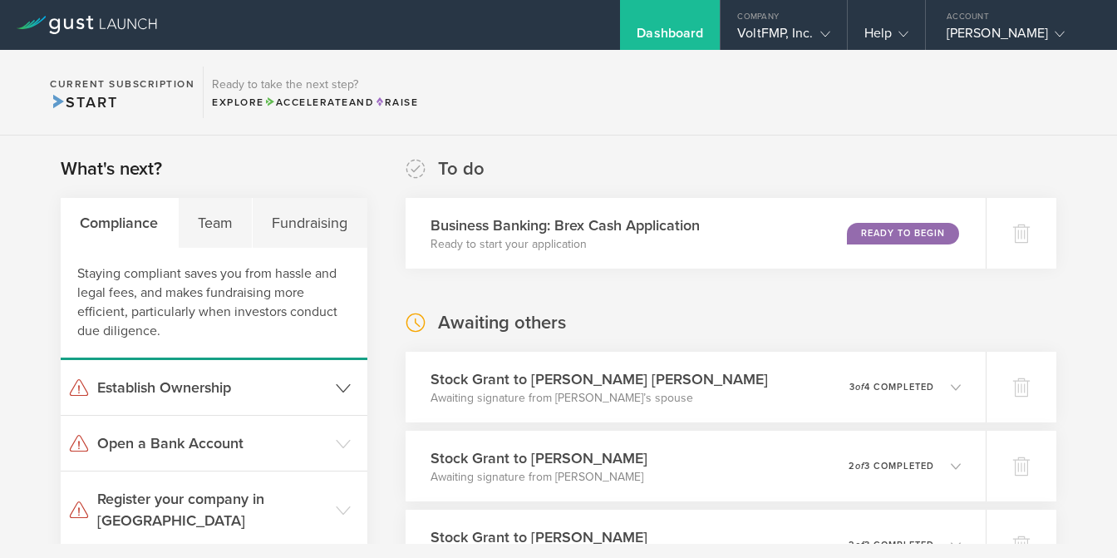
click at [328, 397] on header "Establish Ownership" at bounding box center [214, 387] width 307 height 55
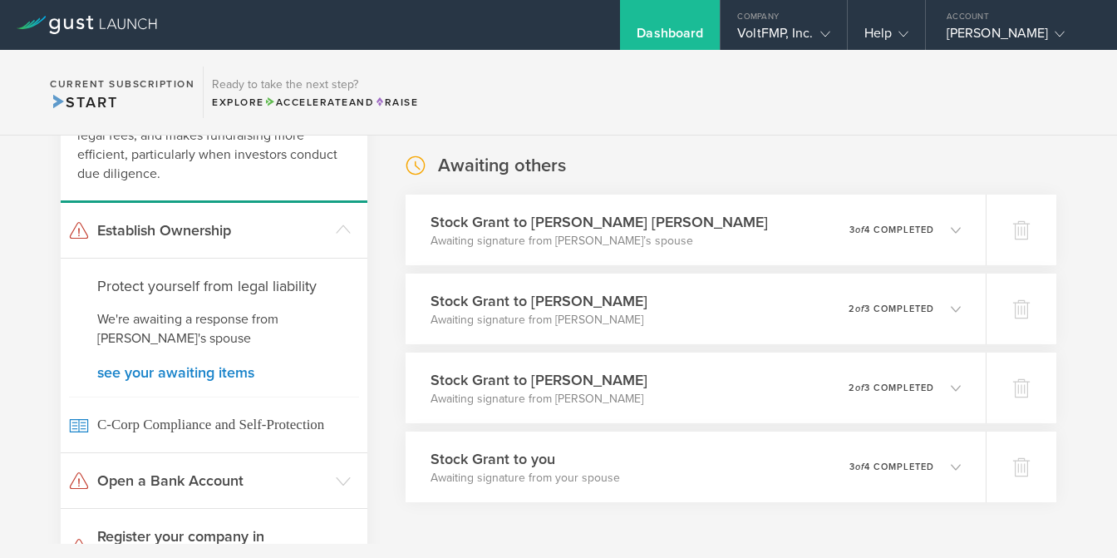
scroll to position [165, 0]
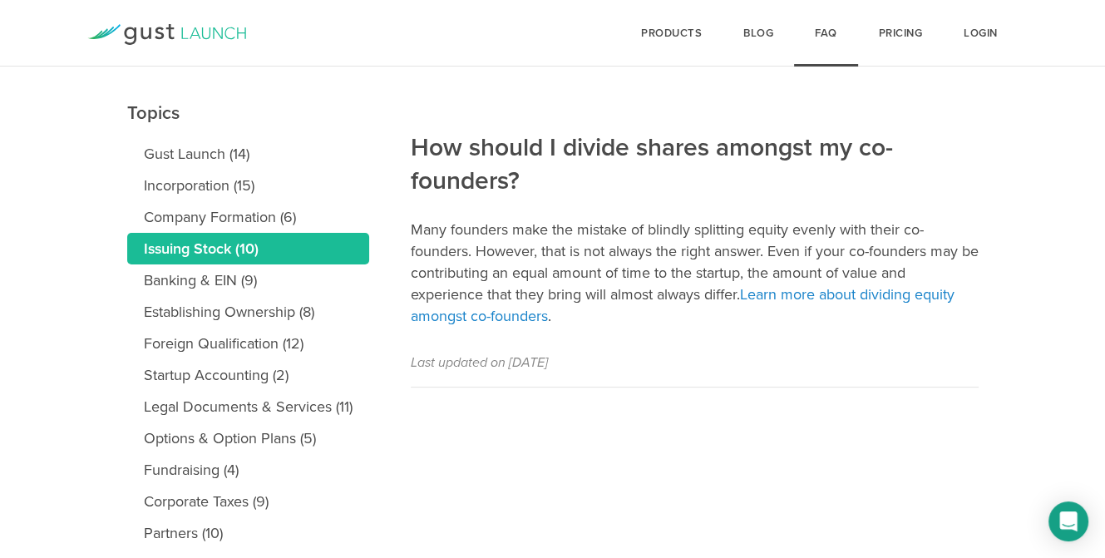
scroll to position [181, 0]
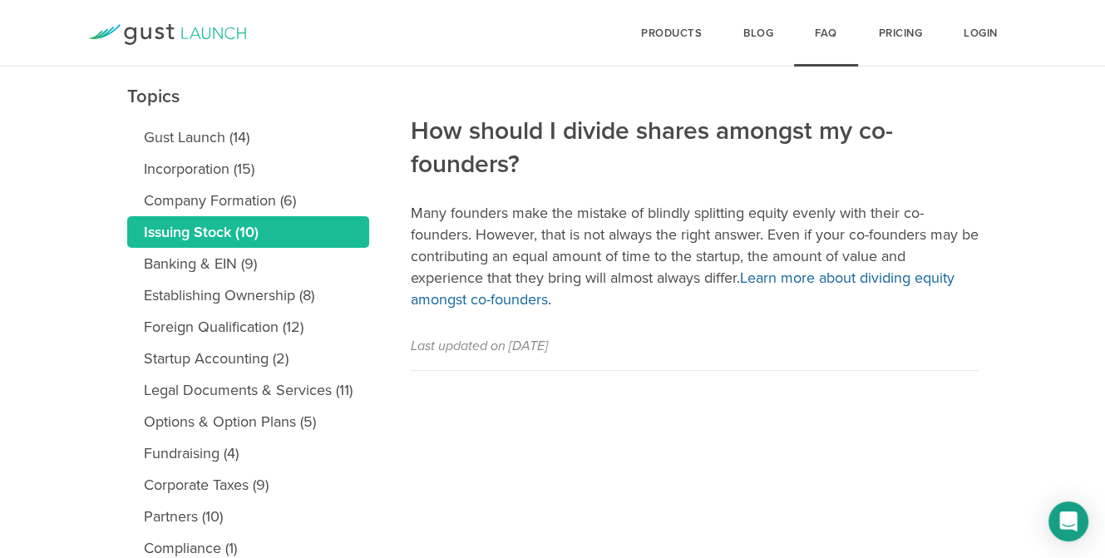
click at [801, 274] on link "Learn more about dividing equity amongst co-founders" at bounding box center [683, 289] width 544 height 40
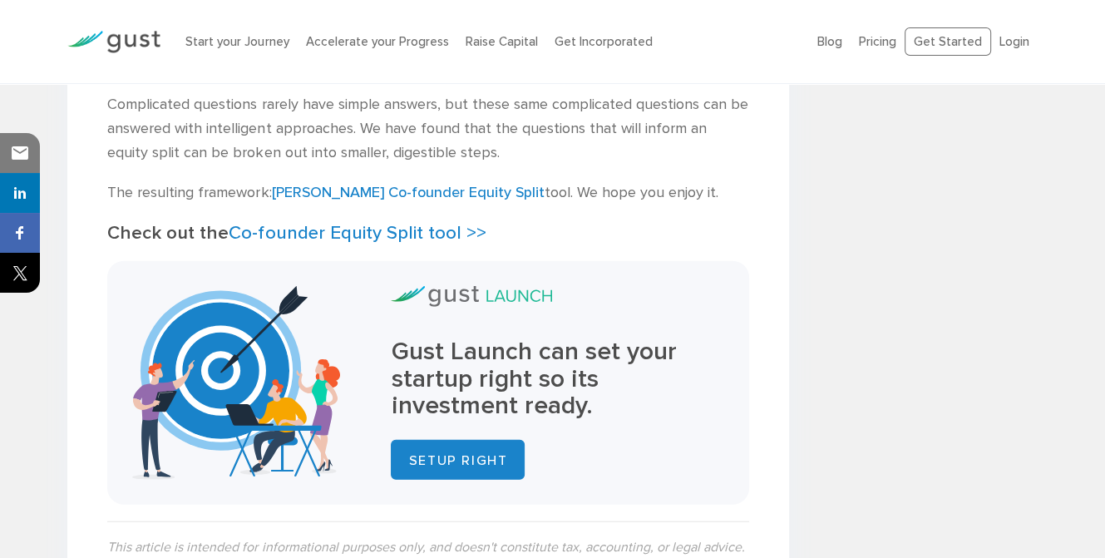
scroll to position [3841, 0]
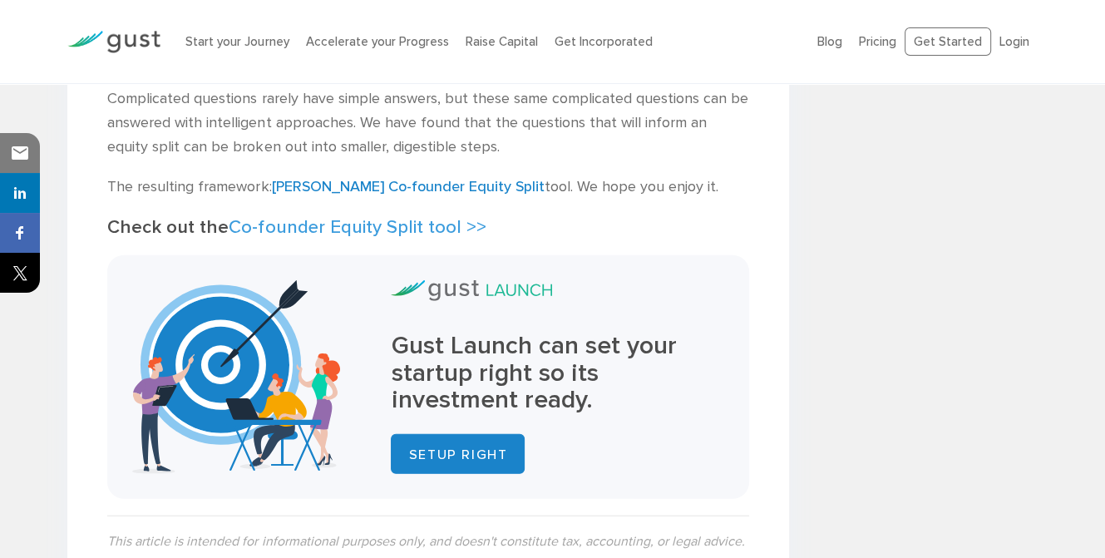
click at [413, 234] on link "Co-founder Equity Split tool >>" at bounding box center [357, 227] width 257 height 22
